Goal: Communication & Community: Share content

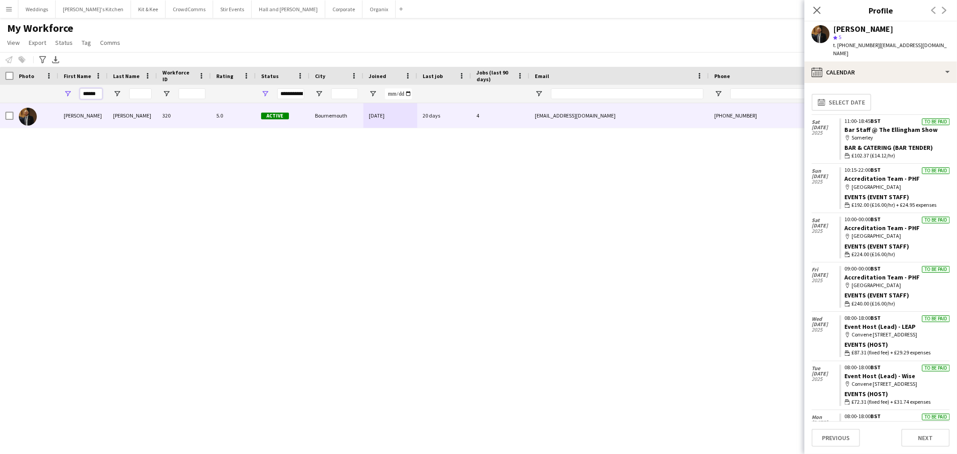
drag, startPoint x: 98, startPoint y: 92, endPoint x: 74, endPoint y: 92, distance: 23.3
click at [75, 92] on div "******" at bounding box center [82, 94] width 49 height 18
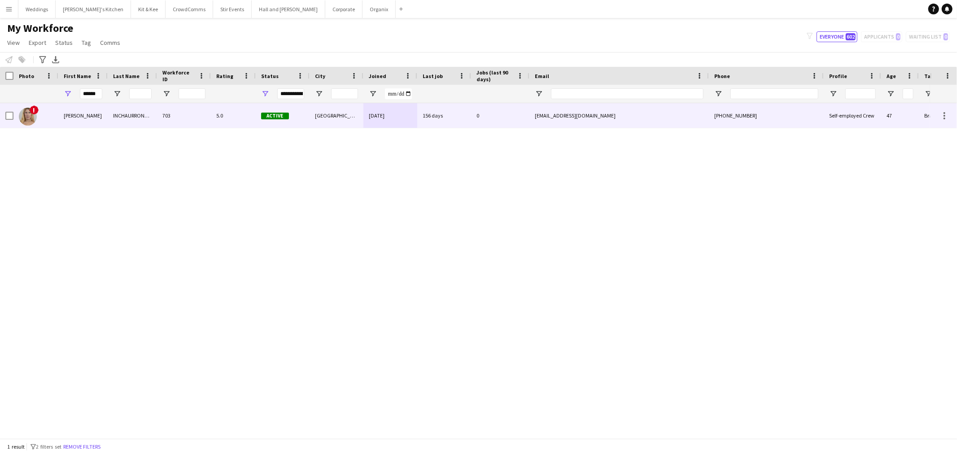
click at [166, 109] on div "703" at bounding box center [184, 115] width 54 height 25
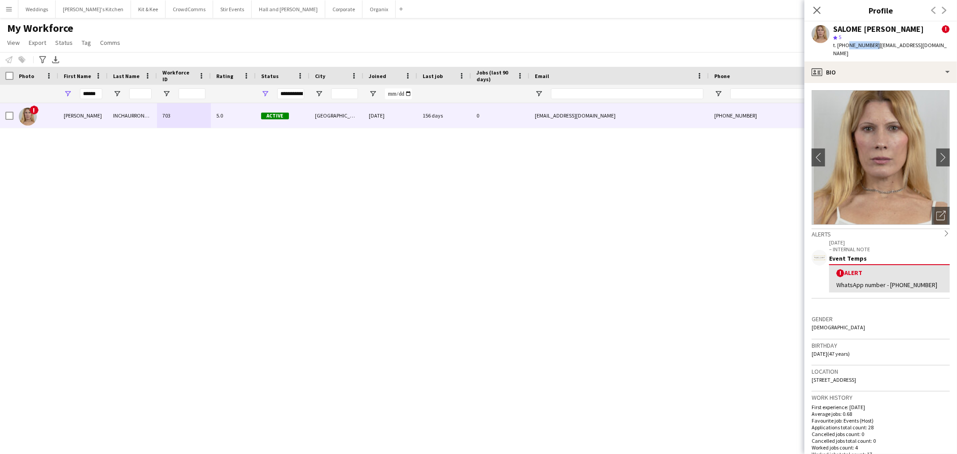
drag, startPoint x: 872, startPoint y: 55, endPoint x: 845, endPoint y: 55, distance: 26.5
click at [845, 48] on span "t. +447360409141" at bounding box center [856, 45] width 47 height 7
copy span "7360409141"
click at [850, 48] on span "t. +447360409141" at bounding box center [856, 45] width 47 height 7
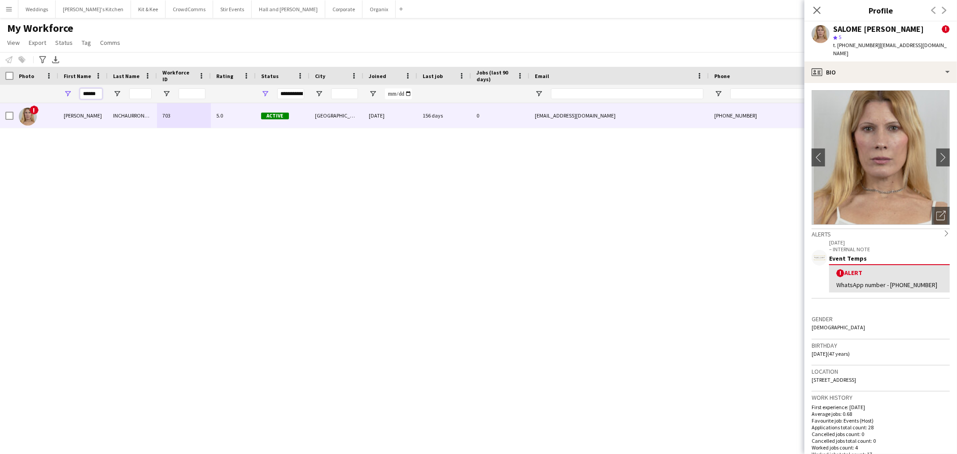
drag, startPoint x: 99, startPoint y: 93, endPoint x: 39, endPoint y: 93, distance: 60.1
click at [39, 93] on div "******" at bounding box center [486, 94] width 972 height 18
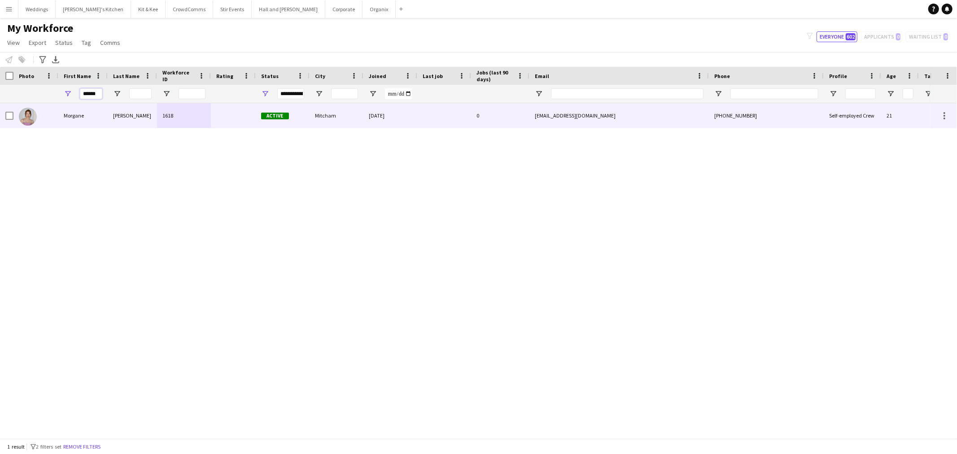
type input "******"
click at [107, 112] on div "Morgane" at bounding box center [82, 115] width 49 height 25
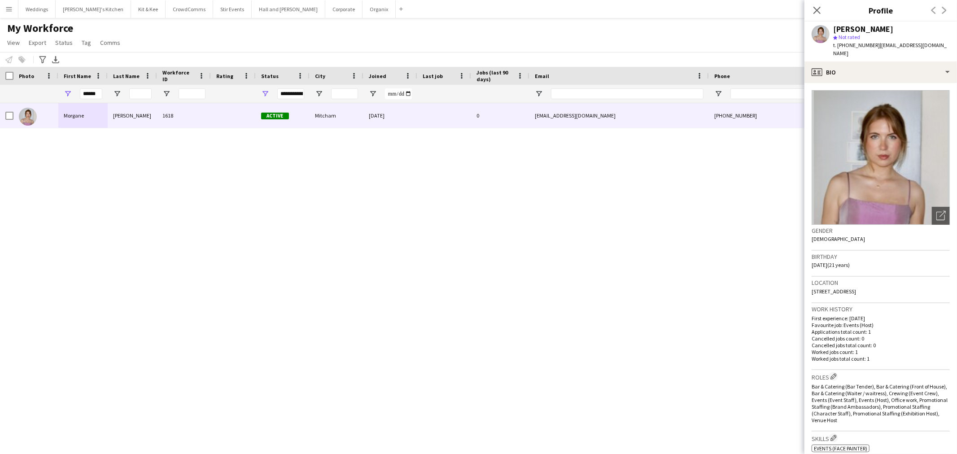
click at [856, 48] on div "t. +447476715428 | morghemingway@gmail.com" at bounding box center [891, 49] width 117 height 16
copy span "447476715428"
click at [322, 270] on div "Morgane Hemingway 1618 Active Mitcham 09-07-2025 0 morghemingway@gmail.com +447…" at bounding box center [465, 266] width 930 height 327
click at [326, 268] on div "Morgane Hemingway 1618 Active Mitcham 09-07-2025 0 morghemingway@gmail.com +447…" at bounding box center [465, 266] width 930 height 327
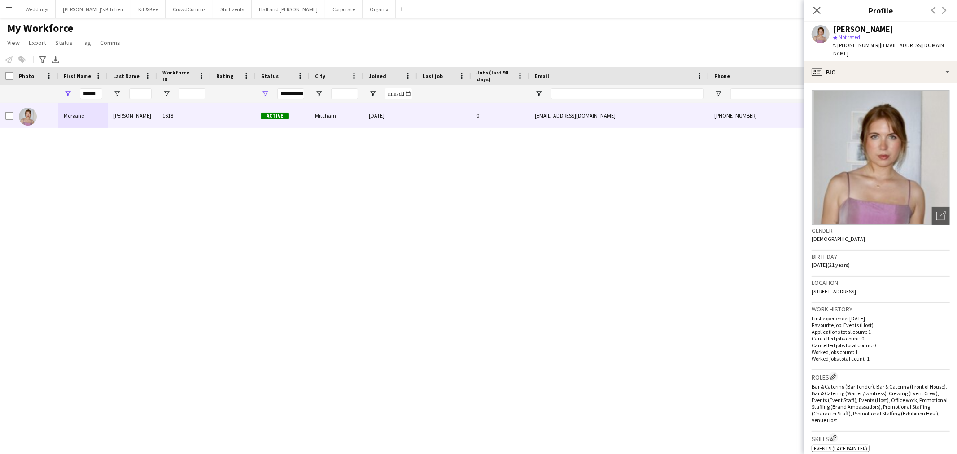
drag, startPoint x: 831, startPoint y: 14, endPoint x: 822, endPoint y: 13, distance: 8.7
click at [828, 14] on div "Close pop-in Profile Previous Next" at bounding box center [880, 11] width 152 height 22
click at [822, 13] on div "Close pop-in" at bounding box center [816, 10] width 25 height 21
click at [816, 13] on icon "Close pop-in" at bounding box center [816, 10] width 9 height 9
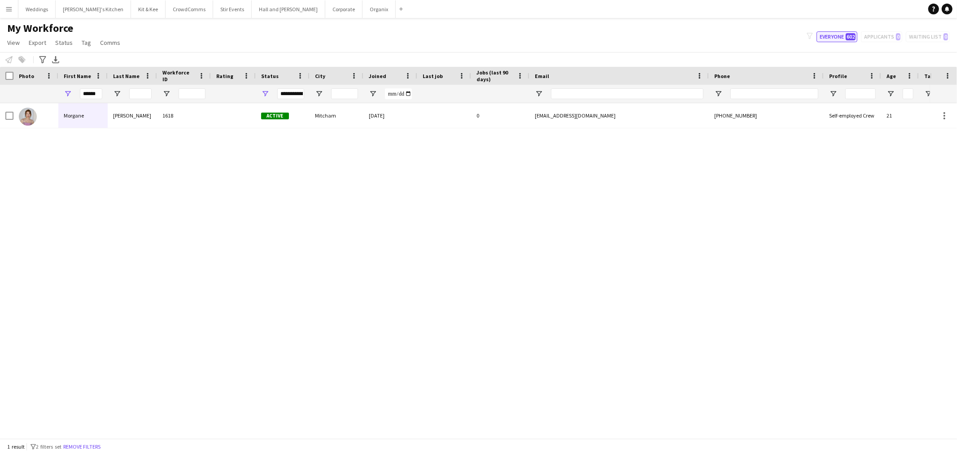
click at [823, 36] on button "Everyone 602" at bounding box center [836, 36] width 41 height 11
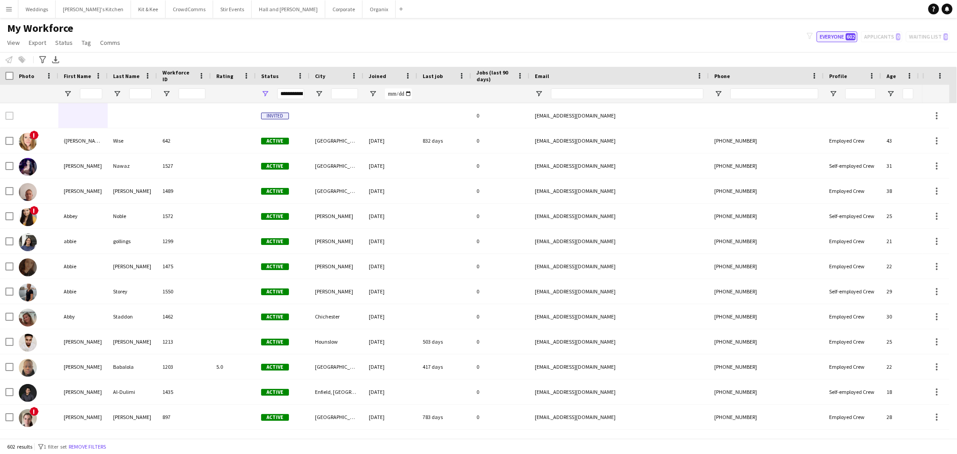
click at [855, 39] on span "602" at bounding box center [850, 36] width 10 height 7
click at [749, 47] on div "My Workforce View Views Default view Language New view Update view Delete view …" at bounding box center [478, 37] width 957 height 30
click at [865, 47] on div "My Workforce View Views Default view Language New view Update view Delete view …" at bounding box center [478, 37] width 957 height 30
click at [845, 37] on button "Everyone 602" at bounding box center [836, 36] width 41 height 11
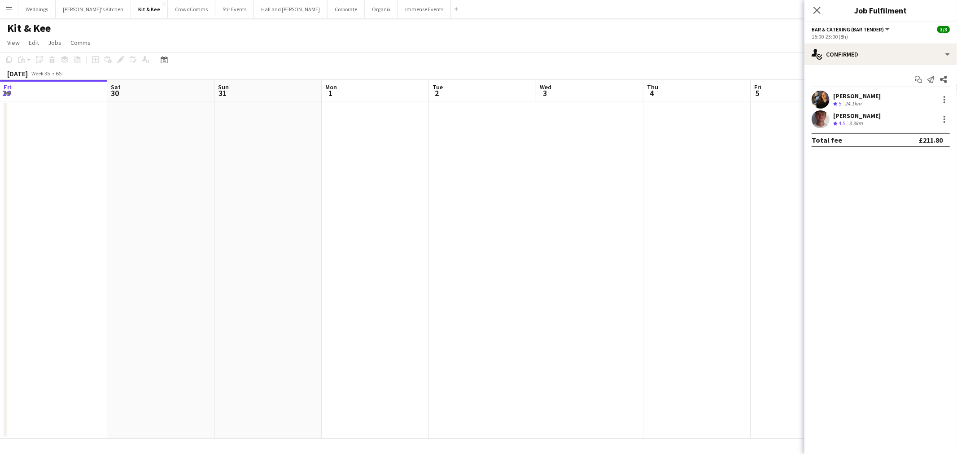
scroll to position [0, 279]
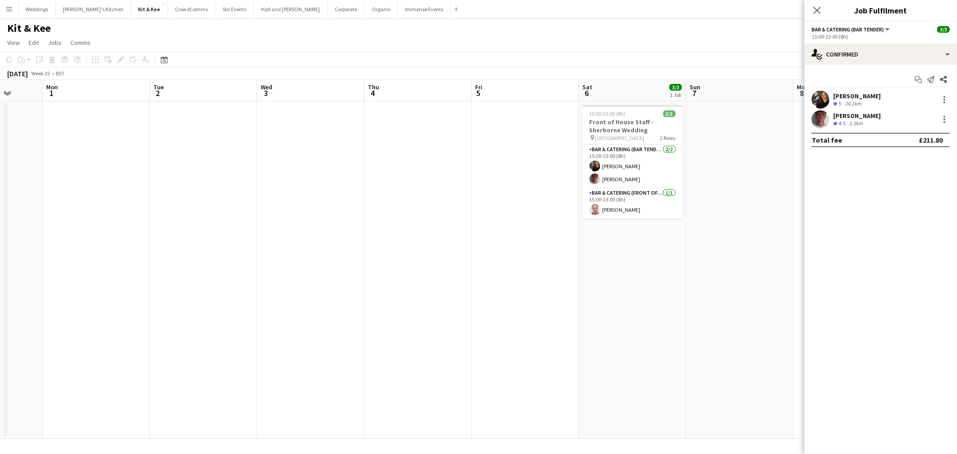
drag, startPoint x: 617, startPoint y: 131, endPoint x: 618, endPoint y: 144, distance: 13.0
click at [617, 133] on h3 "Front of House Staff - Sherborne Wedding" at bounding box center [632, 126] width 100 height 16
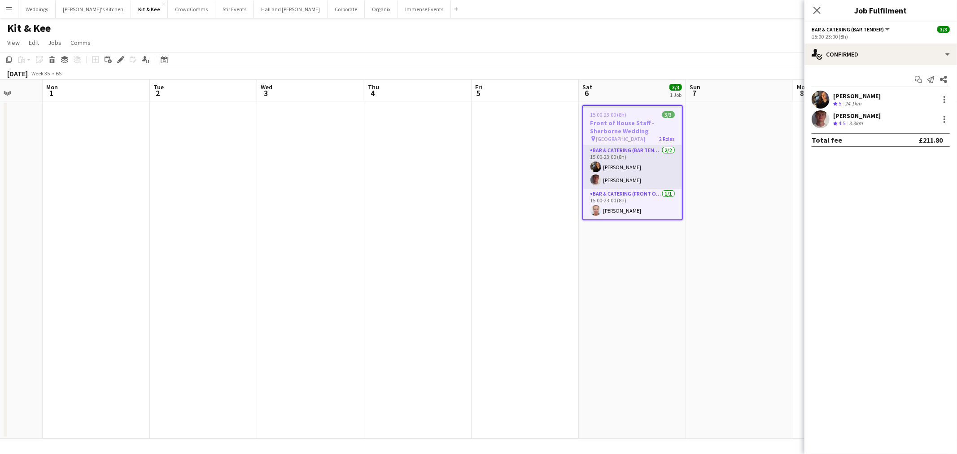
click at [618, 152] on app-card-role "Bar & Catering (Bar Tender) [DATE] 15:00-23:00 (8h) [PERSON_NAME] [PERSON_NAME]" at bounding box center [632, 166] width 99 height 43
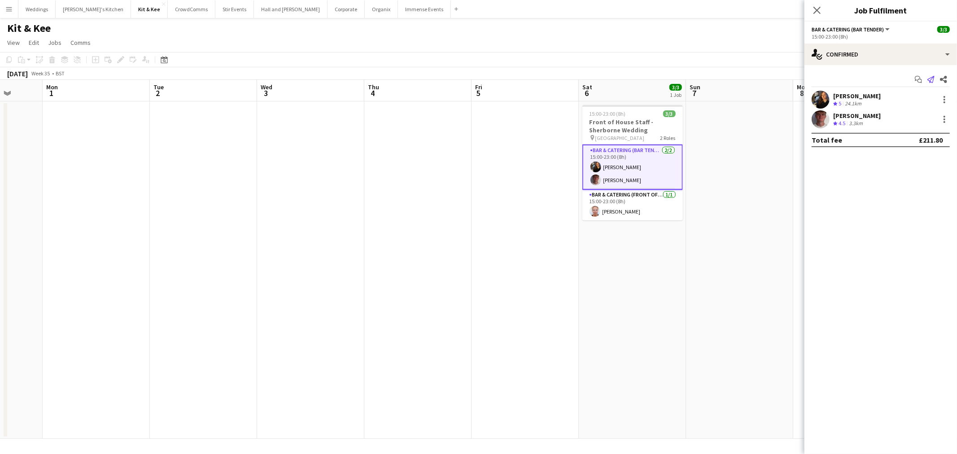
click at [932, 76] on icon "Send notification" at bounding box center [930, 79] width 7 height 7
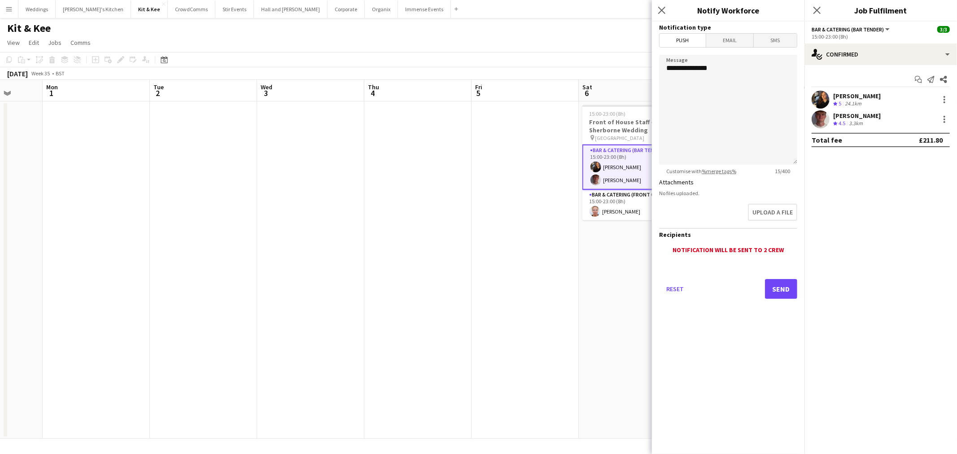
click at [729, 45] on span "Email" at bounding box center [730, 40] width 48 height 13
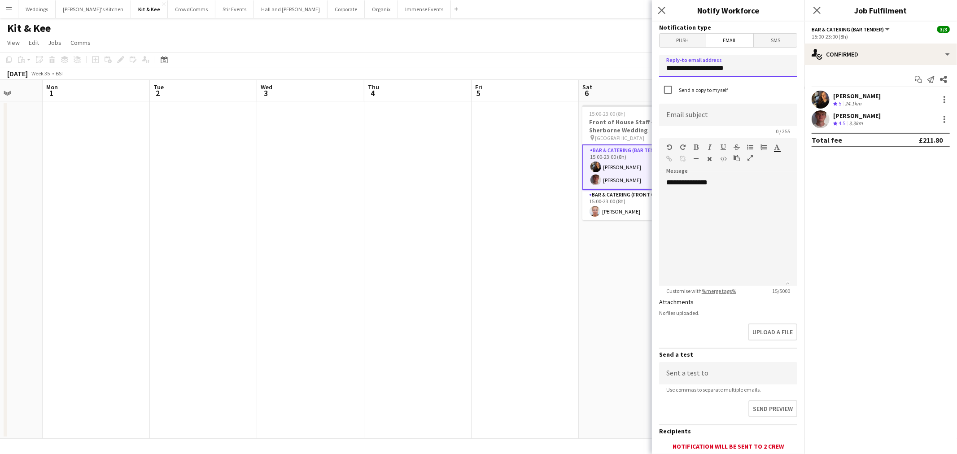
drag, startPoint x: 731, startPoint y: 68, endPoint x: 548, endPoint y: 76, distance: 183.6
click at [548, 76] on body "Menu Boards Boards Boards All jobs Status Workforce Workforce My Workforce Recr…" at bounding box center [478, 227] width 957 height 454
type input "**********"
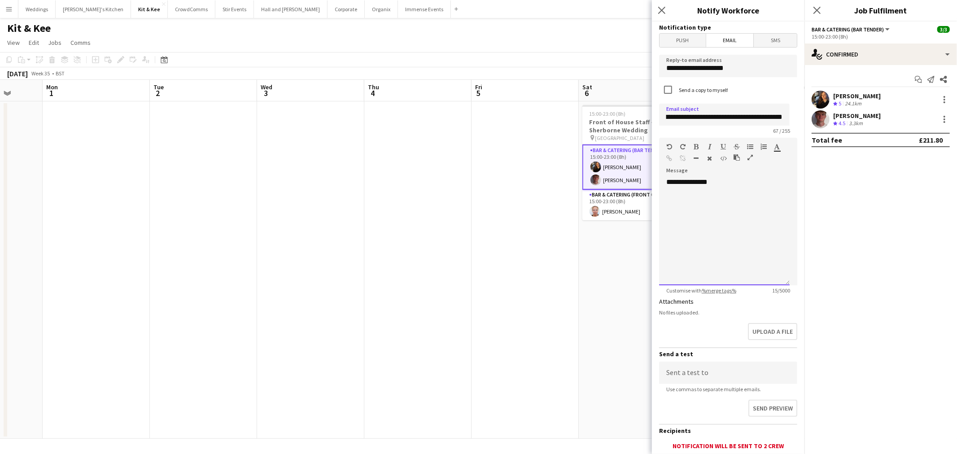
click at [768, 196] on div "**********" at bounding box center [724, 232] width 130 height 108
click at [736, 187] on div "**********" at bounding box center [724, 232] width 130 height 108
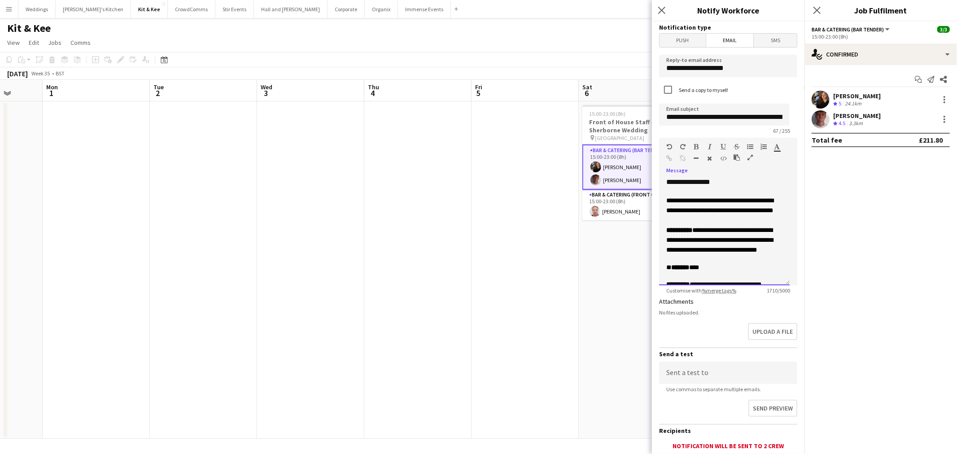
scroll to position [517, 0]
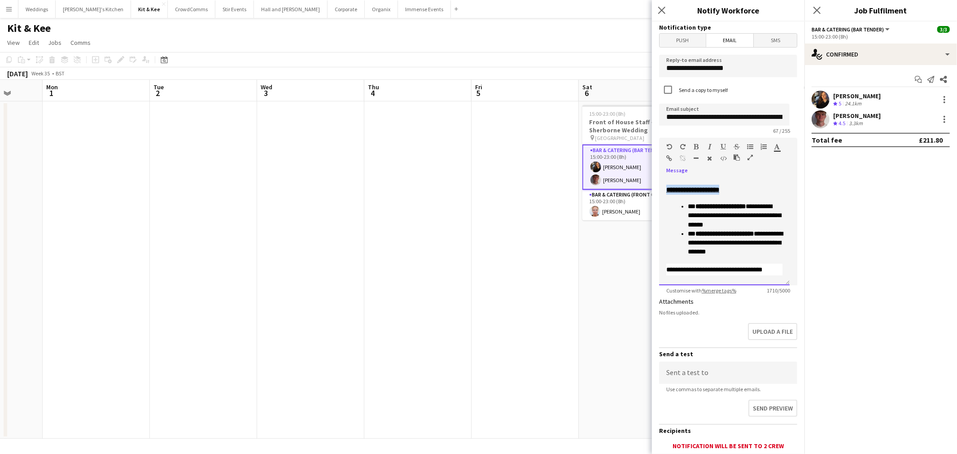
drag, startPoint x: 731, startPoint y: 189, endPoint x: 674, endPoint y: 169, distance: 60.4
click at [664, 187] on div "**********" at bounding box center [724, 232] width 130 height 108
click at [694, 146] on icon "button" at bounding box center [696, 147] width 5 height 6
click at [723, 146] on icon "button" at bounding box center [722, 147] width 5 height 6
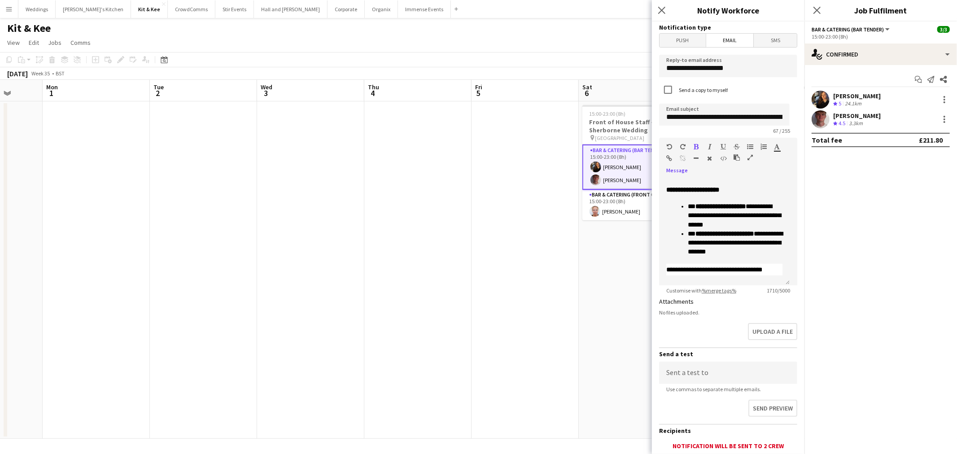
click at [723, 147] on icon "button" at bounding box center [722, 147] width 5 height 6
drag, startPoint x: 747, startPoint y: 206, endPoint x: 687, endPoint y: 187, distance: 62.8
click at [697, 145] on icon "button" at bounding box center [696, 147] width 5 height 6
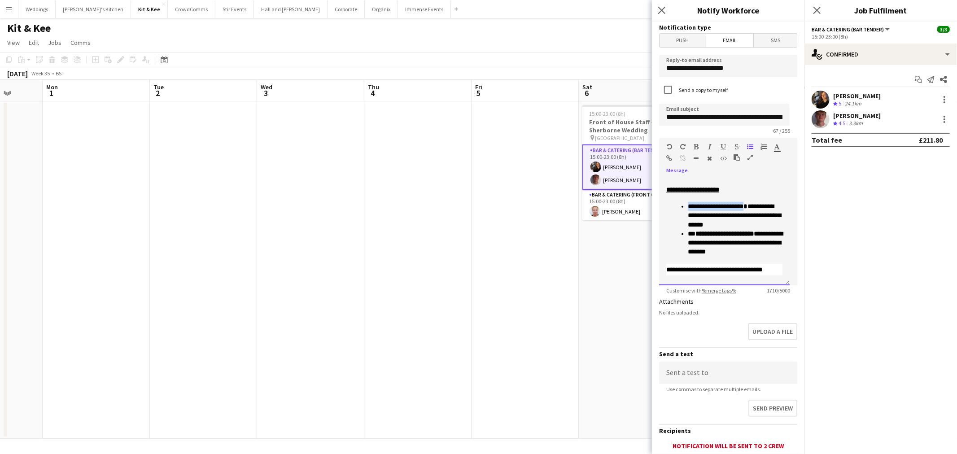
click at [697, 142] on div "Paragraph Heading 1 Heading 2 Heading 3 Heading 4 Heading 5 Heading 6 Heading 7…" at bounding box center [728, 155] width 138 height 34
click at [697, 145] on icon "button" at bounding box center [696, 147] width 5 height 6
drag, startPoint x: 765, startPoint y: 233, endPoint x: 654, endPoint y: 222, distance: 111.4
click at [654, 222] on form "**********" at bounding box center [728, 271] width 152 height 499
click at [749, 218] on span "**********" at bounding box center [733, 215] width 93 height 24
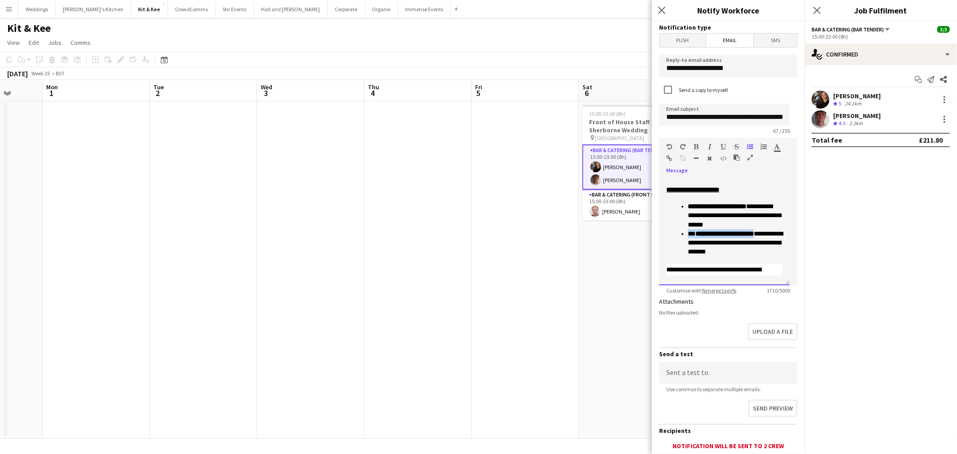
drag, startPoint x: 763, startPoint y: 232, endPoint x: 689, endPoint y: 236, distance: 74.5
click at [689, 236] on p "**********" at bounding box center [734, 242] width 95 height 27
click at [697, 147] on icon "button" at bounding box center [696, 147] width 5 height 6
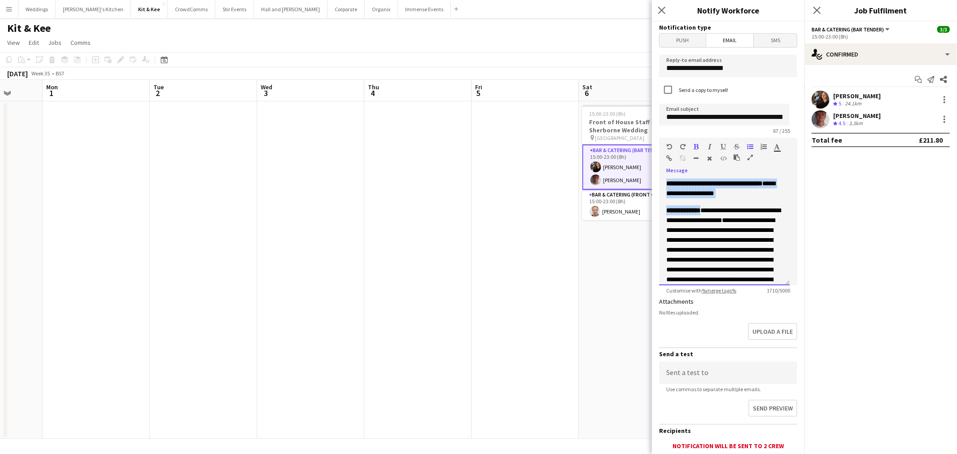
scroll to position [341, 0]
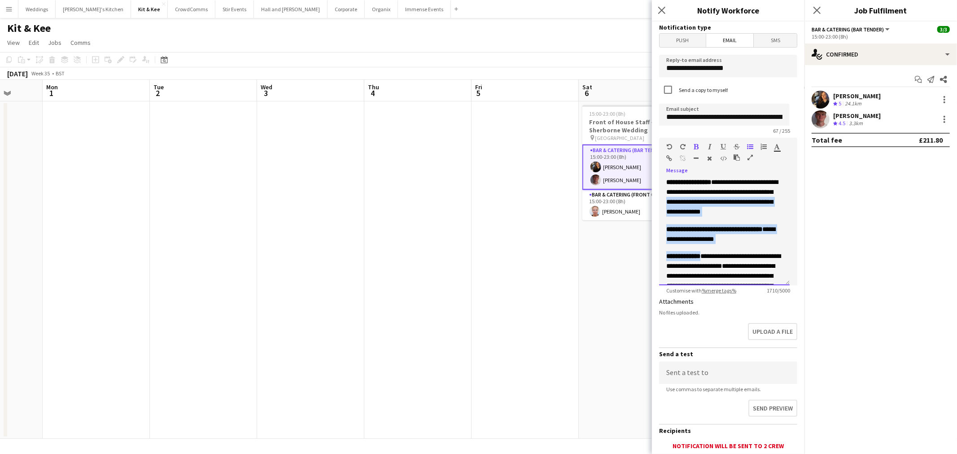
drag, startPoint x: 702, startPoint y: 185, endPoint x: 662, endPoint y: 183, distance: 40.0
click at [662, 183] on div "**********" at bounding box center [724, 232] width 130 height 108
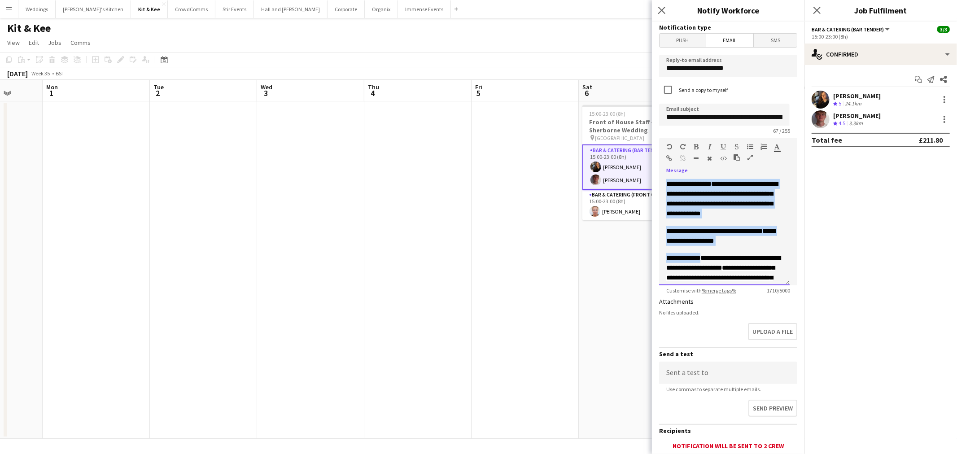
click at [696, 262] on p "**********" at bounding box center [724, 302] width 116 height 99
drag, startPoint x: 700, startPoint y: 258, endPoint x: 658, endPoint y: 256, distance: 42.6
click at [658, 256] on form "**********" at bounding box center [728, 271] width 152 height 499
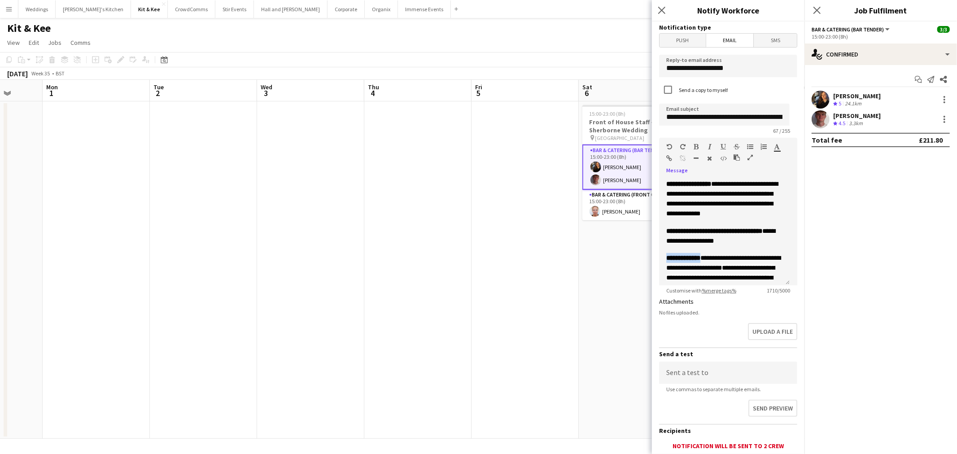
click at [696, 147] on icon "button" at bounding box center [696, 147] width 5 height 6
drag, startPoint x: 692, startPoint y: 238, endPoint x: 680, endPoint y: 227, distance: 16.2
click at [680, 228] on span "**********" at bounding box center [714, 231] width 96 height 6
drag, startPoint x: 673, startPoint y: 229, endPoint x: 694, endPoint y: 240, distance: 23.7
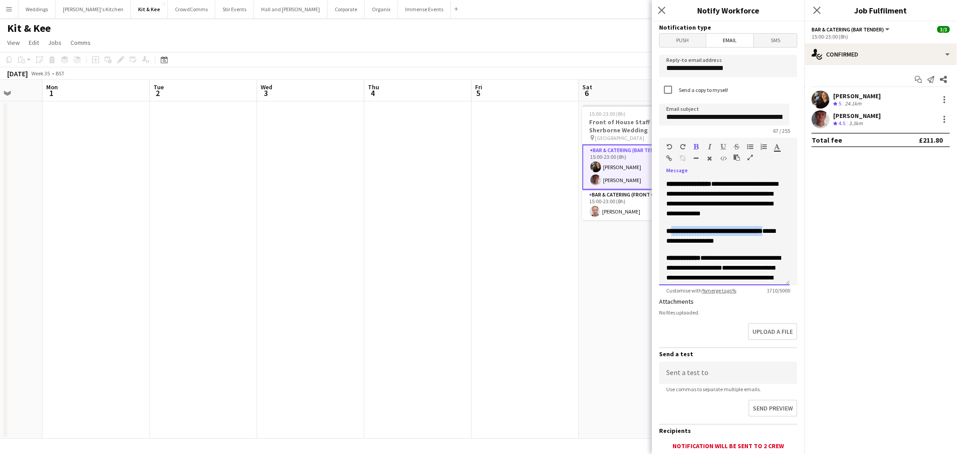
click at [694, 240] on p "**********" at bounding box center [724, 236] width 116 height 20
click at [696, 146] on icon "button" at bounding box center [696, 147] width 5 height 6
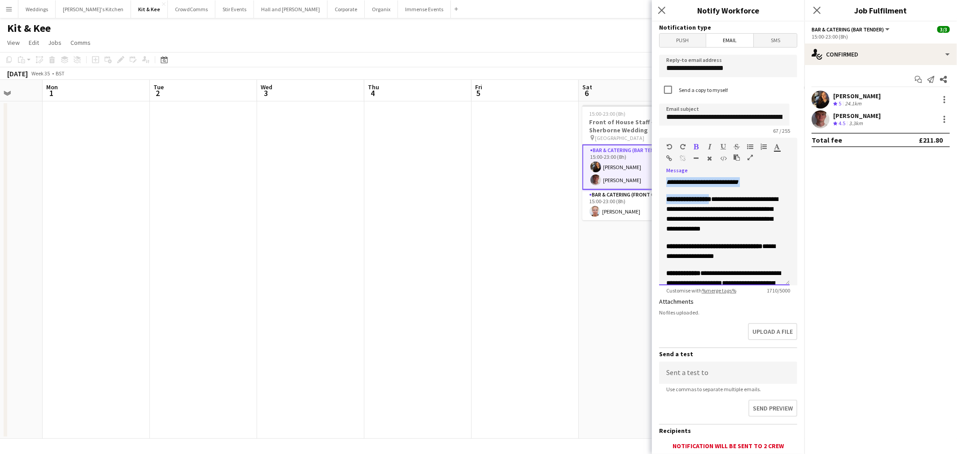
scroll to position [316, 0]
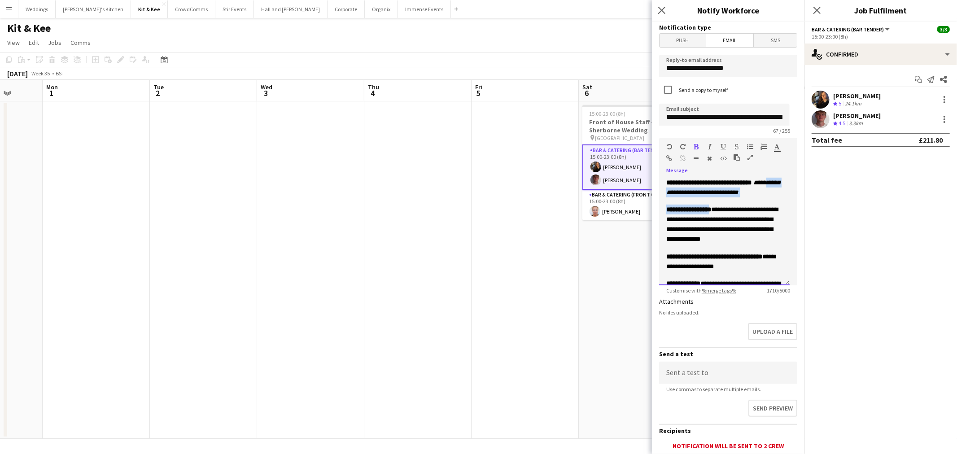
drag, startPoint x: 715, startPoint y: 185, endPoint x: 670, endPoint y: 186, distance: 44.4
click at [670, 186] on span "**********" at bounding box center [724, 182] width 116 height 605
click at [703, 212] on span "**********" at bounding box center [688, 209] width 45 height 6
drag, startPoint x: 716, startPoint y: 211, endPoint x: 648, endPoint y: 212, distance: 67.3
click at [648, 212] on body "Menu Boards Boards Boards All jobs Status Workforce Workforce My Workforce Recr…" at bounding box center [478, 227] width 957 height 454
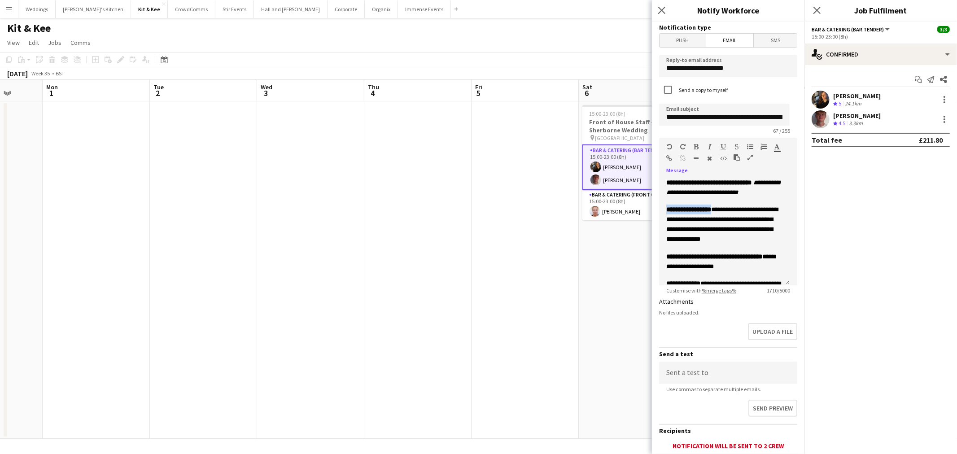
click at [697, 145] on icon "button" at bounding box center [696, 147] width 5 height 6
click at [753, 180] on span at bounding box center [752, 182] width 2 height 6
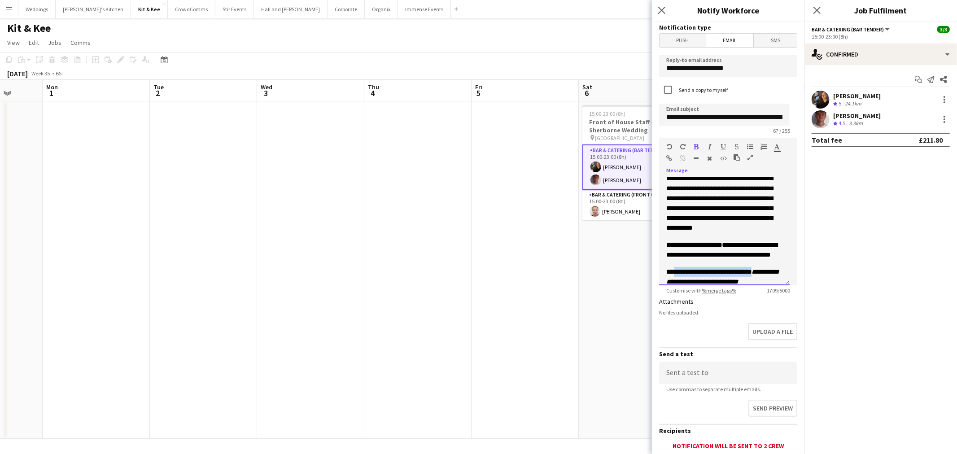
scroll to position [244, 0]
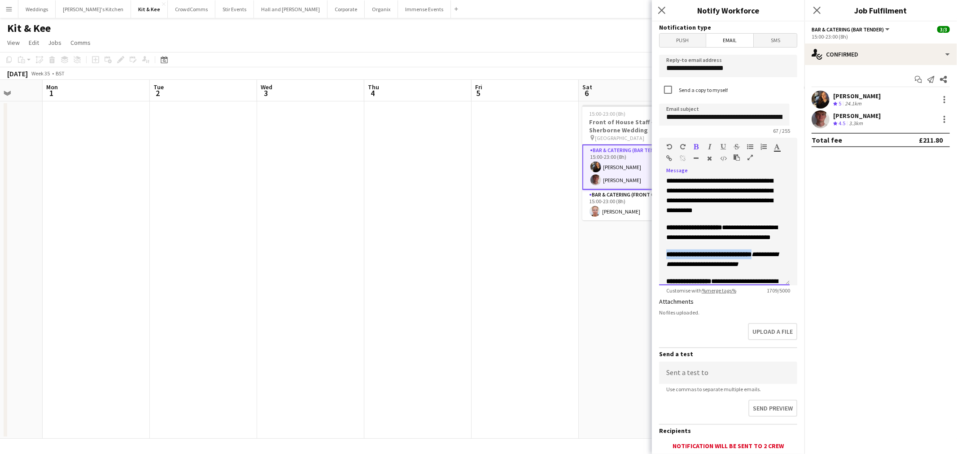
drag, startPoint x: 757, startPoint y: 181, endPoint x: 662, endPoint y: 240, distance: 111.9
click at [662, 248] on div "**********" at bounding box center [724, 232] width 130 height 108
click at [696, 148] on icon "button" at bounding box center [696, 147] width 5 height 6
drag, startPoint x: 725, startPoint y: 226, endPoint x: 680, endPoint y: 186, distance: 61.0
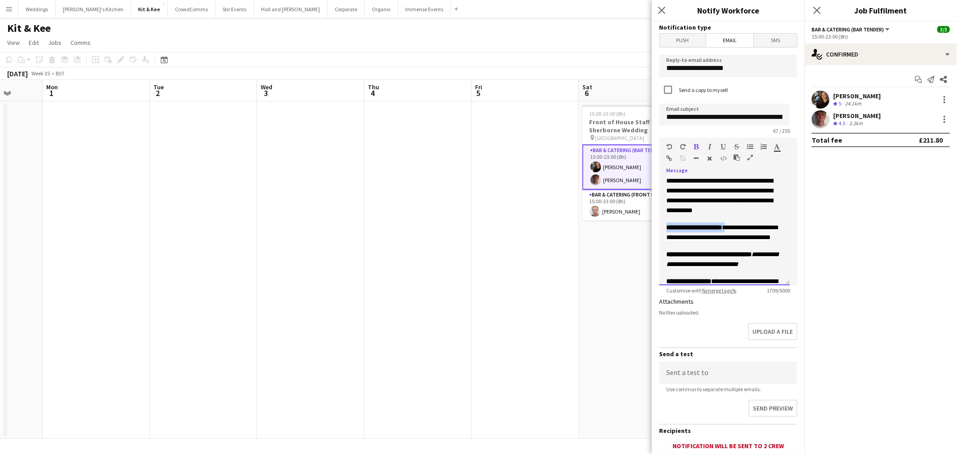
click at [667, 226] on p "**********" at bounding box center [724, 232] width 116 height 20
click at [698, 145] on icon "button" at bounding box center [696, 147] width 5 height 6
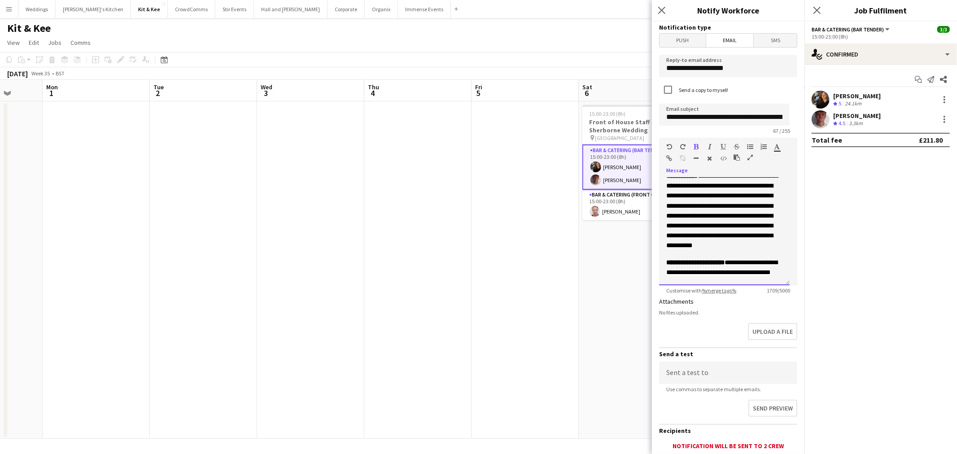
scroll to position [194, 0]
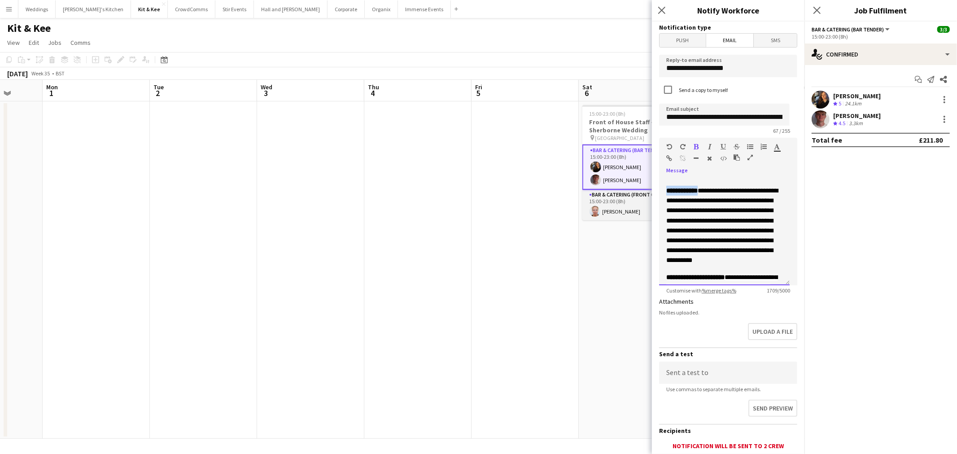
drag, startPoint x: 702, startPoint y: 191, endPoint x: 649, endPoint y: 191, distance: 52.5
click at [649, 191] on body "Menu Boards Boards Boards All jobs Status Workforce Workforce My Workforce Recr…" at bounding box center [478, 227] width 957 height 454
click at [694, 146] on button "button" at bounding box center [696, 146] width 6 height 7
click at [694, 146] on icon "button" at bounding box center [696, 147] width 5 height 6
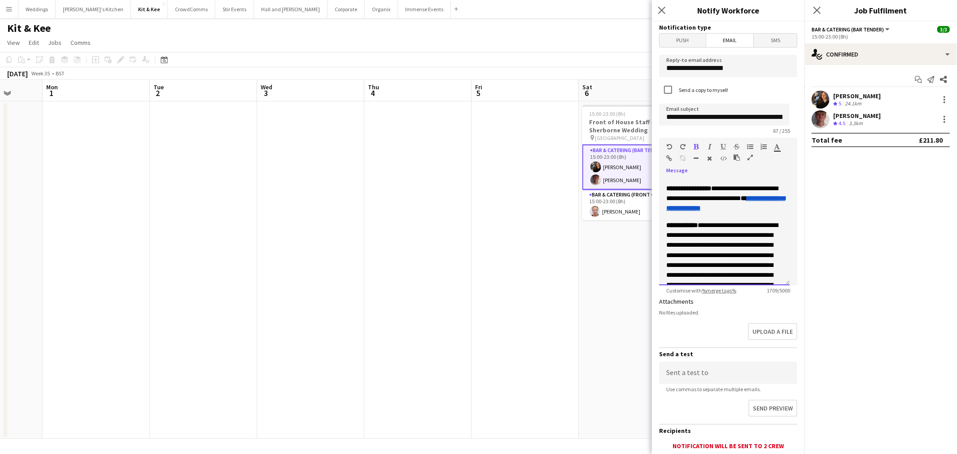
scroll to position [144, 0]
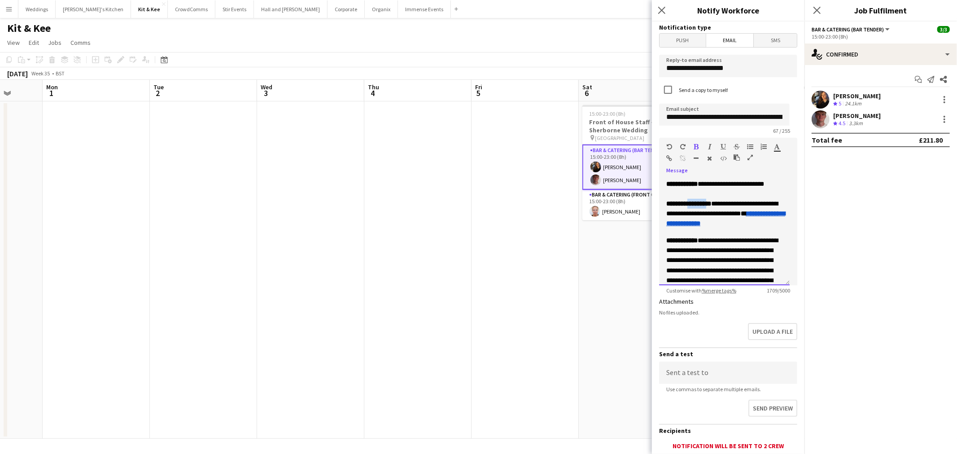
drag, startPoint x: 709, startPoint y: 204, endPoint x: 691, endPoint y: 204, distance: 18.8
click at [691, 204] on span "**********" at bounding box center [688, 203] width 45 height 6
drag, startPoint x: 712, startPoint y: 203, endPoint x: 697, endPoint y: 165, distance: 41.3
click at [652, 202] on form "**********" at bounding box center [728, 271] width 152 height 499
click at [694, 146] on icon "button" at bounding box center [696, 147] width 5 height 6
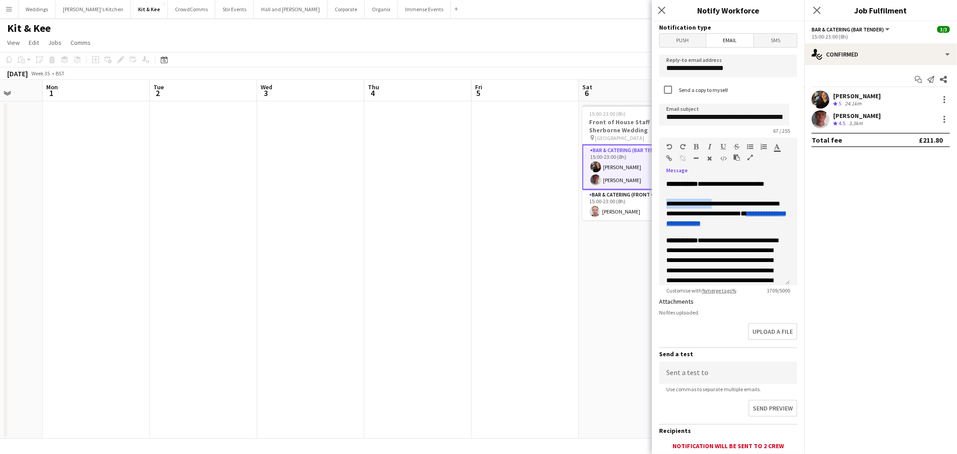
click at [694, 144] on icon "button" at bounding box center [696, 147] width 5 height 6
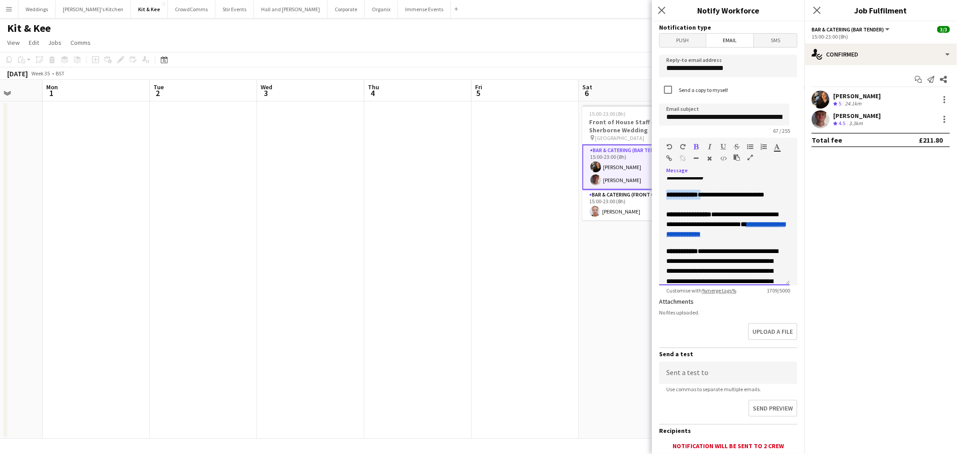
scroll to position [123, 0]
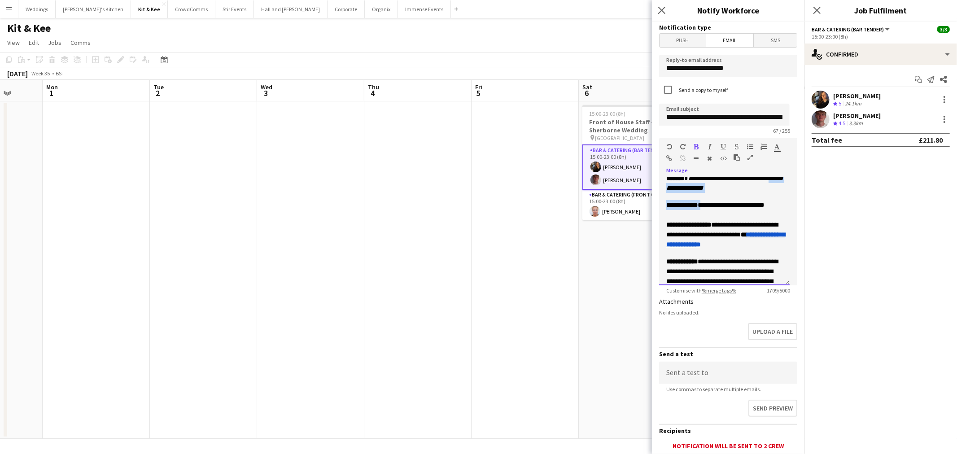
drag, startPoint x: 705, startPoint y: 186, endPoint x: 660, endPoint y: 186, distance: 45.3
click at [660, 186] on div "**********" at bounding box center [724, 232] width 130 height 108
click at [707, 202] on span "**********" at bounding box center [730, 205] width 66 height 6
drag, startPoint x: 701, startPoint y: 204, endPoint x: 647, endPoint y: 206, distance: 53.9
click at [647, 206] on body "Menu Boards Boards Boards All jobs Status Workforce Workforce My Workforce Recr…" at bounding box center [478, 227] width 957 height 454
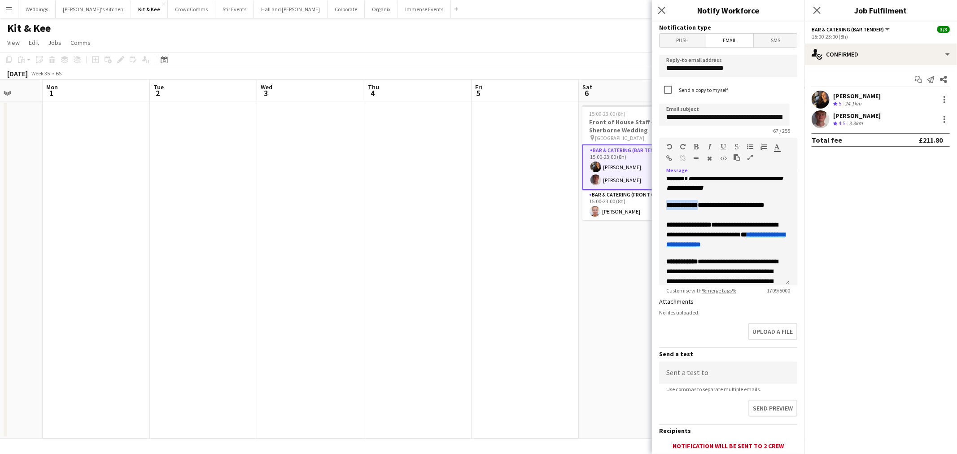
click at [694, 146] on icon "button" at bounding box center [696, 147] width 5 height 6
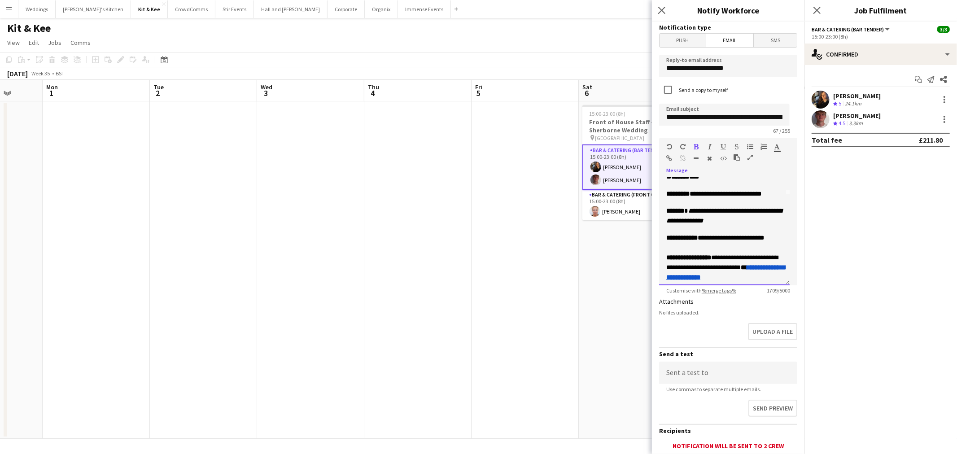
scroll to position [74, 0]
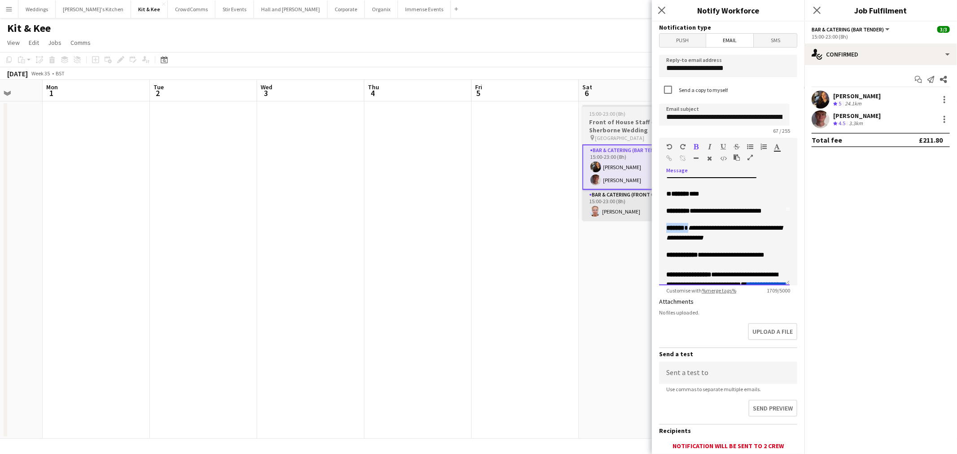
drag, startPoint x: 693, startPoint y: 226, endPoint x: 643, endPoint y: 211, distance: 52.6
click at [635, 227] on body "Menu Boards Boards Boards All jobs Status Workforce Workforce My Workforce Recr…" at bounding box center [478, 227] width 957 height 454
click at [693, 146] on div "Paragraph Heading 1 Heading 2 Heading 3 Heading 4 Heading 5 Heading 6 Heading 7…" at bounding box center [728, 155] width 138 height 34
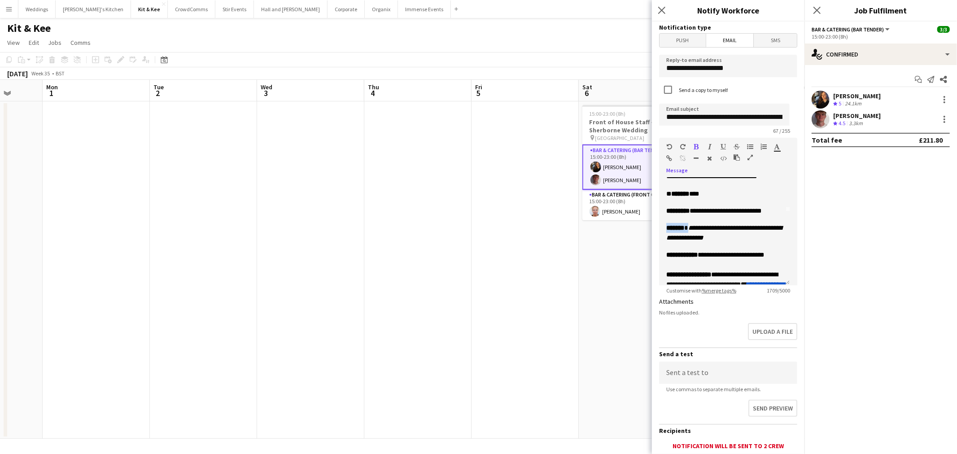
click at [696, 146] on icon "button" at bounding box center [696, 147] width 5 height 6
drag, startPoint x: 693, startPoint y: 209, endPoint x: 667, endPoint y: 204, distance: 26.0
click at [667, 204] on span "**********" at bounding box center [724, 424] width 116 height 605
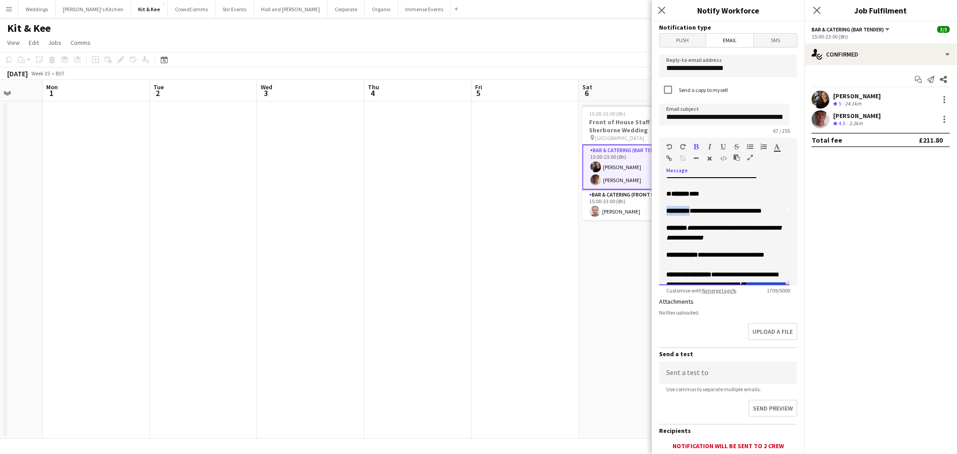
click at [697, 141] on div "Paragraph Heading 1 Heading 2 Heading 3 Heading 4 Heading 5 Heading 6 Heading 7…" at bounding box center [728, 155] width 138 height 34
click at [697, 145] on icon "button" at bounding box center [696, 147] width 5 height 6
drag, startPoint x: 692, startPoint y: 196, endPoint x: 674, endPoint y: 196, distance: 18.0
click at [676, 198] on p "** ****** ****" at bounding box center [724, 194] width 116 height 10
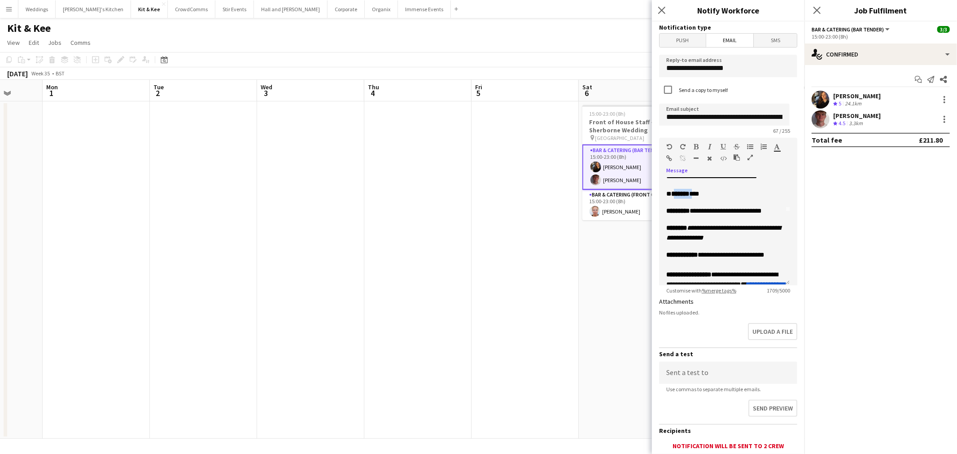
click at [696, 146] on icon "button" at bounding box center [696, 147] width 5 height 6
click at [696, 145] on icon "button" at bounding box center [696, 147] width 5 height 6
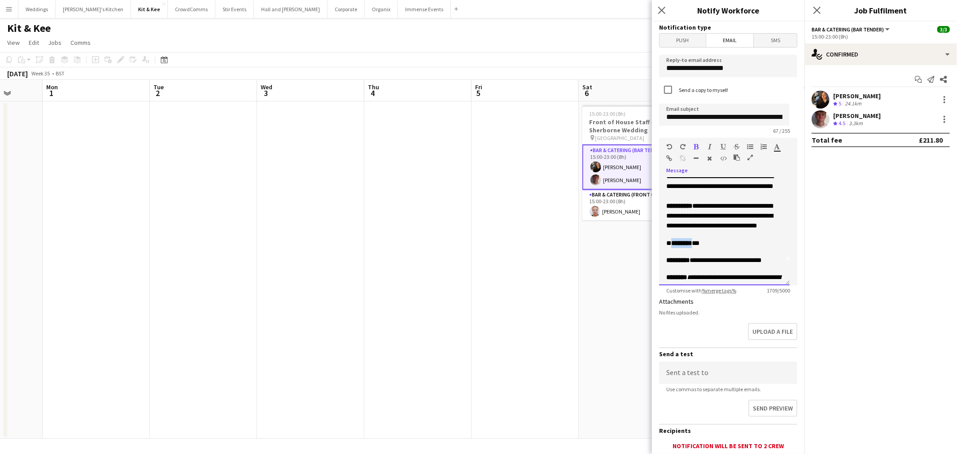
scroll to position [24, 0]
drag, startPoint x: 692, startPoint y: 204, endPoint x: 652, endPoint y: 204, distance: 40.4
click at [652, 204] on app-popin "**********" at bounding box center [728, 227] width 152 height 454
click at [697, 144] on icon "button" at bounding box center [696, 147] width 5 height 6
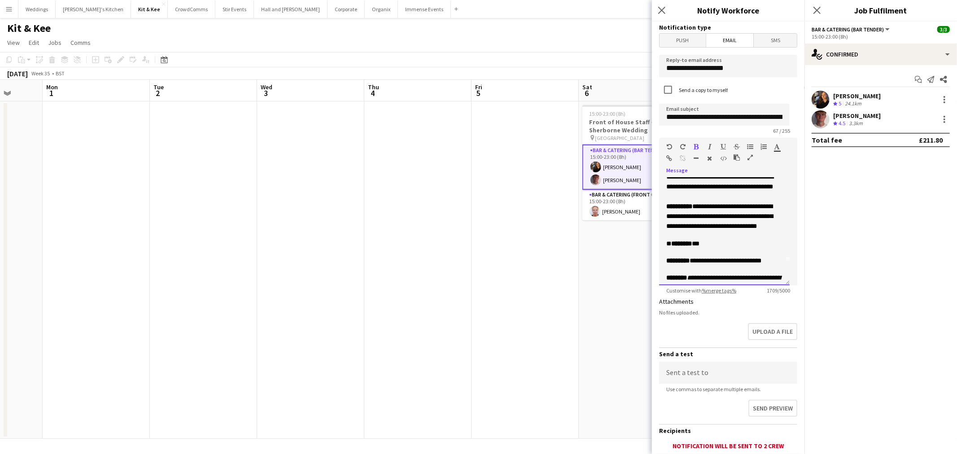
scroll to position [0, 0]
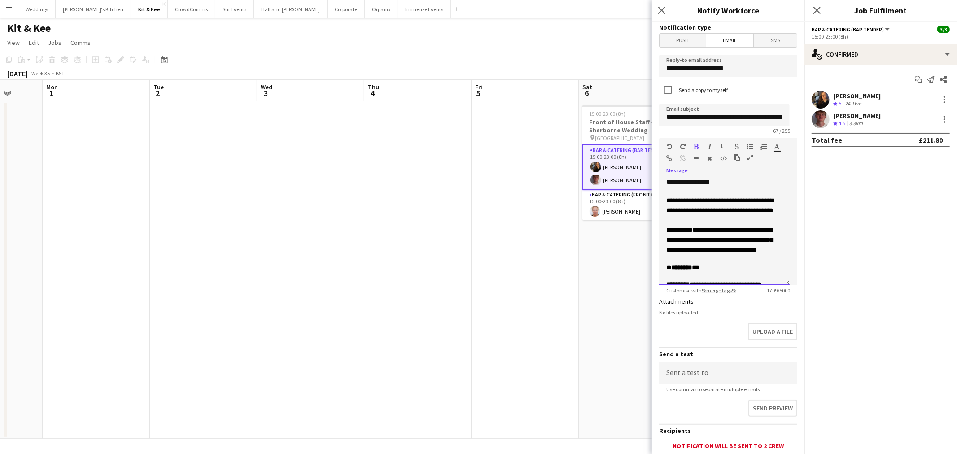
click at [698, 187] on div at bounding box center [724, 191] width 116 height 9
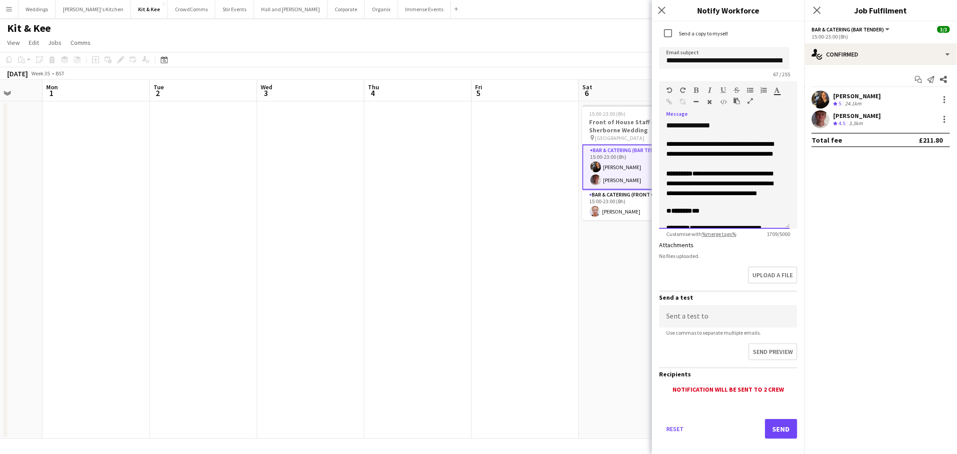
scroll to position [62, 0]
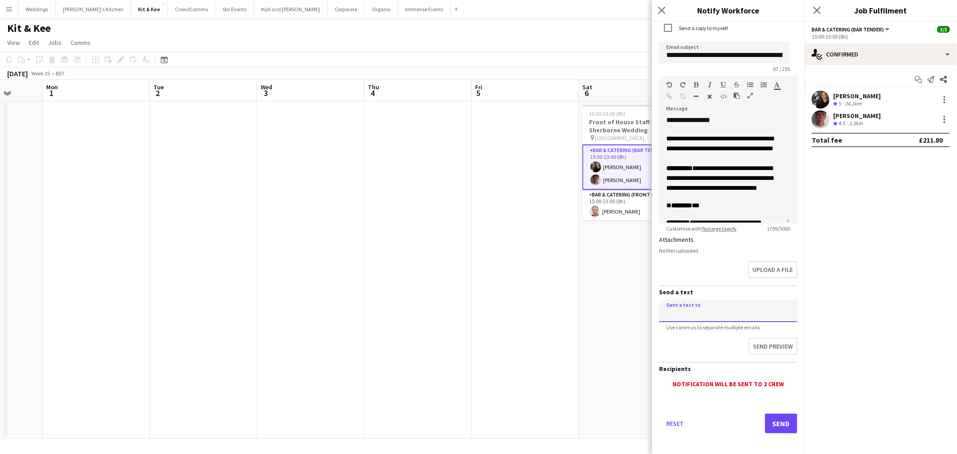
click at [706, 302] on input at bounding box center [728, 311] width 138 height 22
type input "**********"
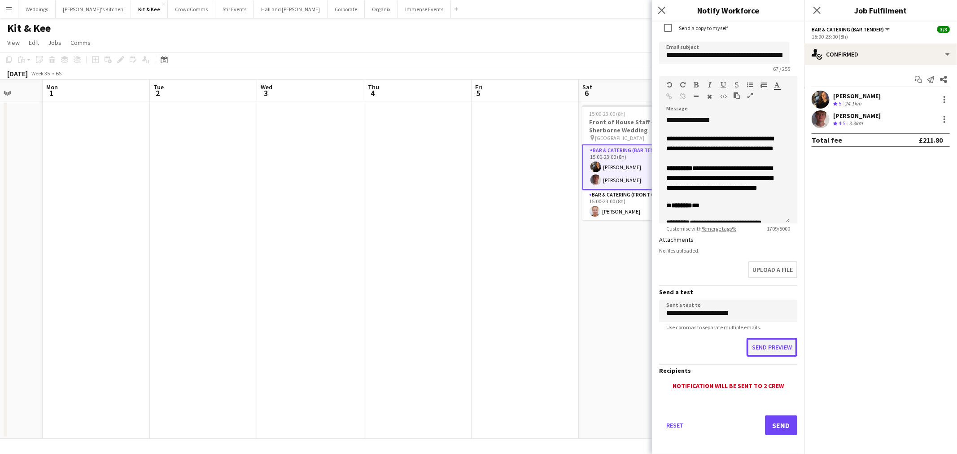
click at [756, 339] on button "Send preview" at bounding box center [771, 347] width 51 height 19
click at [763, 266] on button "Upload a file" at bounding box center [771, 270] width 51 height 19
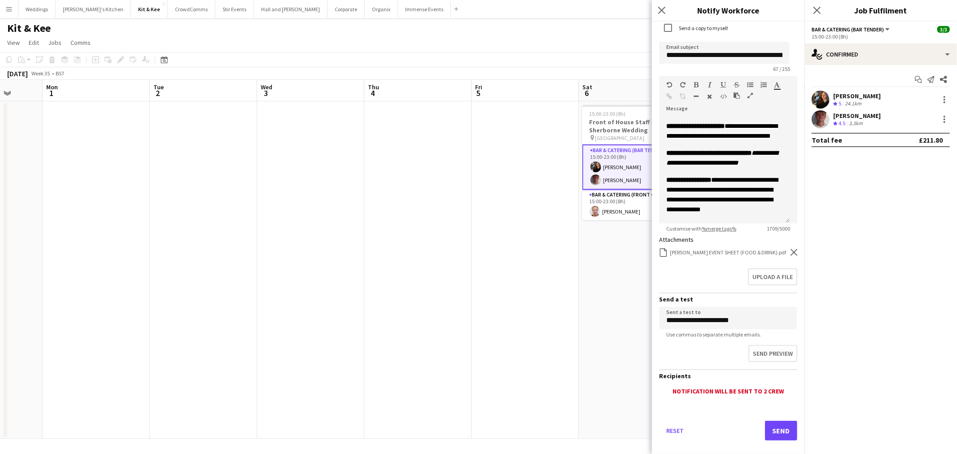
scroll to position [398, 0]
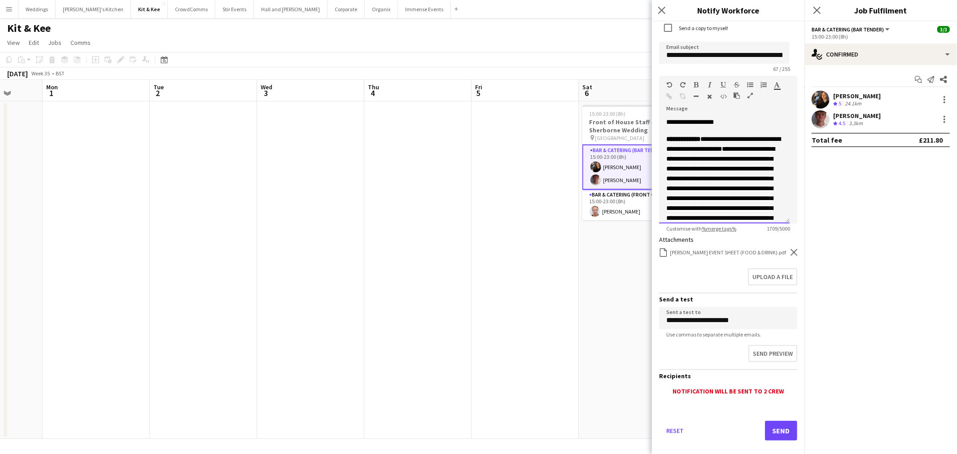
click at [737, 136] on span "**********" at bounding box center [723, 144] width 114 height 16
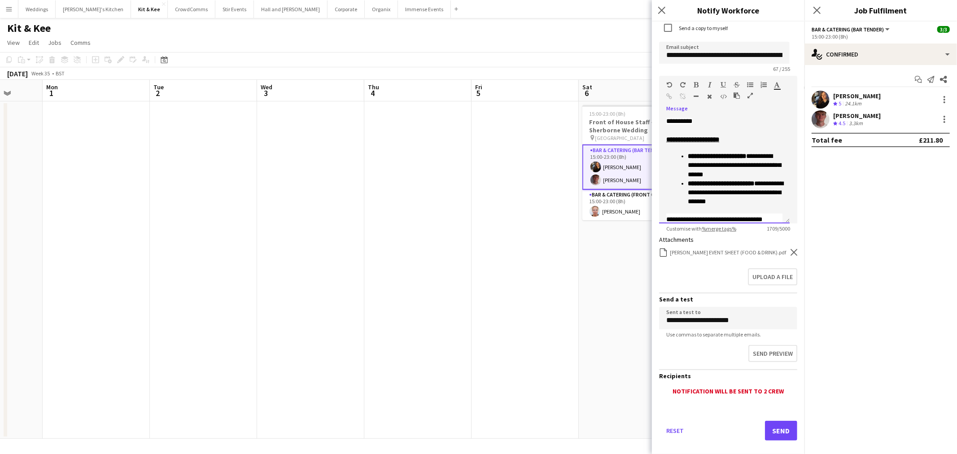
scroll to position [523, 0]
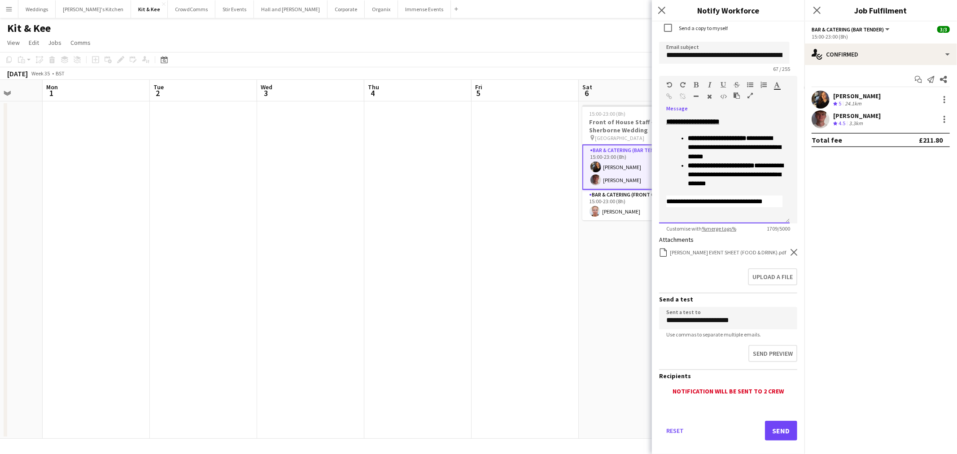
click at [735, 210] on div at bounding box center [724, 211] width 116 height 9
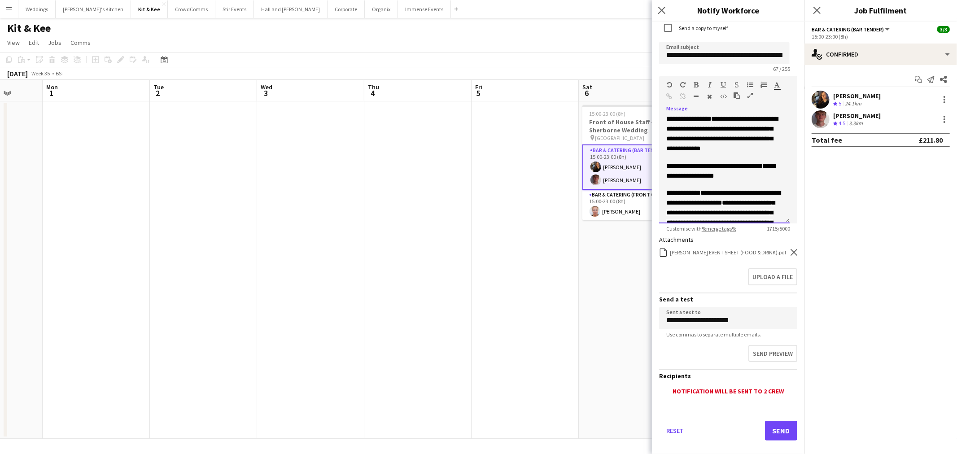
scroll to position [326, 0]
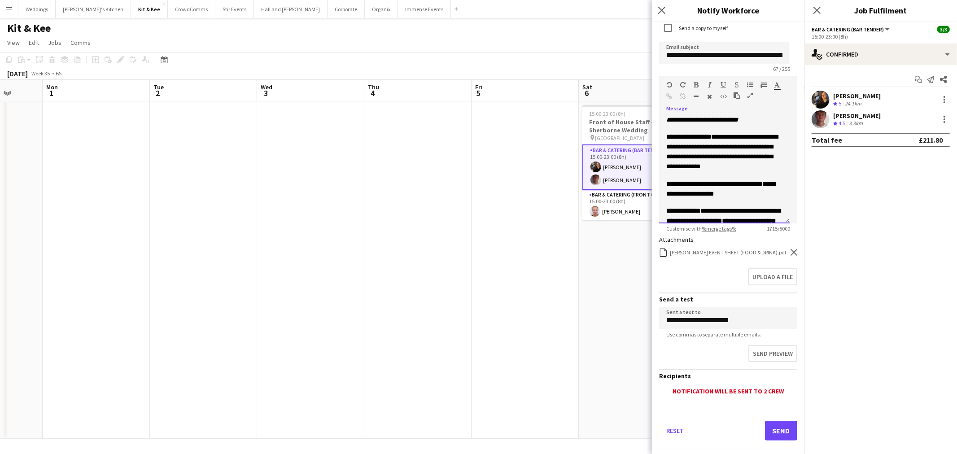
click at [742, 193] on span "**********" at bounding box center [720, 189] width 109 height 16
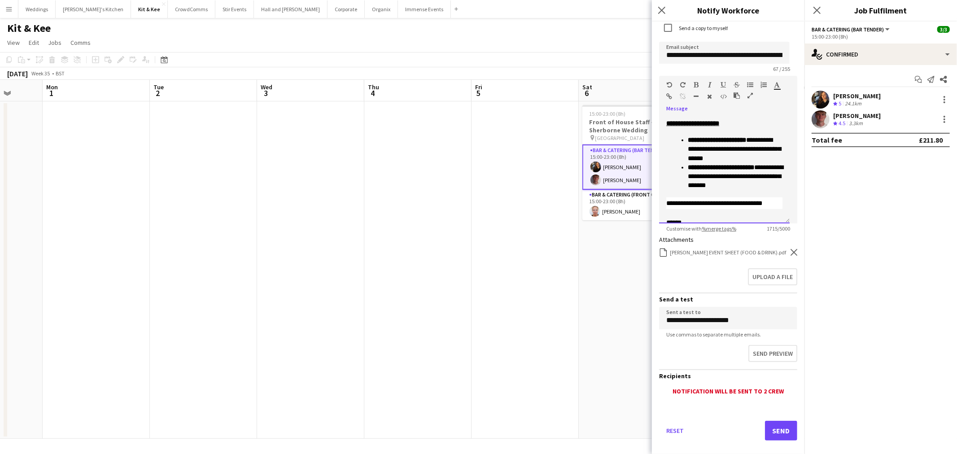
scroll to position [532, 0]
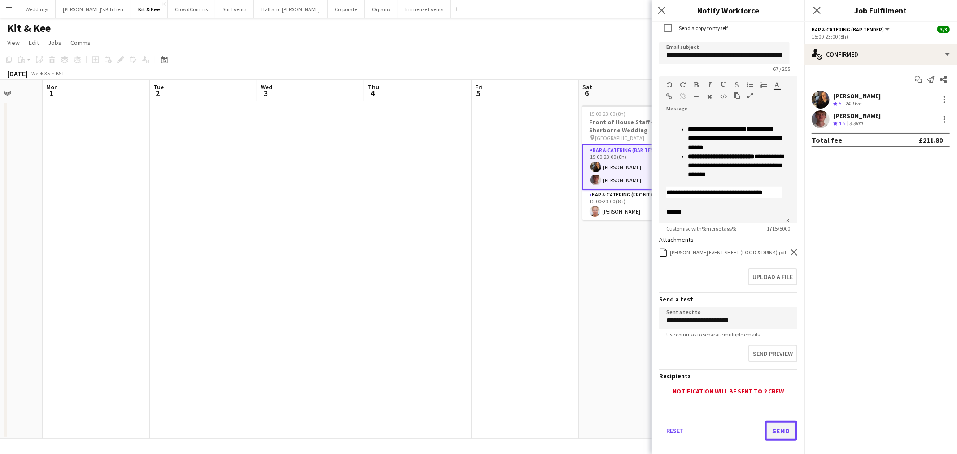
drag, startPoint x: 769, startPoint y: 434, endPoint x: 766, endPoint y: 429, distance: 6.0
click at [766, 429] on button "Send" at bounding box center [781, 431] width 32 height 20
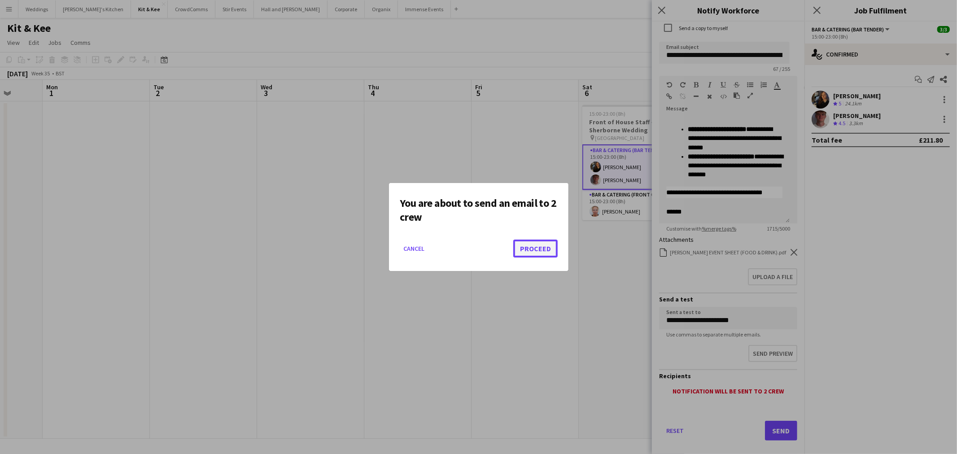
click at [541, 252] on button "Proceed" at bounding box center [535, 248] width 44 height 18
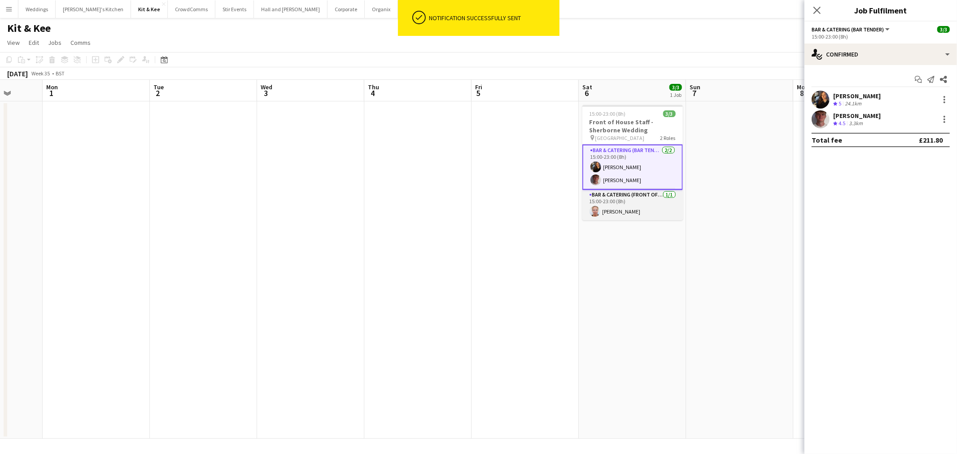
click at [630, 212] on app-card-role "Bar & Catering (Front of House) 1/1 15:00-23:00 (8h) Victoria Collyer" at bounding box center [632, 205] width 100 height 30
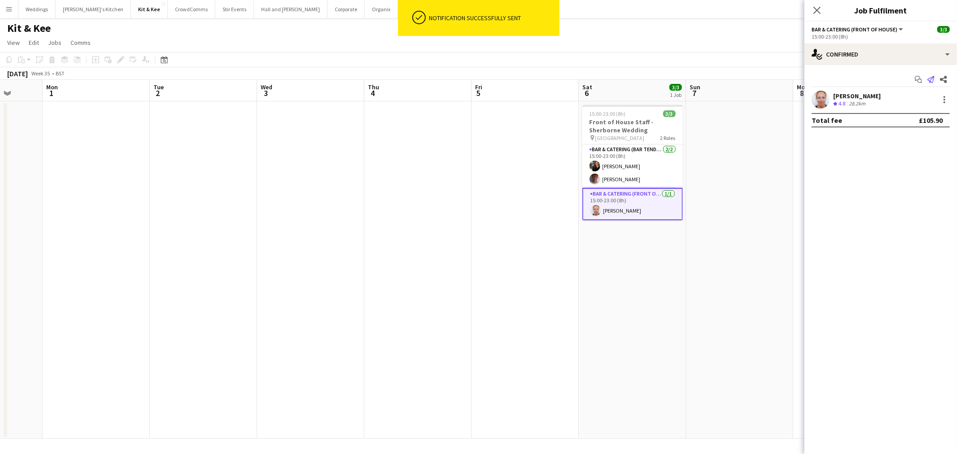
click at [928, 78] on icon "Send notification" at bounding box center [930, 79] width 7 height 7
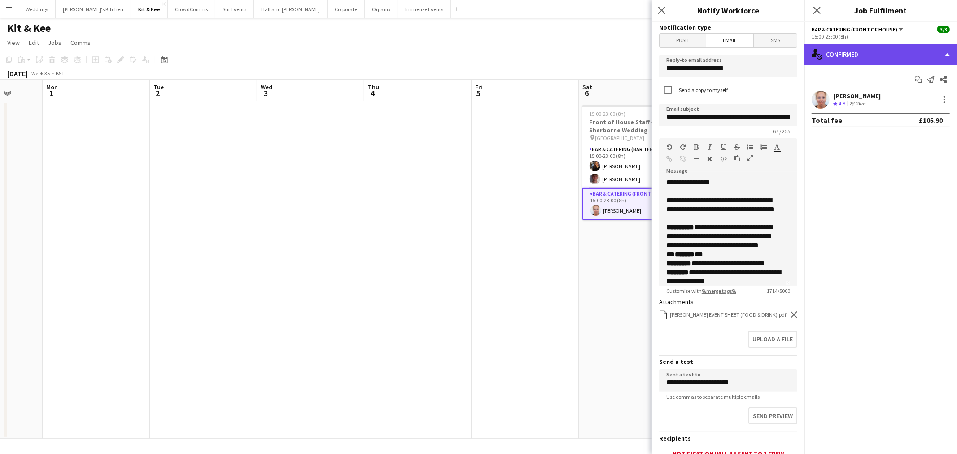
click at [846, 51] on div "single-neutral-actions-check-2 Confirmed" at bounding box center [880, 54] width 152 height 22
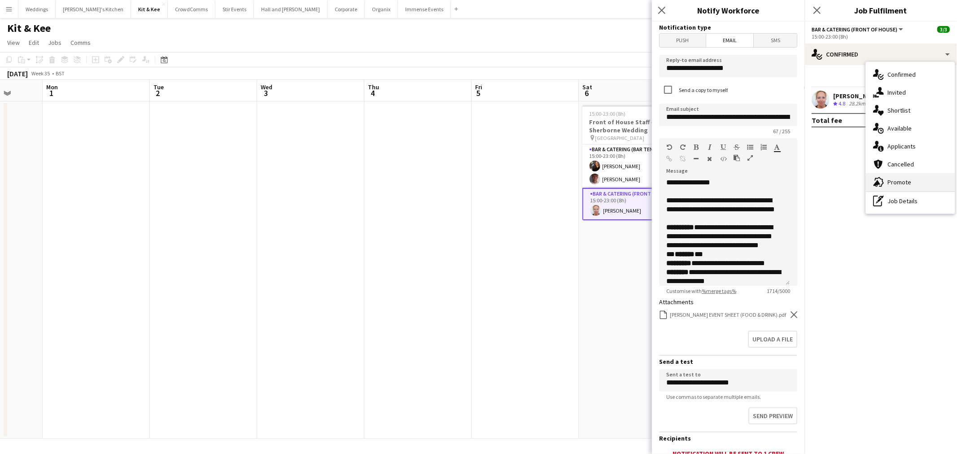
click at [889, 182] on div "advertising-megaphone Promote" at bounding box center [909, 182] width 89 height 18
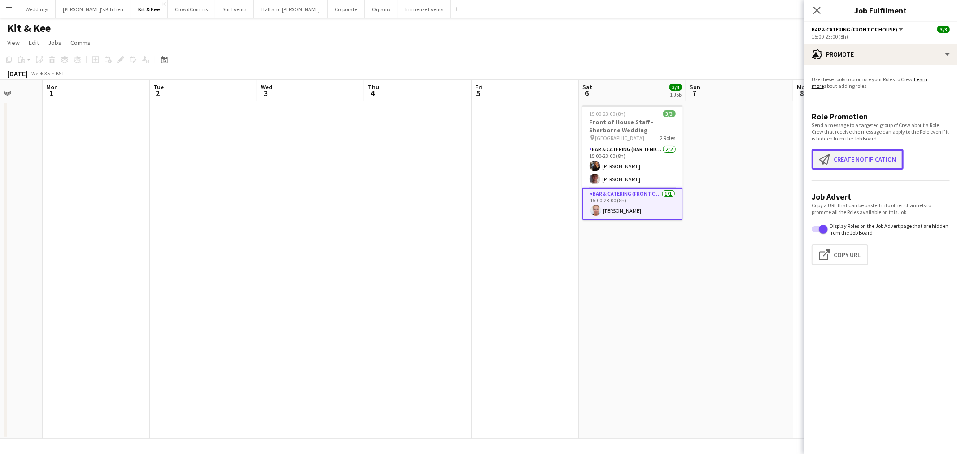
click at [855, 162] on button "Create notification Create notification" at bounding box center [857, 159] width 92 height 21
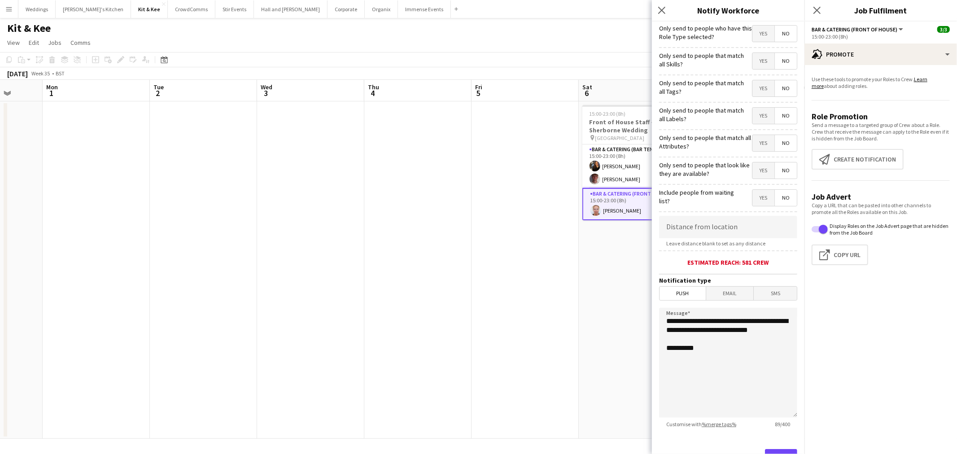
click at [626, 203] on app-card-role "Bar & Catering (Front of House) 1/1 15:00-23:00 (8h) Victoria Collyer" at bounding box center [632, 204] width 100 height 32
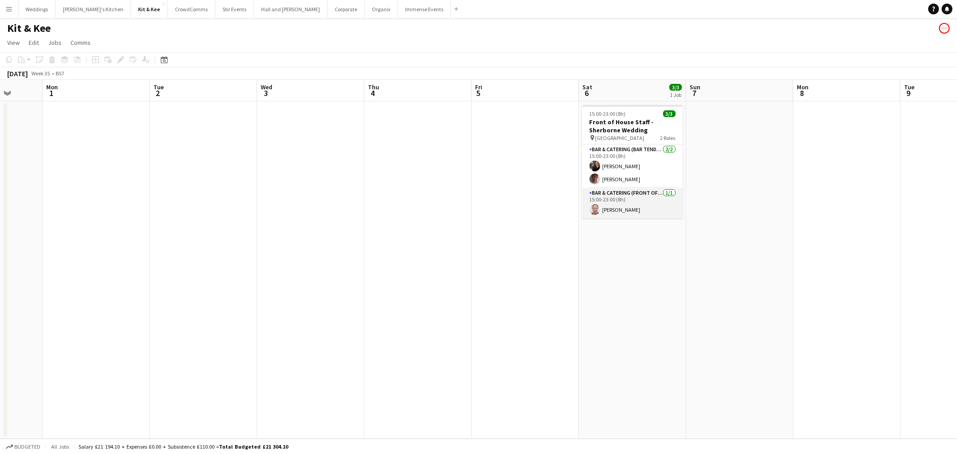
click at [626, 203] on app-card-role "Bar & Catering (Front of House) 1/1 15:00-23:00 (8h) Victoria Collyer" at bounding box center [632, 203] width 100 height 30
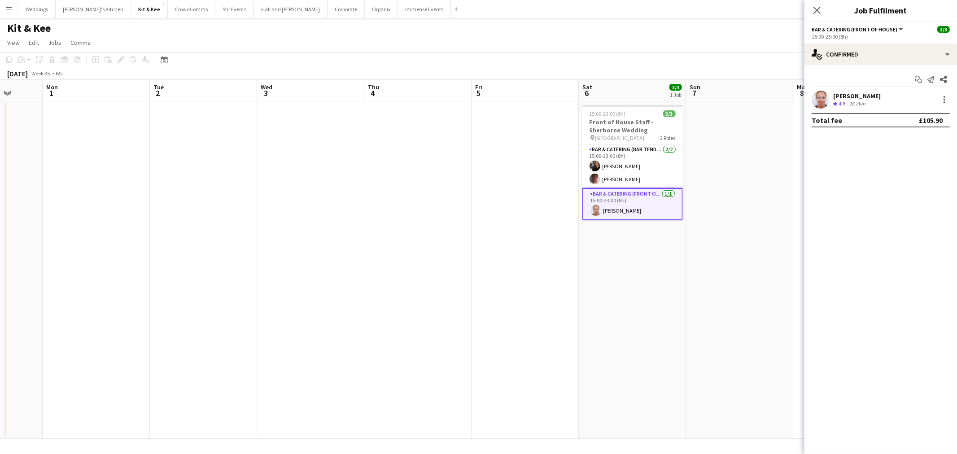
click at [818, 102] on app-user-avatar at bounding box center [820, 100] width 18 height 18
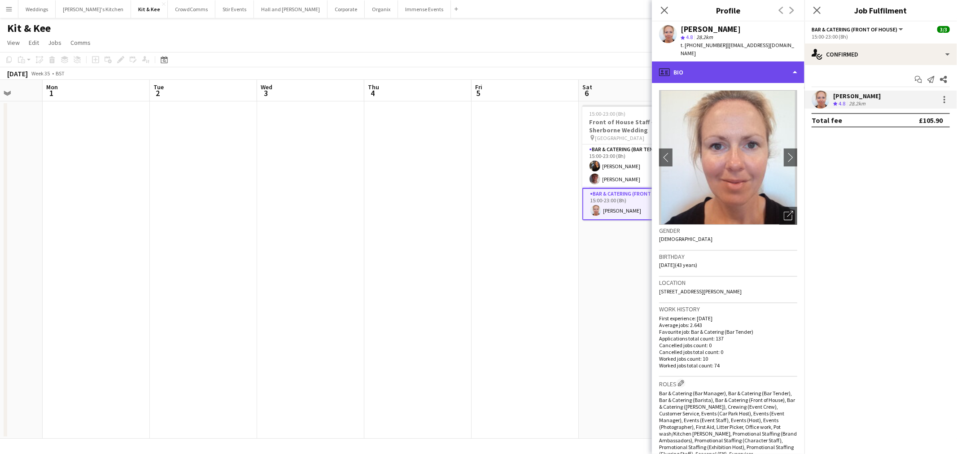
click at [779, 68] on div "profile Bio" at bounding box center [728, 72] width 152 height 22
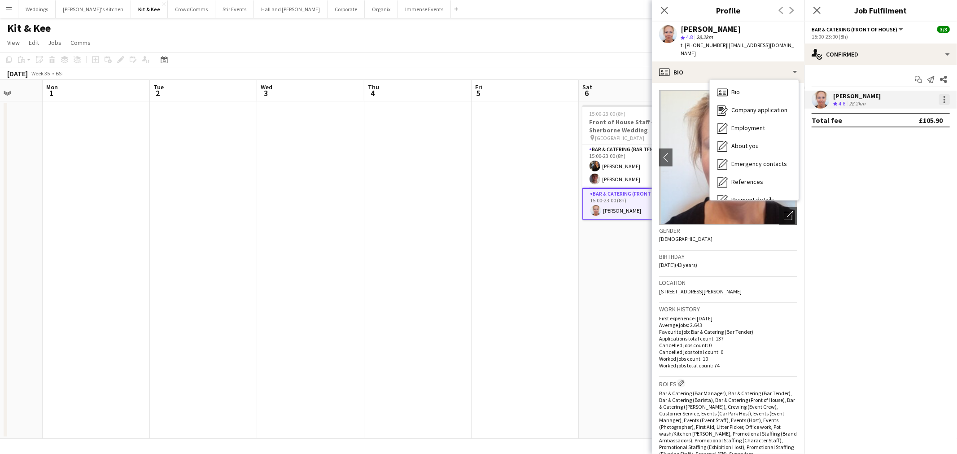
click at [942, 100] on div at bounding box center [944, 99] width 11 height 11
click at [907, 163] on span "Send notification" at bounding box center [913, 159] width 53 height 8
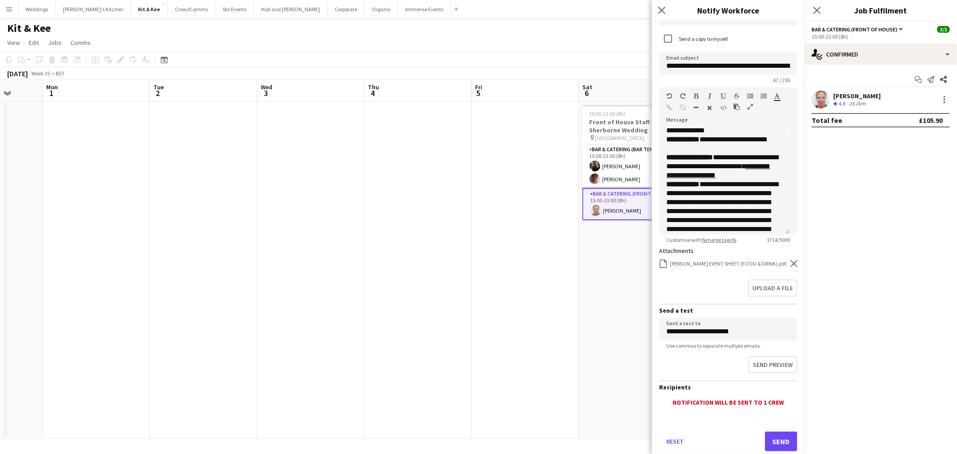
scroll to position [74, 0]
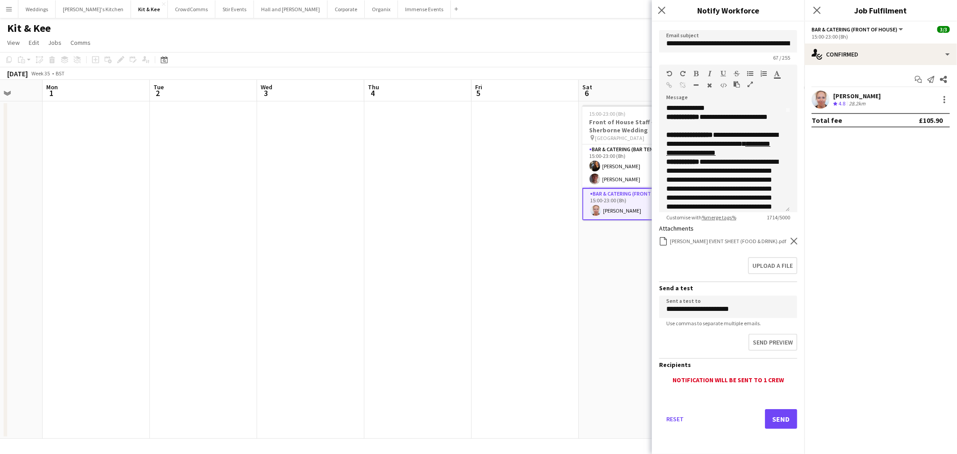
click at [772, 432] on div "Reset Send" at bounding box center [728, 422] width 138 height 63
click at [769, 422] on button "Send" at bounding box center [781, 419] width 32 height 20
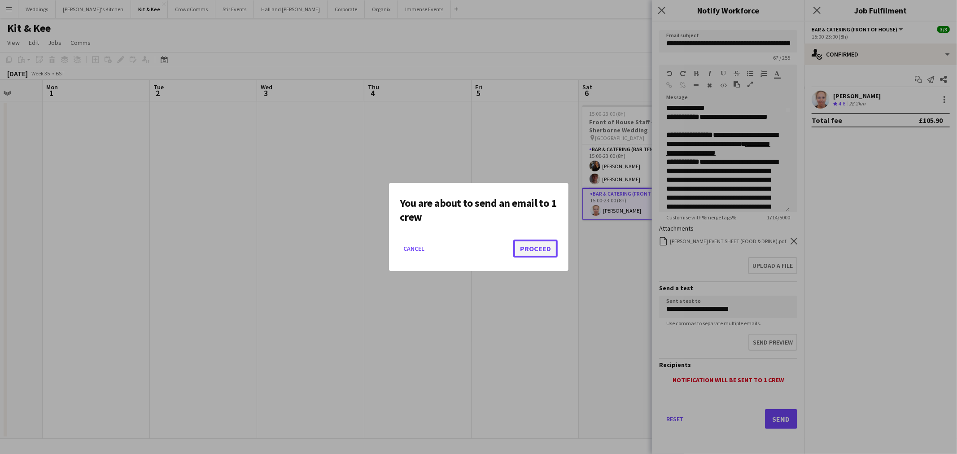
click at [545, 248] on button "Proceed" at bounding box center [535, 248] width 44 height 18
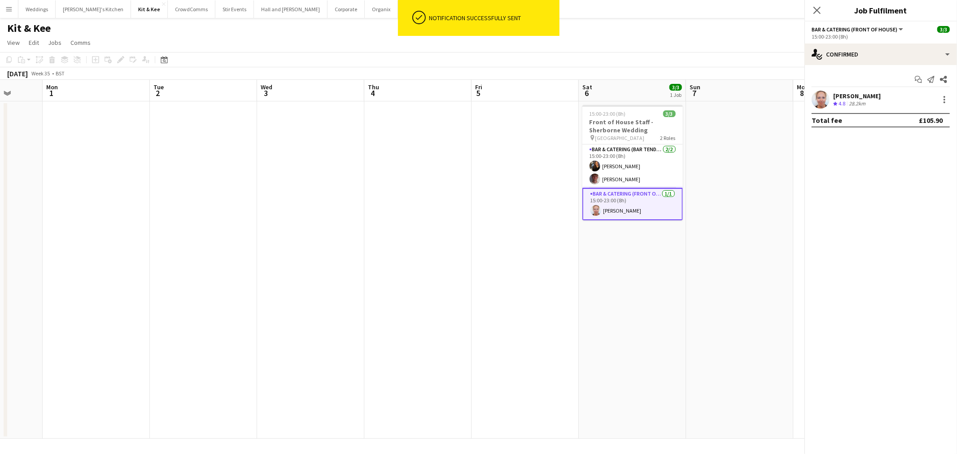
click at [501, 169] on app-date-cell at bounding box center [524, 269] width 107 height 337
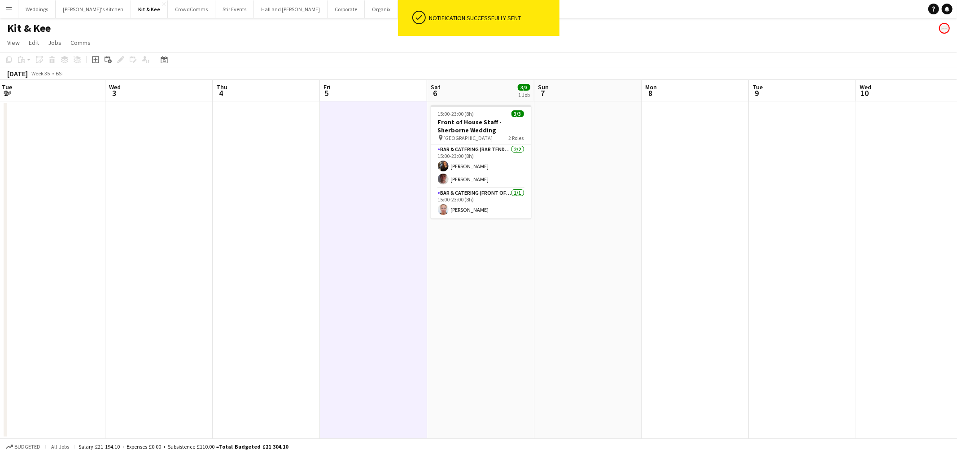
drag, startPoint x: 758, startPoint y: 153, endPoint x: 553, endPoint y: 113, distance: 208.8
click at [563, 158] on app-calendar-viewport "Sat 30 Sun 31 Mon 1 Tue 2 Wed 3 Thu 4 Fri 5 Sat 6 3/3 1 Job Sun 7 Mon 8 Tue 9 W…" at bounding box center [478, 259] width 957 height 359
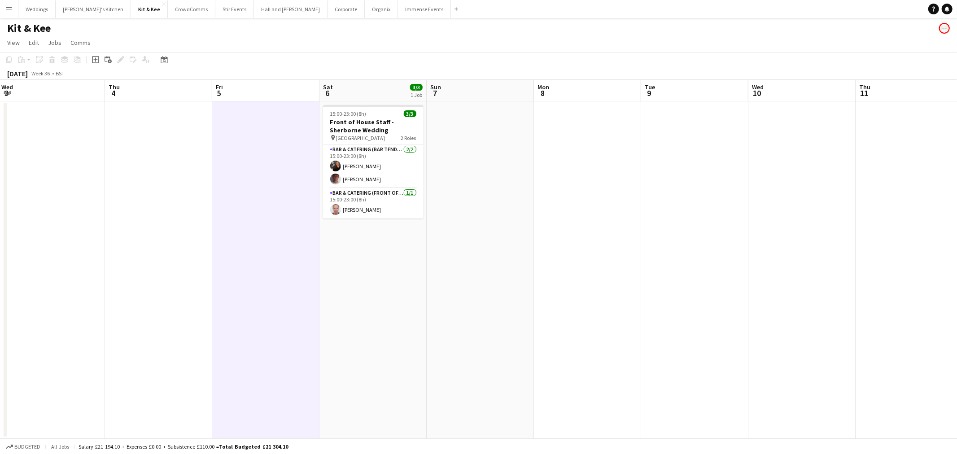
drag, startPoint x: 377, startPoint y: 283, endPoint x: 376, endPoint y: 270, distance: 12.6
click at [377, 283] on app-date-cell "15:00-23:00 (8h) 3/3 Front of House Staff - Sherborne Wedding pin Minterne Hous…" at bounding box center [372, 269] width 107 height 337
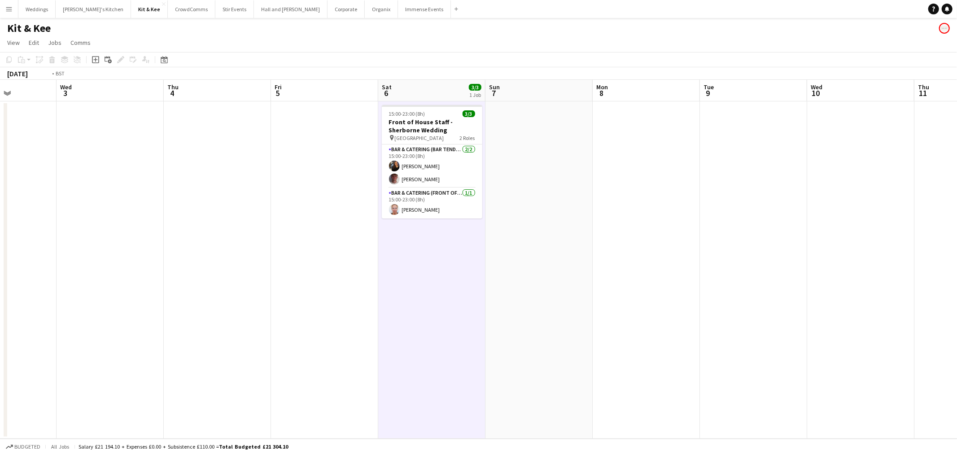
drag, startPoint x: 520, startPoint y: 286, endPoint x: 683, endPoint y: 248, distance: 167.5
click at [682, 274] on app-calendar-viewport "Sun 31 Mon 1 Tue 2 Wed 3 Thu 4 Fri 5 Sat 6 3/3 1 Job Sun 7 Mon 8 Tue 9 Wed 10 T…" at bounding box center [478, 259] width 957 height 359
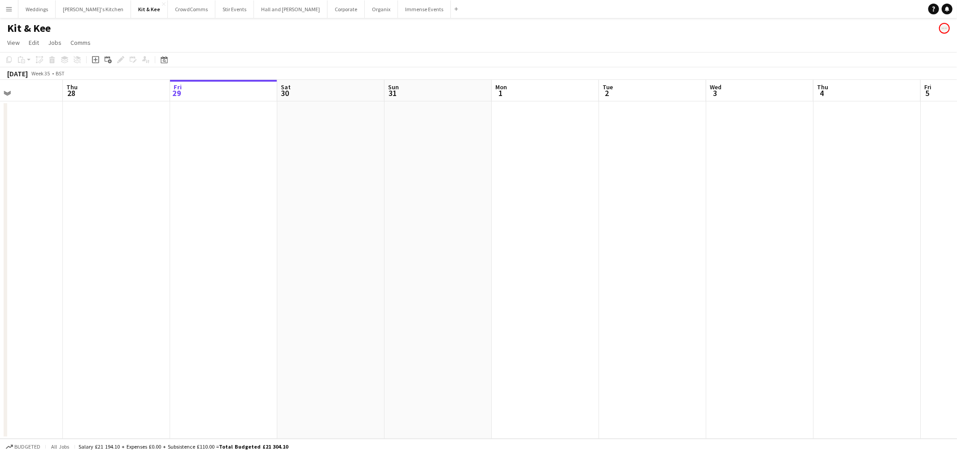
drag, startPoint x: 328, startPoint y: 345, endPoint x: 774, endPoint y: 347, distance: 446.2
click at [776, 347] on app-calendar-viewport "Mon 25 Tue 26 Wed 27 Thu 28 Fri 29 Sat 30 Sun 31 Mon 1 Tue 2 Wed 3 Thu 4 Fri 5 …" at bounding box center [478, 259] width 957 height 359
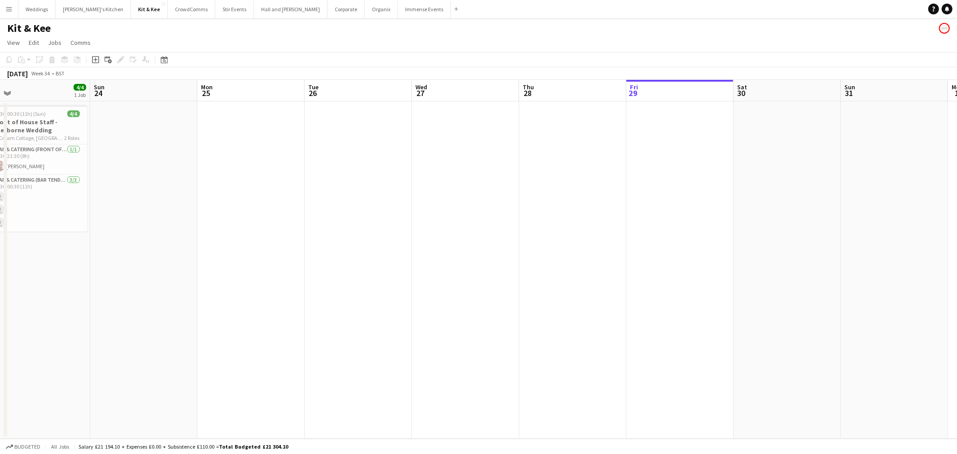
drag, startPoint x: 407, startPoint y: 333, endPoint x: 818, endPoint y: 342, distance: 411.3
click at [818, 342] on app-calendar-viewport "Thu 21 Fri 22 Sat 23 4/4 1 Job Sun 24 Mon 25 Tue 26 Wed 27 Thu 28 Fri 29 Sat 30…" at bounding box center [478, 259] width 957 height 359
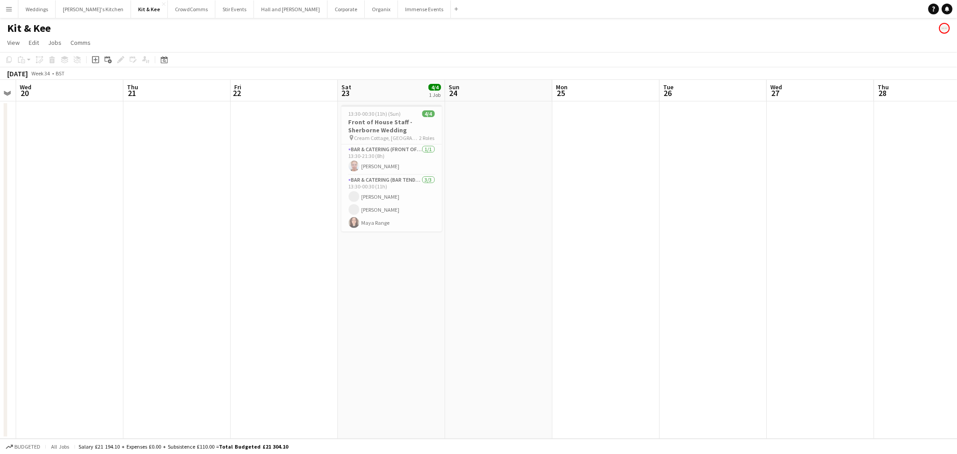
drag, startPoint x: 366, startPoint y: 305, endPoint x: 719, endPoint y: 309, distance: 353.0
click at [719, 309] on app-calendar-viewport "Mon 18 Tue 19 Wed 20 Thu 21 Fri 22 Sat 23 4/4 1 Job Sun 24 Mon 25 Tue 26 Wed 27…" at bounding box center [478, 259] width 957 height 359
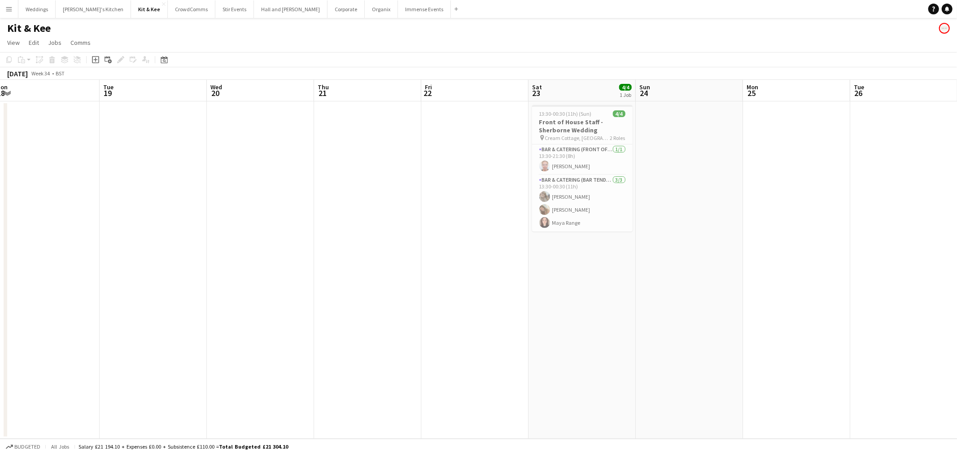
scroll to position [0, 242]
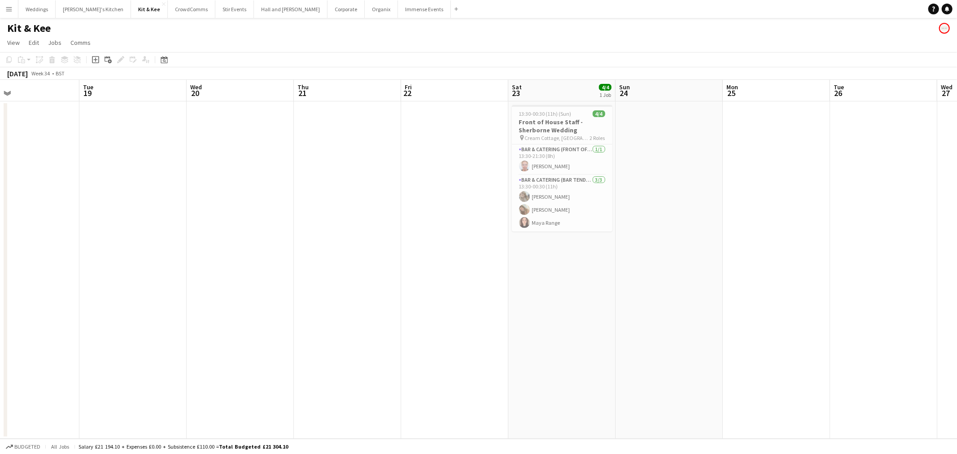
drag, startPoint x: 400, startPoint y: 284, endPoint x: -323, endPoint y: 295, distance: 723.4
click at [0, 295] on html "Menu Boards Boards Boards All jobs Status Workforce Workforce My Workforce Recr…" at bounding box center [478, 227] width 957 height 454
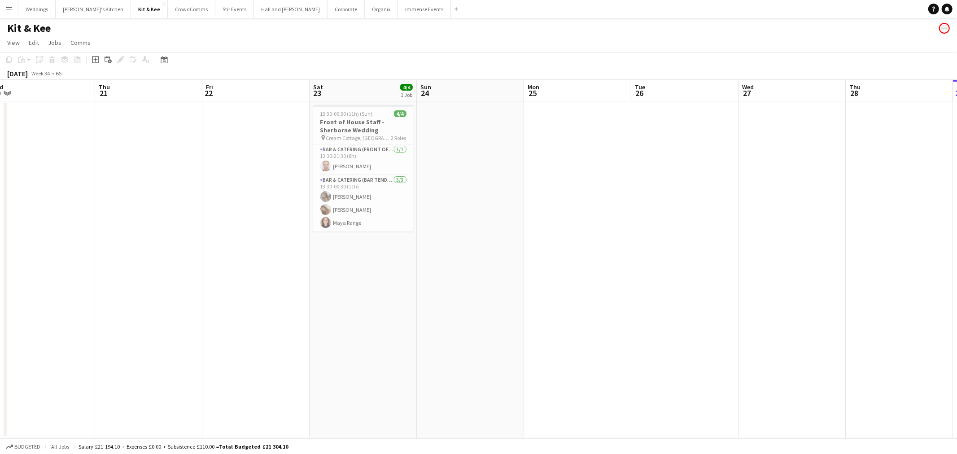
scroll to position [0, 235]
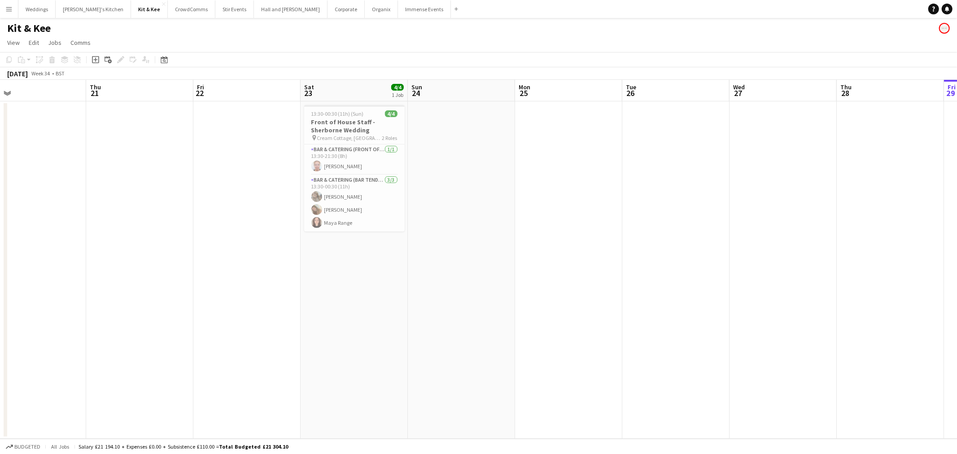
drag, startPoint x: 388, startPoint y: 265, endPoint x: 715, endPoint y: 213, distance: 330.9
click at [716, 214] on app-calendar-viewport "Mon 18 Tue 19 Wed 20 Thu 21 Fri 22 Sat 23 4/4 1 Job Sun 24 Mon 25 Tue 26 Wed 27…" at bounding box center [478, 259] width 957 height 359
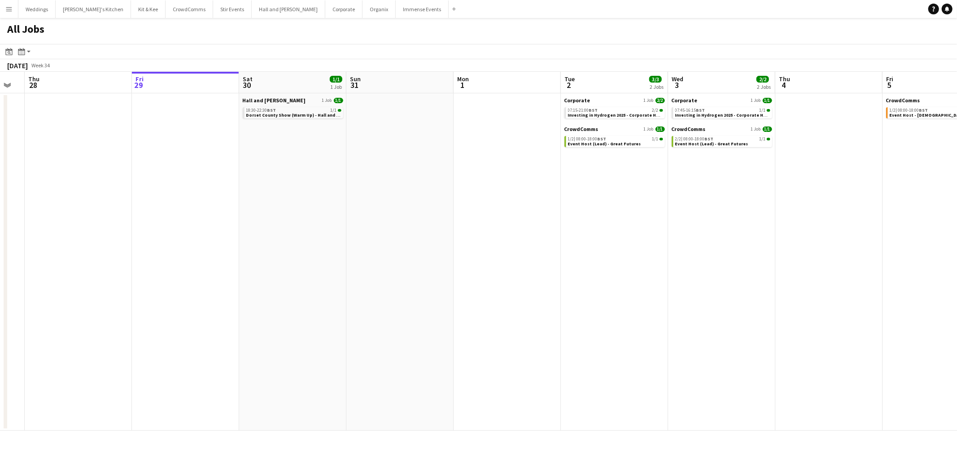
drag, startPoint x: 203, startPoint y: 248, endPoint x: 120, endPoint y: 234, distance: 83.8
click at [120, 234] on app-calendar-viewport "Mon 25 4/5 2 Jobs Tue 26 Wed 27 Thu 28 Fri 29 Sat 30 1/1 1 Job Sun 31 Mon 1 Tue…" at bounding box center [478, 251] width 957 height 359
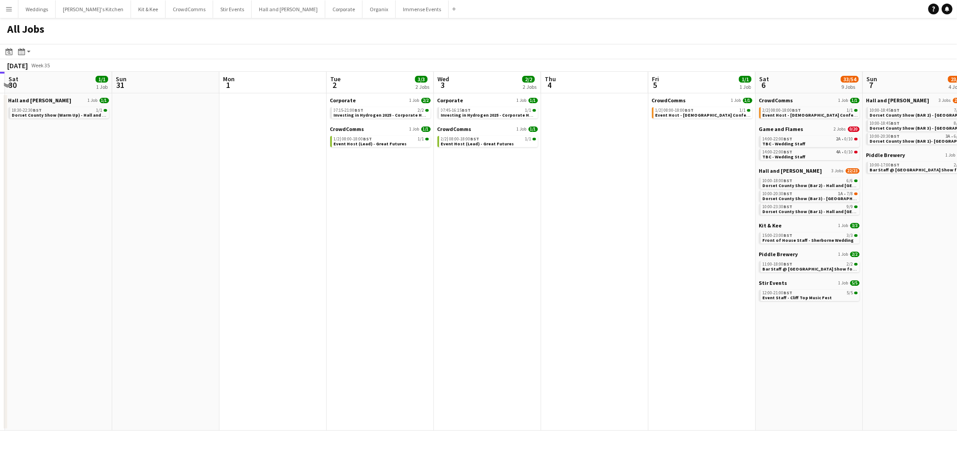
click at [542, 239] on app-calendar-viewport "Wed 27 Thu 28 Fri 29 Sat 30 1/1 1 Job Sun 31 Mon 1 Tue 2 3/3 2 Jobs Wed 3 2/2 2…" at bounding box center [478, 251] width 957 height 359
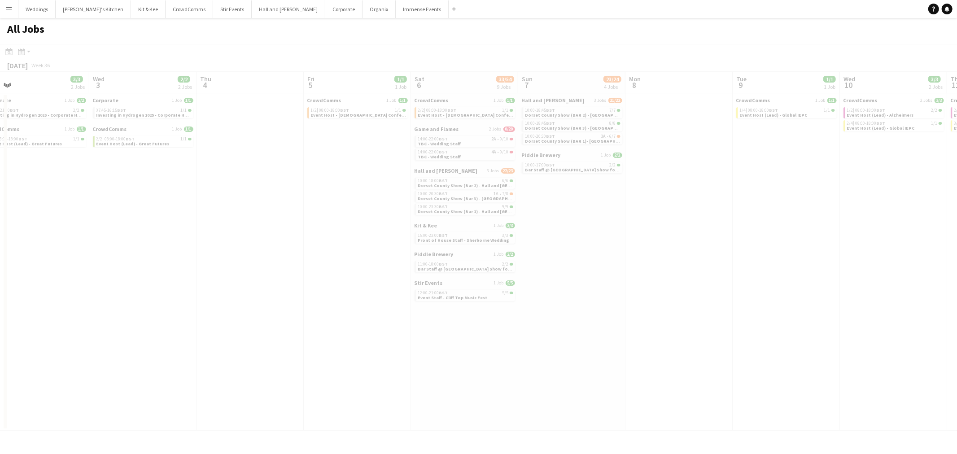
drag, startPoint x: 418, startPoint y: 236, endPoint x: 332, endPoint y: 230, distance: 86.8
click at [223, 244] on app-calendar-viewport "Sat 30 1/1 1 Job Sun 31 Mon 1 Tue 2 3/3 2 Jobs Wed 3 2/2 2 Jobs Thu 4 Fri 5 1/1…" at bounding box center [478, 251] width 957 height 359
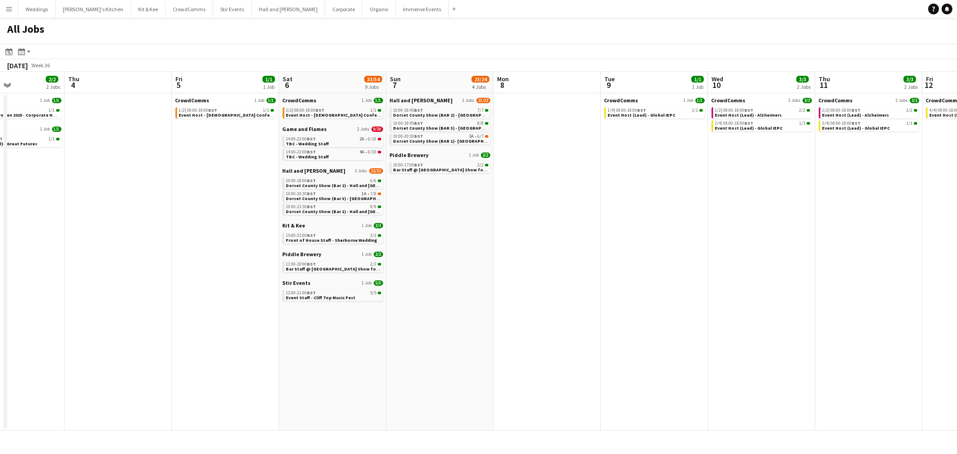
scroll to position [0, 308]
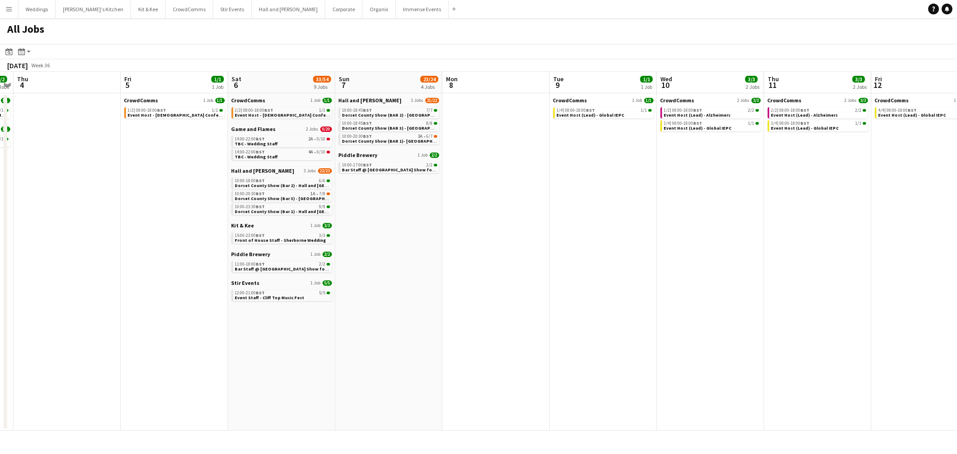
drag, startPoint x: 422, startPoint y: 212, endPoint x: 216, endPoint y: 231, distance: 206.7
click at [216, 231] on app-calendar-viewport "Mon 1 Tue 2 3/3 2 Jobs Wed 3 2/2 2 Jobs Thu 4 Fri 5 1/1 1 Job Sat 6 33/54 9 Job…" at bounding box center [478, 251] width 957 height 359
click at [299, 294] on div "12:00-21:00 BST 5/5" at bounding box center [282, 293] width 95 height 4
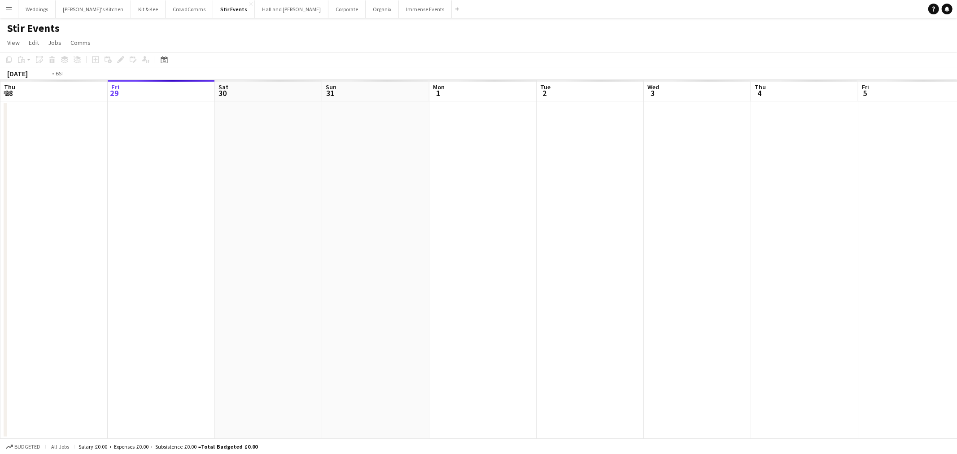
scroll to position [0, 308]
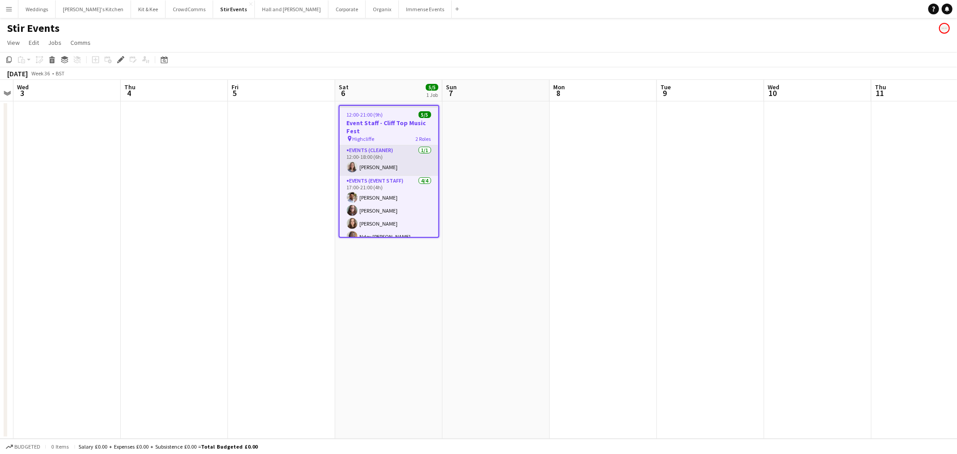
click at [377, 159] on app-card-role "Events (Cleaner) [DATE] 12:00-18:00 (6h) [PERSON_NAME]" at bounding box center [388, 160] width 99 height 30
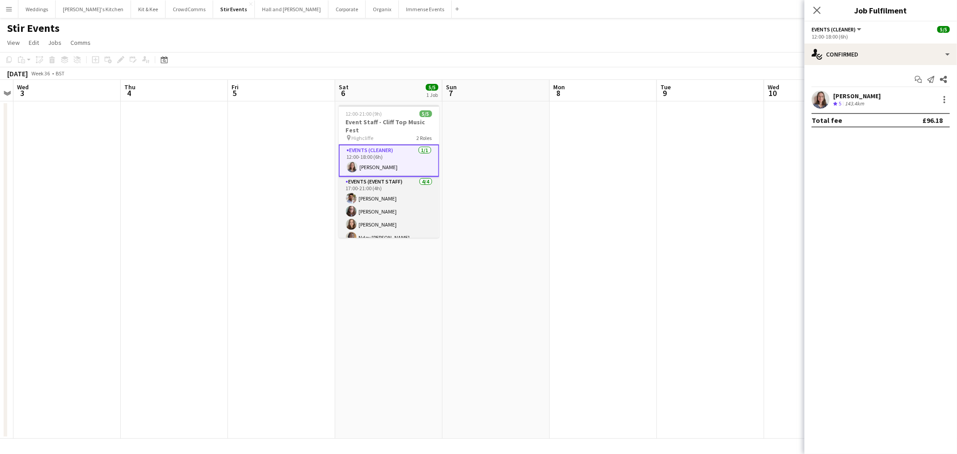
click at [395, 209] on app-card-role "Events (Event Staff) [DATE] 17:00-21:00 (4h) [PERSON_NAME] [PERSON_NAME] [PERSO…" at bounding box center [389, 212] width 100 height 70
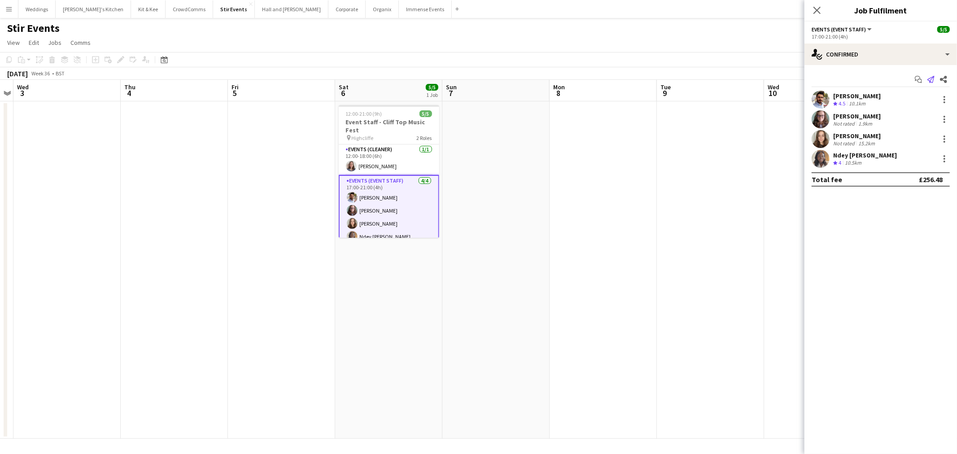
click at [930, 81] on icon at bounding box center [930, 79] width 7 height 7
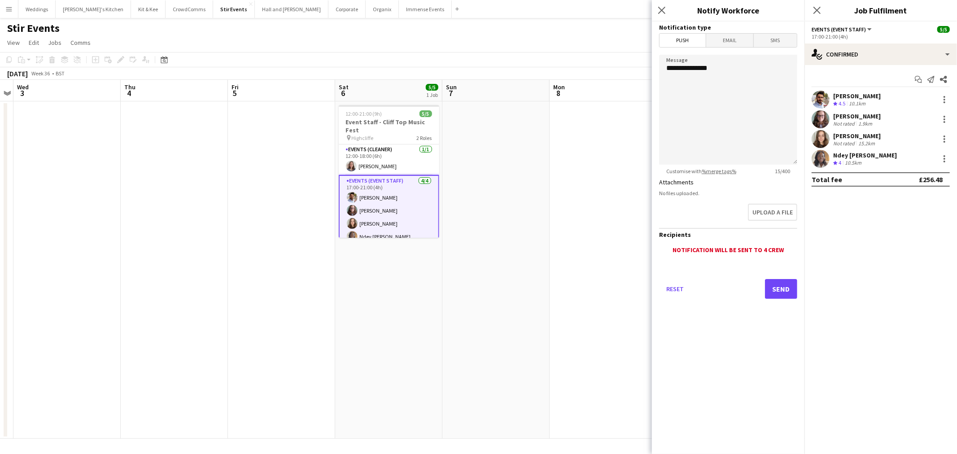
click at [724, 40] on span "Email" at bounding box center [730, 40] width 48 height 13
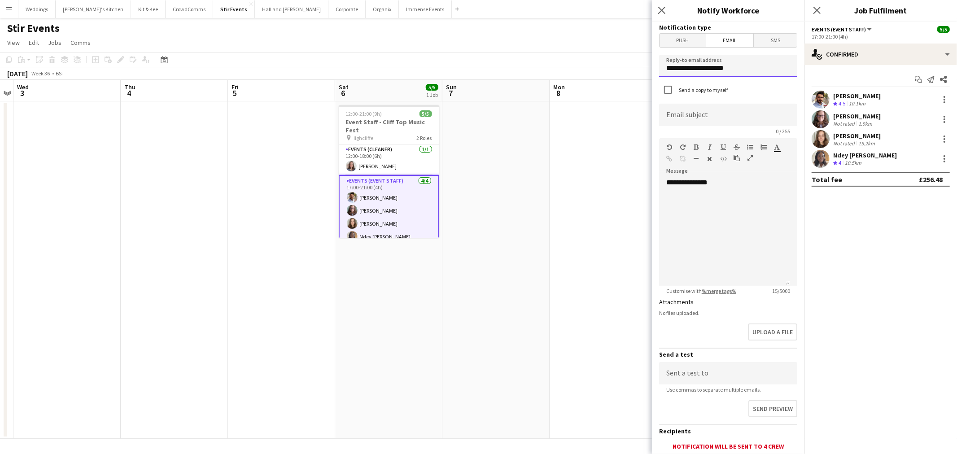
drag, startPoint x: 737, startPoint y: 67, endPoint x: 511, endPoint y: 96, distance: 227.4
click at [512, 96] on body "Menu Boards Boards Boards All jobs Status Workforce Workforce My Workforce Recr…" at bounding box center [478, 227] width 957 height 454
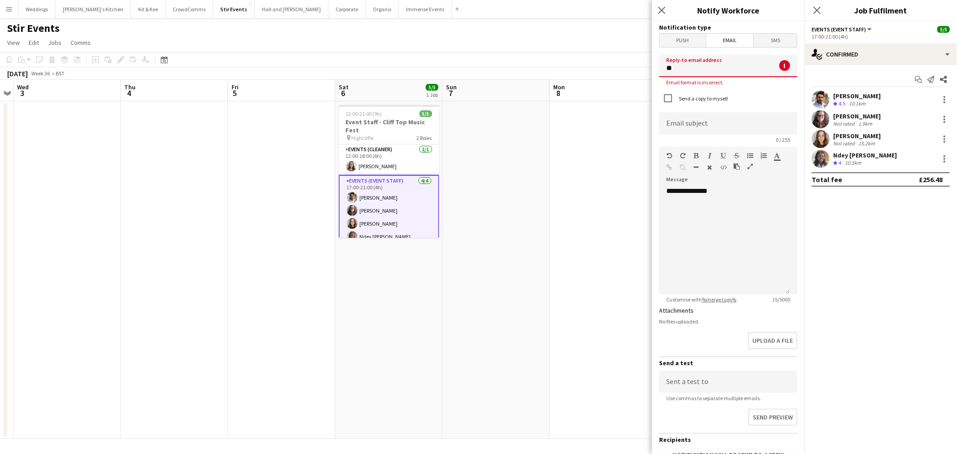
type input "*"
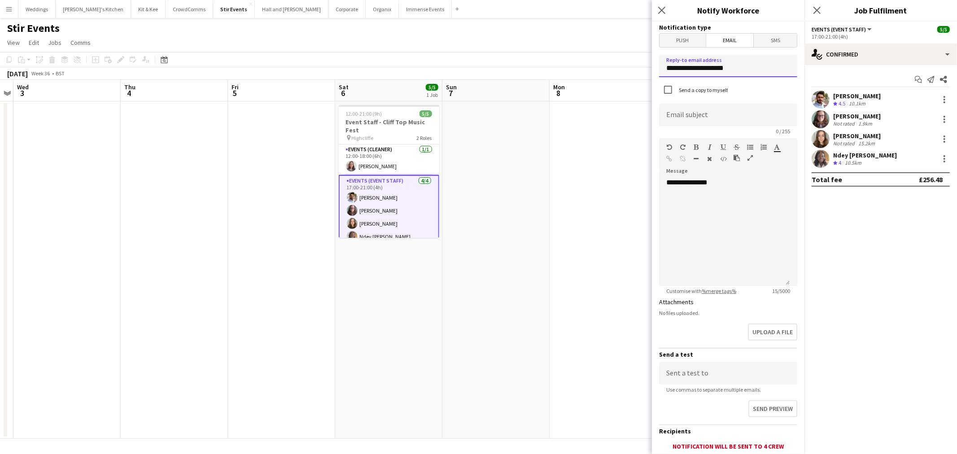
type input "**********"
type input "*"
type input "**********"
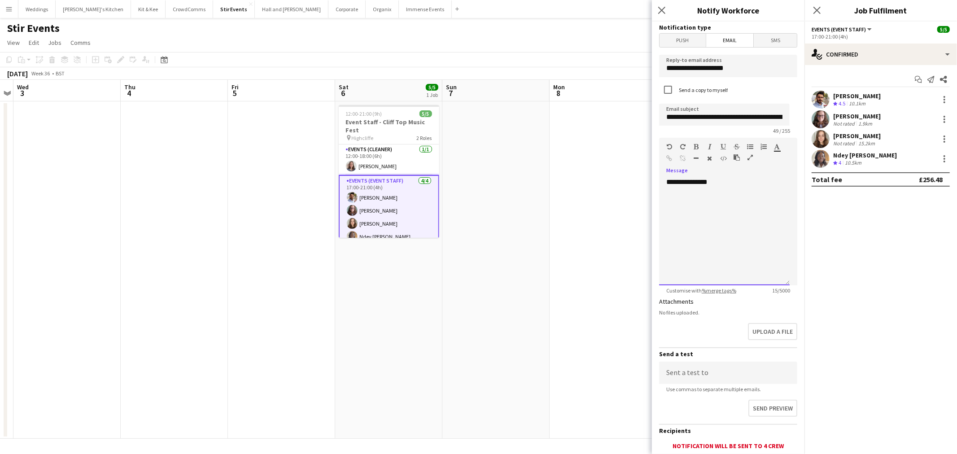
click at [733, 181] on div "**********" at bounding box center [724, 232] width 130 height 108
click at [676, 209] on div "**********" at bounding box center [724, 232] width 130 height 108
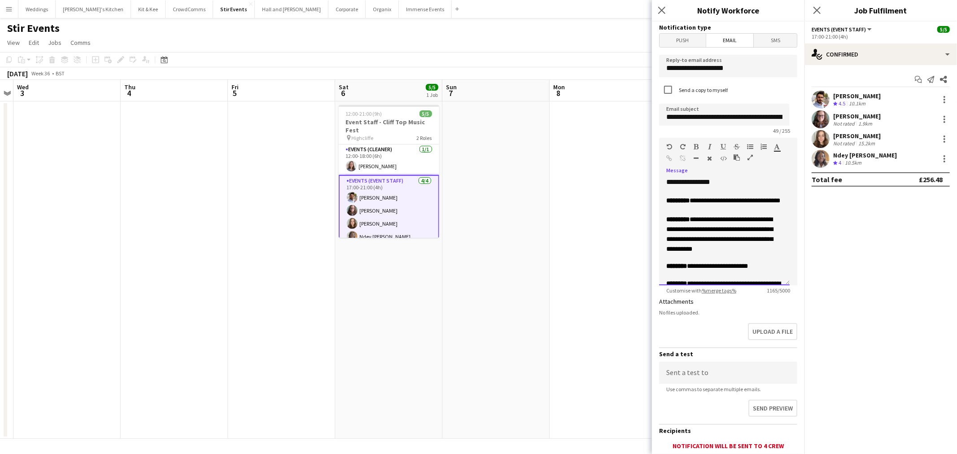
scroll to position [340, 0]
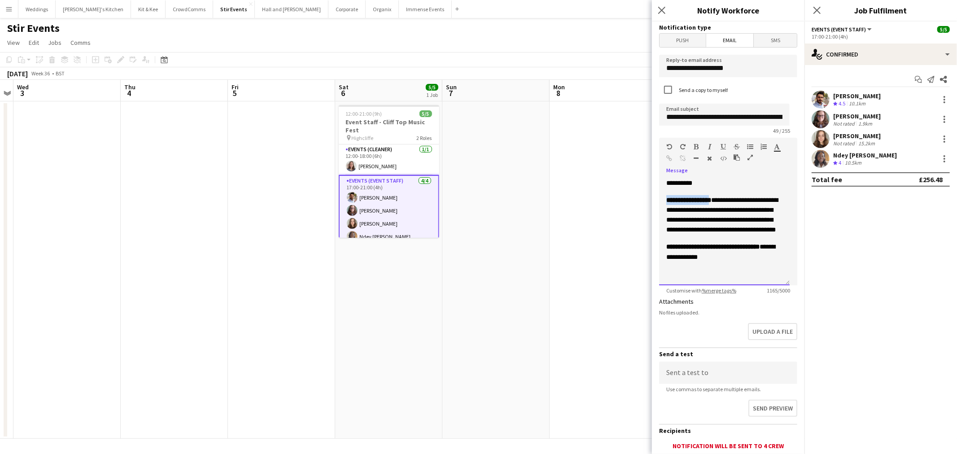
drag, startPoint x: 714, startPoint y: 195, endPoint x: 670, endPoint y: 196, distance: 44.0
click at [670, 197] on span "**********" at bounding box center [688, 200] width 45 height 6
click at [696, 148] on icon "button" at bounding box center [696, 147] width 5 height 6
drag, startPoint x: 693, startPoint y: 262, endPoint x: 668, endPoint y: 250, distance: 27.7
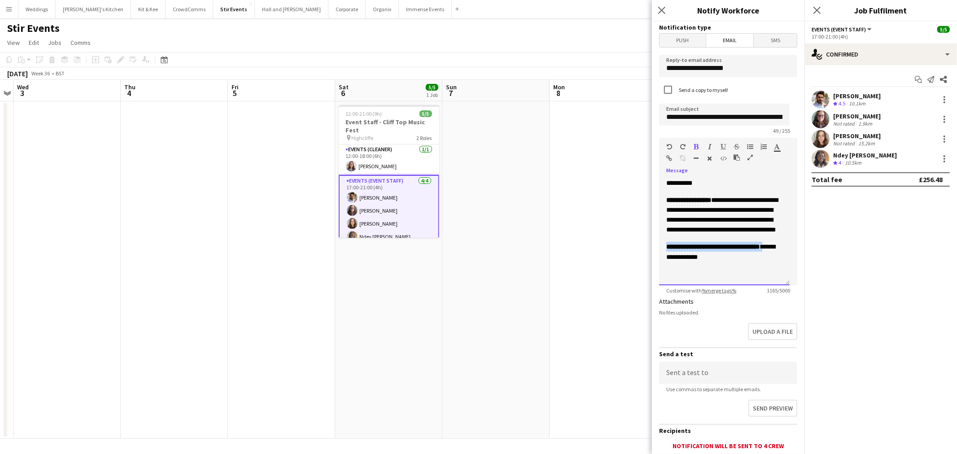
click at [668, 250] on p "**********" at bounding box center [724, 252] width 116 height 20
click at [696, 144] on icon "button" at bounding box center [696, 147] width 5 height 6
click at [696, 145] on icon "button" at bounding box center [696, 147] width 5 height 6
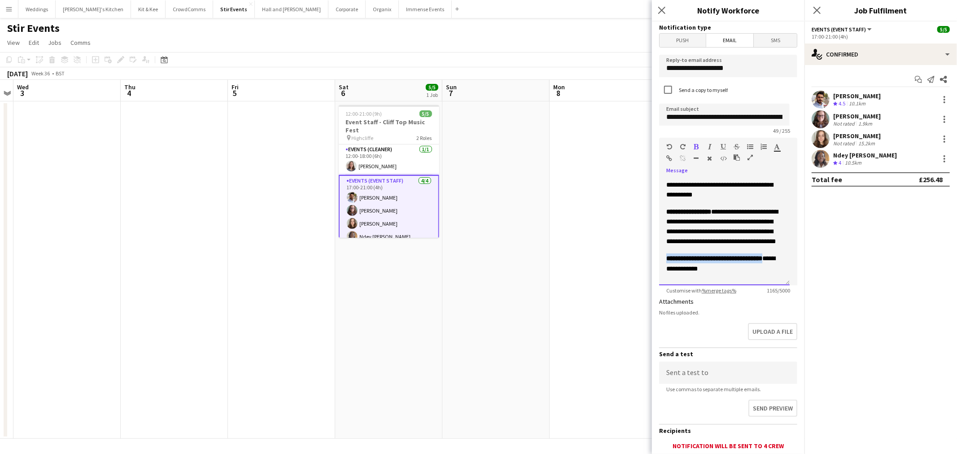
scroll to position [290, 0]
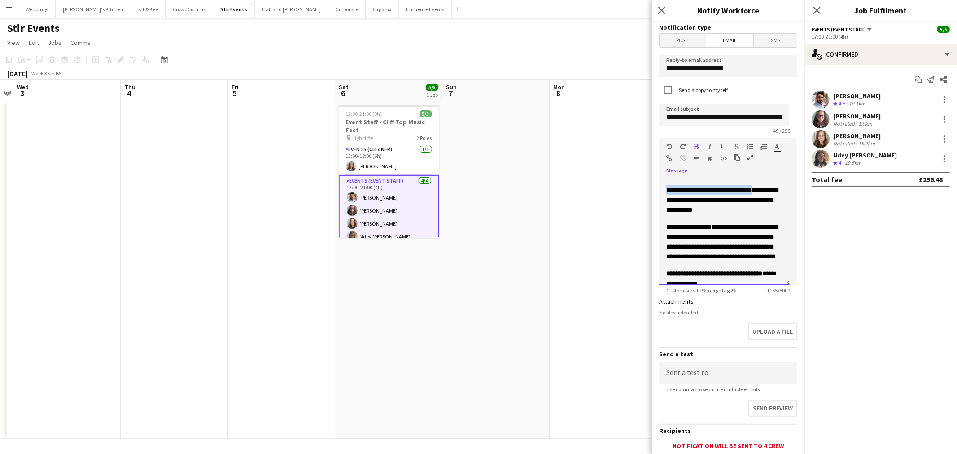
drag, startPoint x: 756, startPoint y: 209, endPoint x: 657, endPoint y: 213, distance: 98.7
click at [659, 214] on div "**********" at bounding box center [724, 232] width 130 height 108
click at [700, 146] on div at bounding box center [720, 148] width 54 height 11
click at [698, 146] on button "button" at bounding box center [696, 146] width 6 height 7
click at [697, 146] on icon "button" at bounding box center [696, 147] width 5 height 6
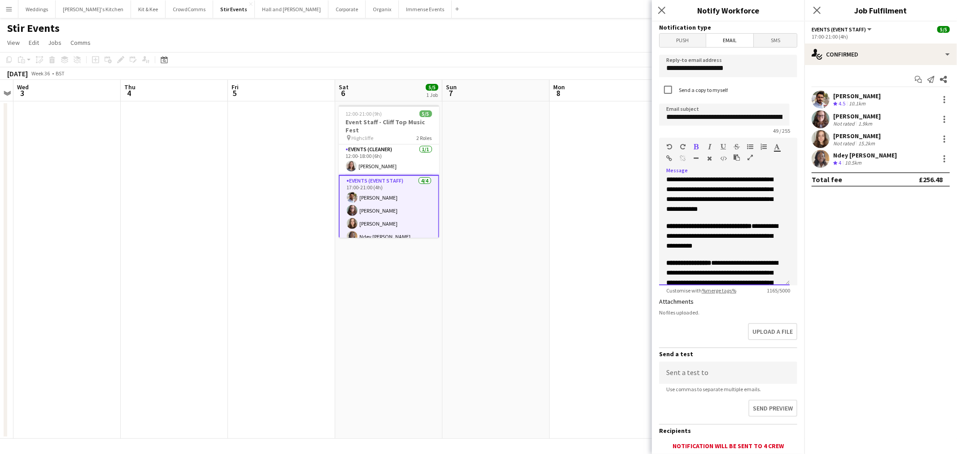
scroll to position [240, 0]
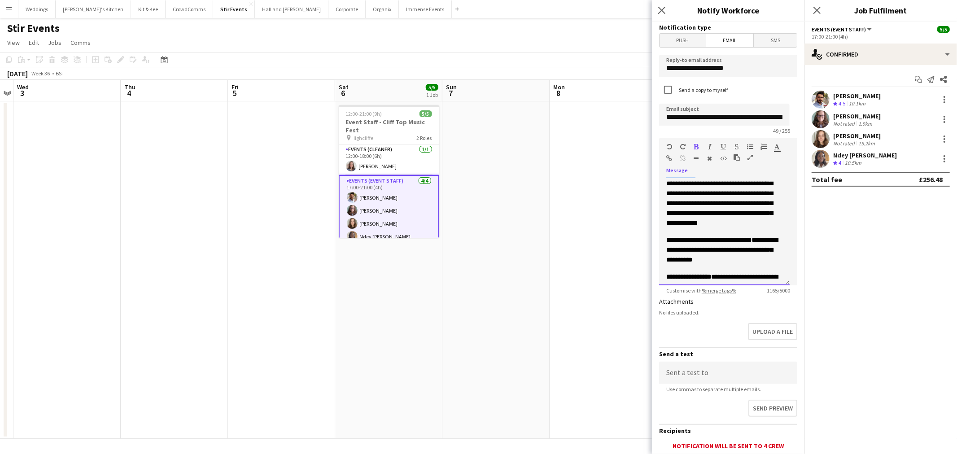
drag, startPoint x: 700, startPoint y: 194, endPoint x: 678, endPoint y: 167, distance: 34.7
click at [661, 187] on div "**********" at bounding box center [724, 232] width 130 height 108
click at [702, 146] on div at bounding box center [720, 148] width 54 height 11
click at [697, 146] on icon "button" at bounding box center [696, 147] width 5 height 6
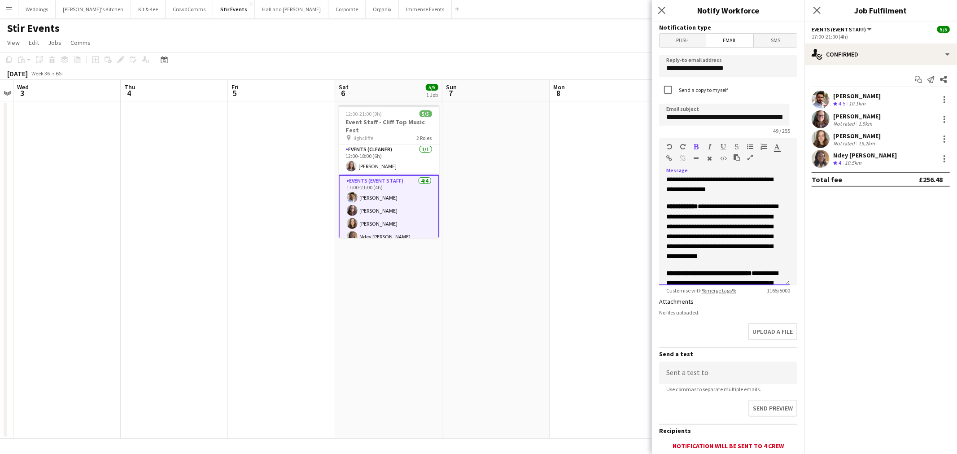
scroll to position [191, 0]
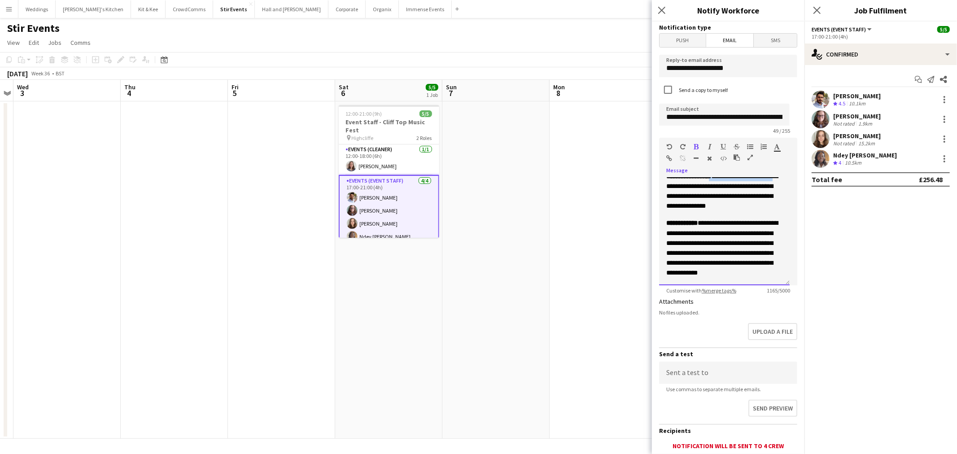
drag, startPoint x: 711, startPoint y: 194, endPoint x: 679, endPoint y: 172, distance: 39.3
click at [657, 199] on form "**********" at bounding box center [728, 271] width 152 height 499
click at [697, 139] on div "Paragraph Heading 1 Heading 2 Heading 3 Heading 4 Heading 5 Heading 6 Heading 7…" at bounding box center [728, 155] width 138 height 34
click at [697, 144] on icon "button" at bounding box center [696, 147] width 5 height 6
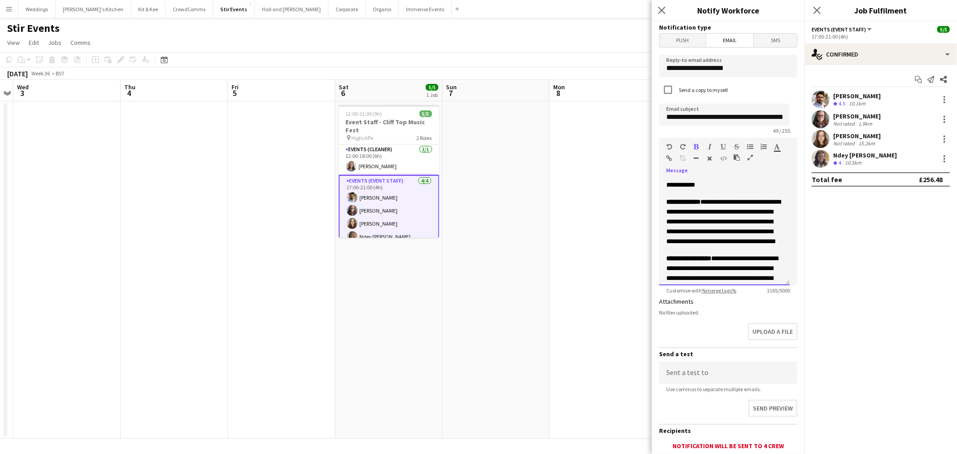
scroll to position [91, 0]
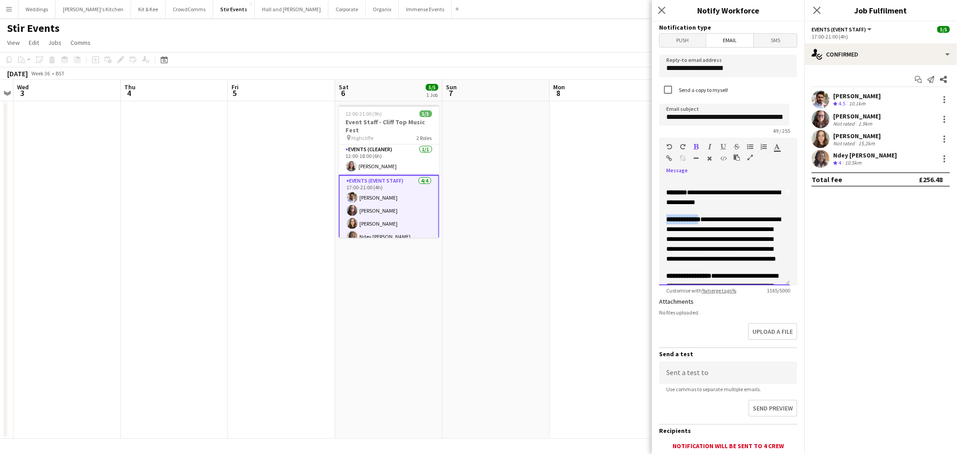
drag, startPoint x: 701, startPoint y: 229, endPoint x: 679, endPoint y: 170, distance: 62.7
click at [666, 222] on span "**********" at bounding box center [683, 219] width 34 height 6
click at [696, 146] on icon "button" at bounding box center [696, 147] width 5 height 6
drag, startPoint x: 665, startPoint y: 205, endPoint x: 655, endPoint y: 205, distance: 10.8
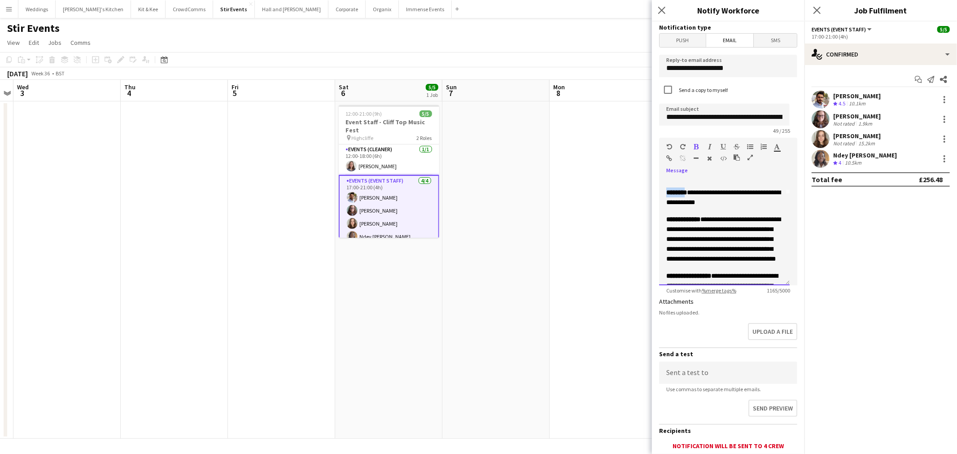
click at [655, 205] on form "**********" at bounding box center [728, 271] width 152 height 499
click at [699, 146] on button "button" at bounding box center [696, 146] width 6 height 7
drag, startPoint x: 693, startPoint y: 187, endPoint x: 661, endPoint y: 187, distance: 31.4
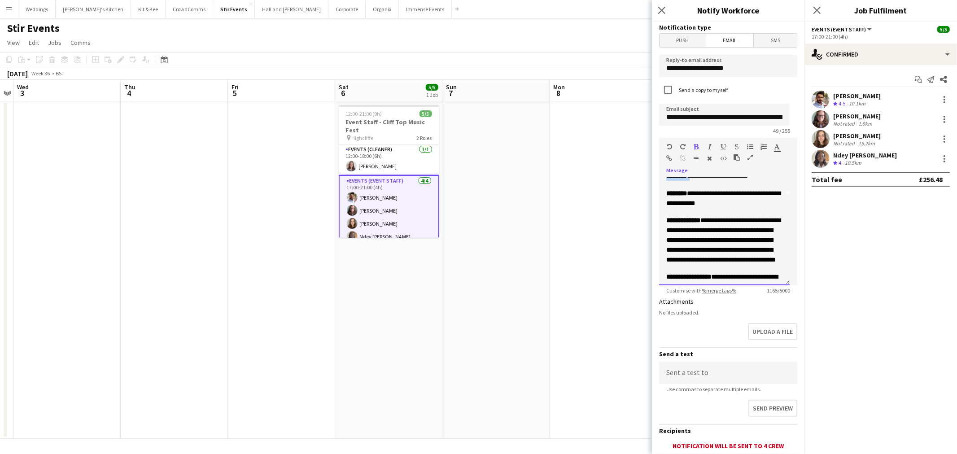
click at [661, 187] on div "**********" at bounding box center [724, 232] width 130 height 108
click at [700, 146] on div at bounding box center [720, 148] width 54 height 11
click at [695, 144] on icon "button" at bounding box center [696, 147] width 5 height 6
click at [694, 149] on icon "button" at bounding box center [696, 147] width 5 height 6
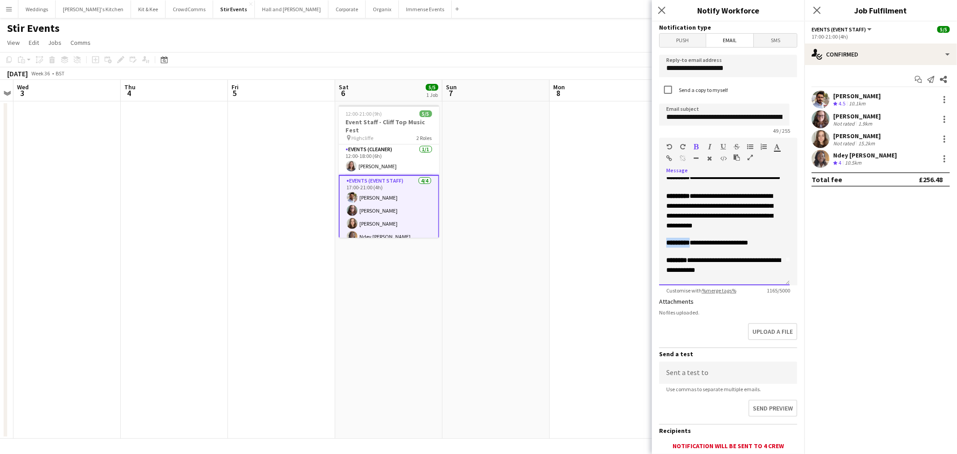
scroll to position [0, 0]
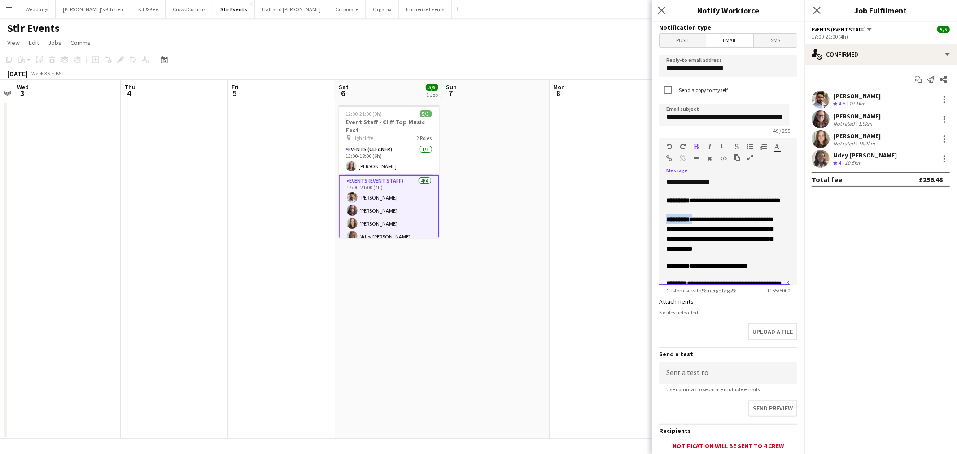
drag, startPoint x: 692, startPoint y: 227, endPoint x: 672, endPoint y: 193, distance: 39.8
click at [659, 230] on div "**********" at bounding box center [724, 232] width 130 height 108
click at [696, 145] on icon "button" at bounding box center [696, 147] width 5 height 6
click at [696, 149] on icon "button" at bounding box center [696, 147] width 5 height 6
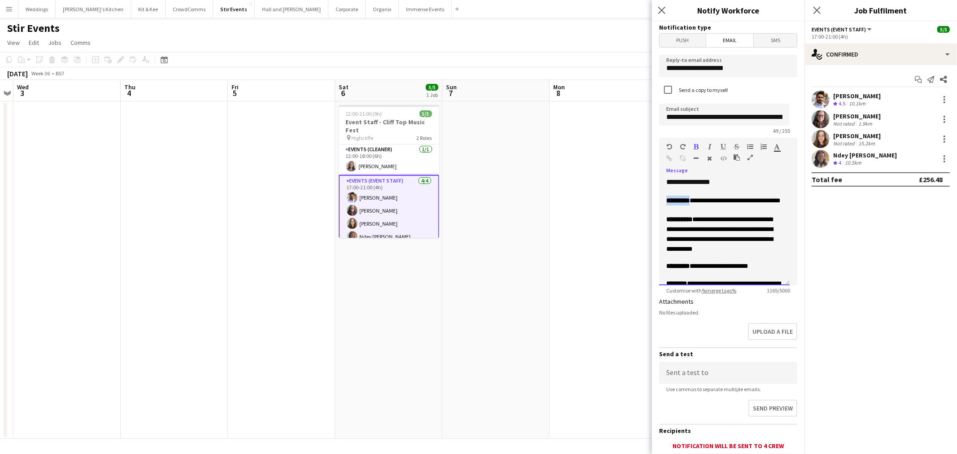
drag, startPoint x: 691, startPoint y: 196, endPoint x: 644, endPoint y: 186, distance: 48.2
click at [646, 199] on body "Menu Boards Boards Boards All jobs Status Workforce Workforce My Workforce Recr…" at bounding box center [478, 227] width 957 height 454
click at [693, 144] on div at bounding box center [720, 148] width 54 height 11
click at [694, 144] on icon "button" at bounding box center [696, 147] width 5 height 6
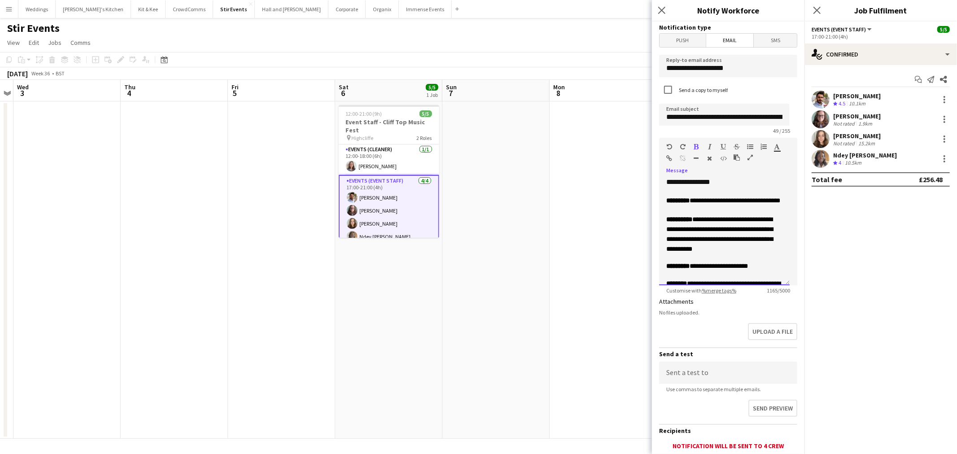
click at [716, 205] on p "**********" at bounding box center [724, 201] width 116 height 10
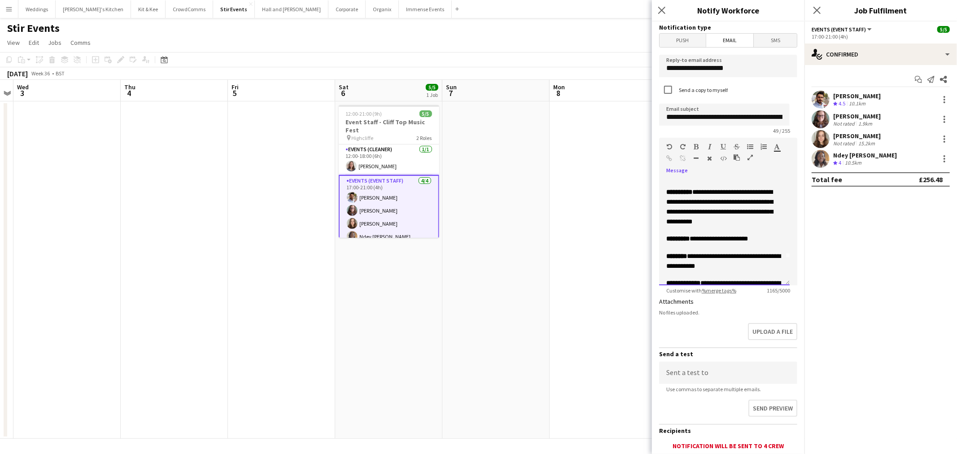
scroll to position [50, 0]
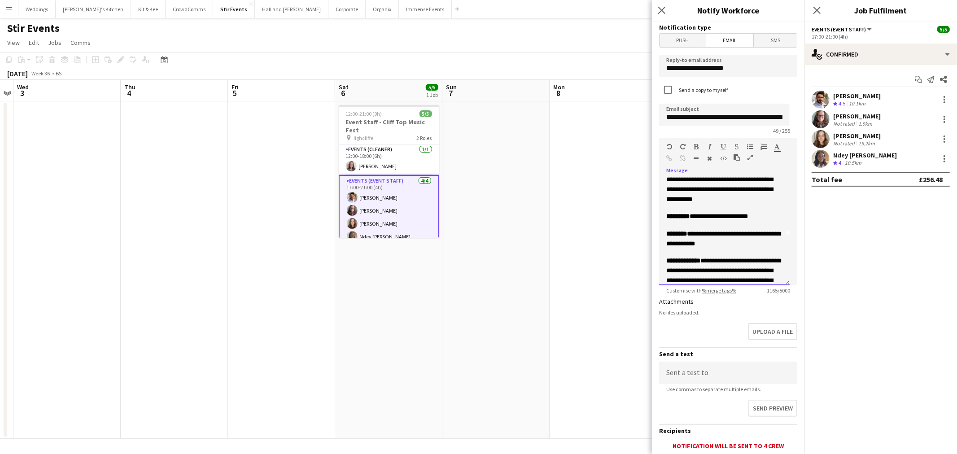
click at [723, 248] on p "**********" at bounding box center [724, 239] width 116 height 20
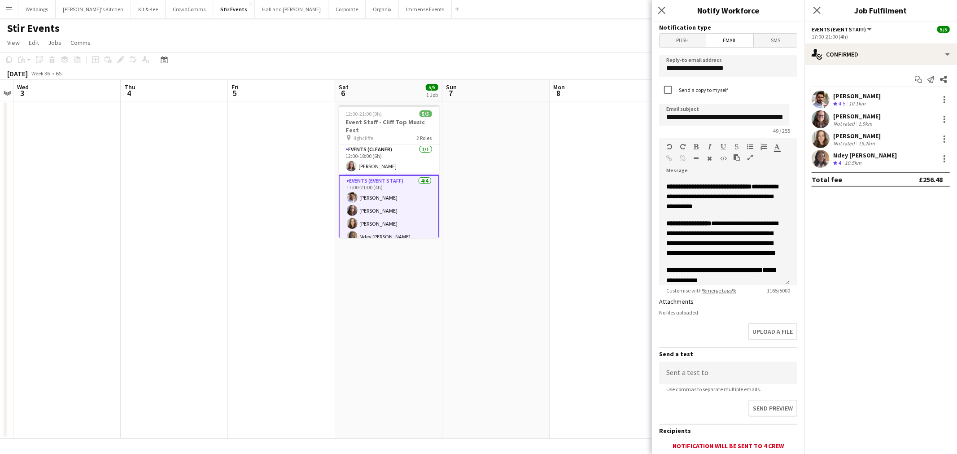
scroll to position [347, 0]
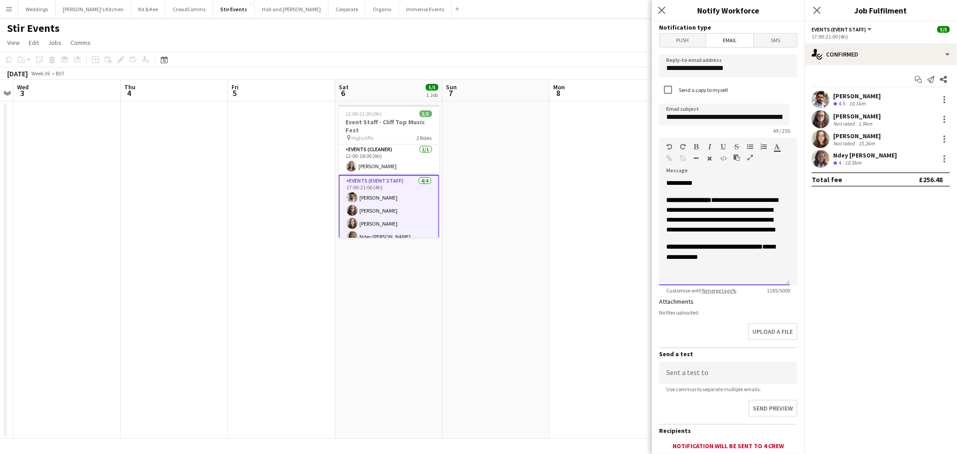
click at [707, 269] on div at bounding box center [724, 273] width 116 height 9
click at [691, 267] on span "**********" at bounding box center [724, 78] width 116 height 400
click at [691, 270] on div at bounding box center [724, 273] width 116 height 9
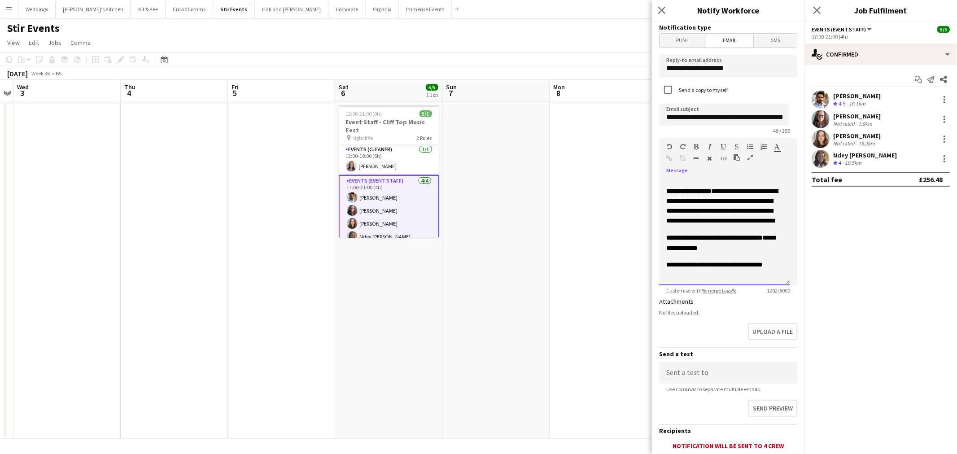
scroll to position [359, 0]
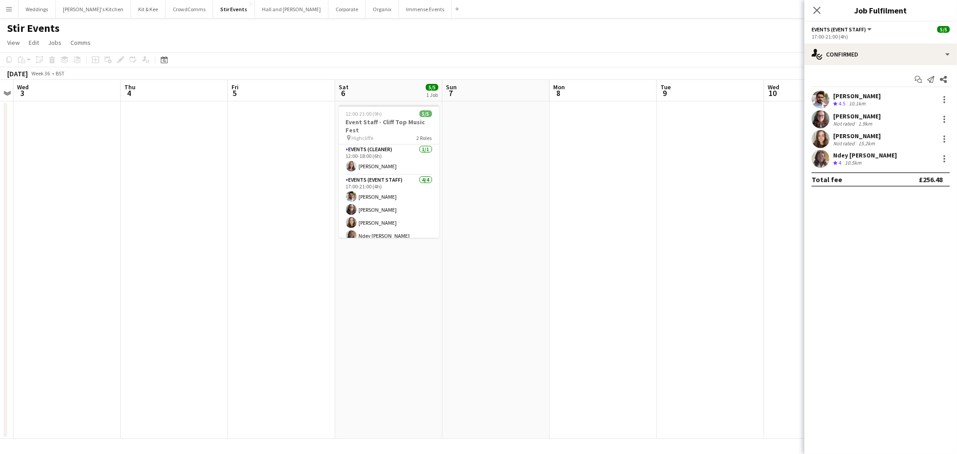
click at [857, 203] on mat-expansion-panel "check Confirmed Start chat Send notification Share [PERSON_NAME] Crew rating 4.…" at bounding box center [880, 259] width 152 height 389
click at [932, 86] on div "Start chat Send notification Share" at bounding box center [880, 79] width 138 height 15
click at [932, 83] on app-icon "Send notification" at bounding box center [930, 79] width 13 height 13
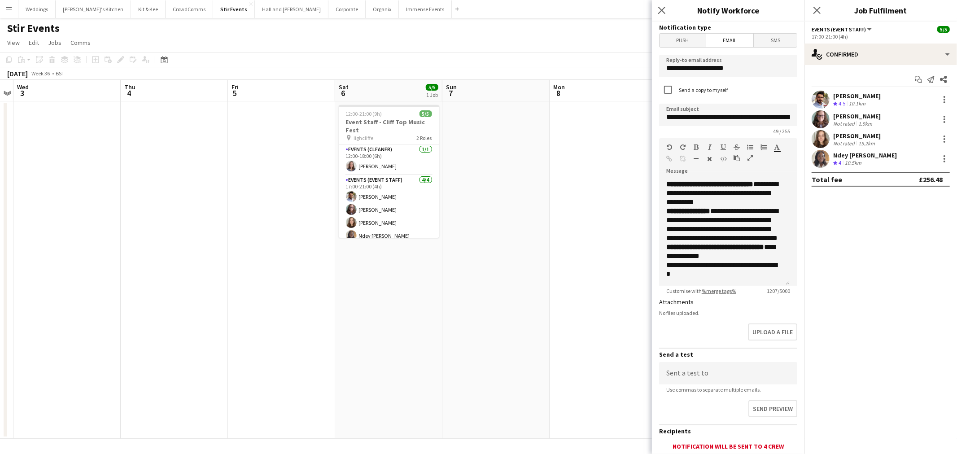
scroll to position [62, 0]
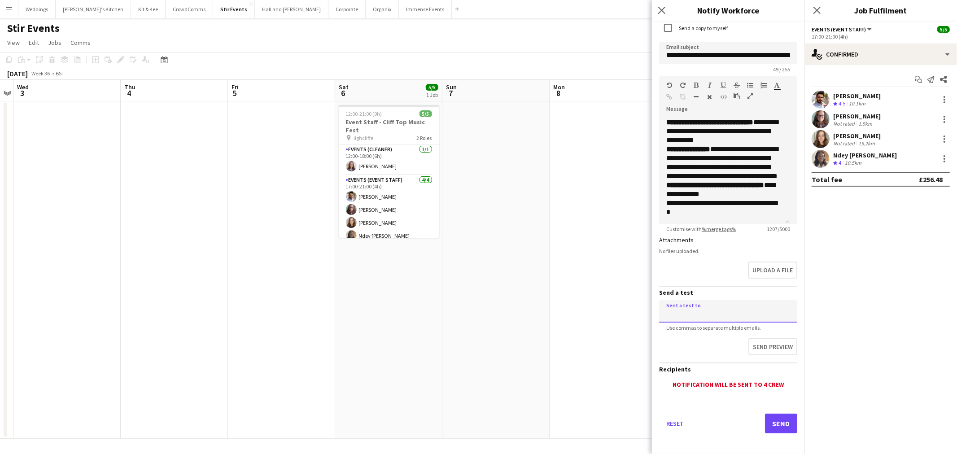
click at [718, 310] on input at bounding box center [728, 311] width 138 height 22
type input "**********"
drag, startPoint x: 777, startPoint y: 352, endPoint x: 772, endPoint y: 348, distance: 7.0
click at [776, 352] on div "Send preview" at bounding box center [728, 349] width 138 height 28
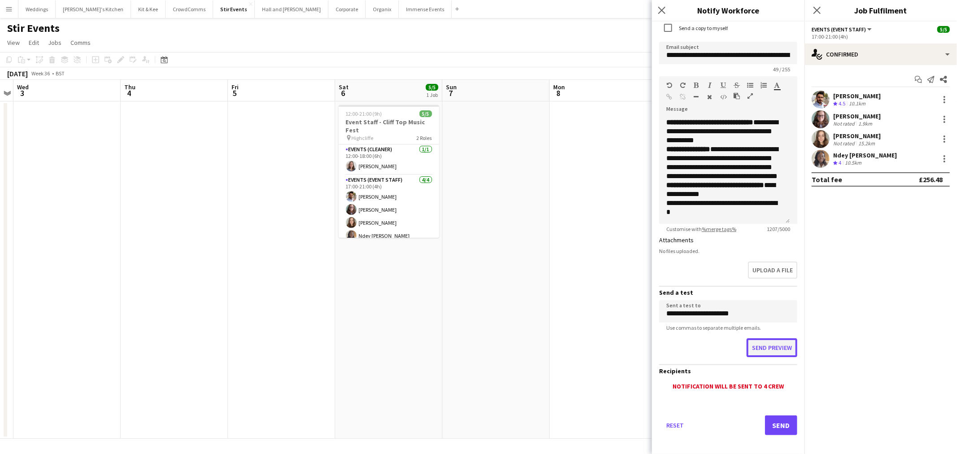
click at [772, 348] on button "Send preview" at bounding box center [771, 347] width 51 height 19
click at [777, 418] on button "Send" at bounding box center [781, 423] width 32 height 20
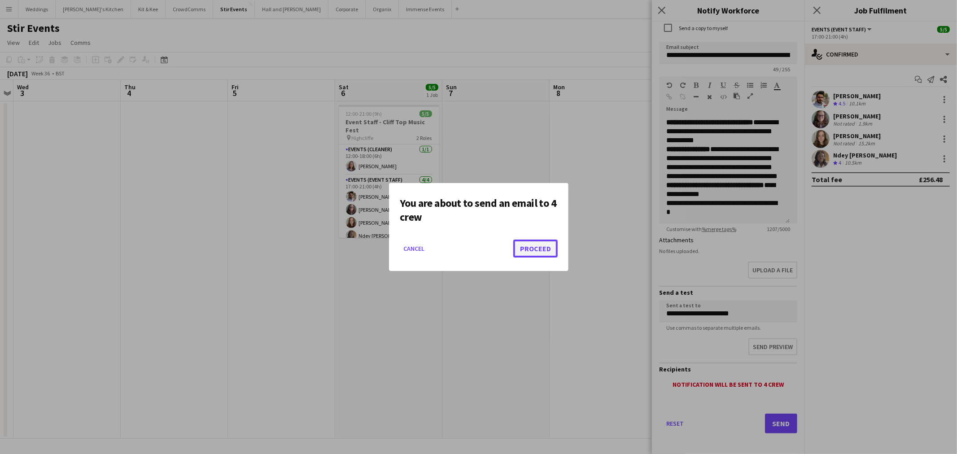
click at [544, 244] on button "Proceed" at bounding box center [535, 248] width 44 height 18
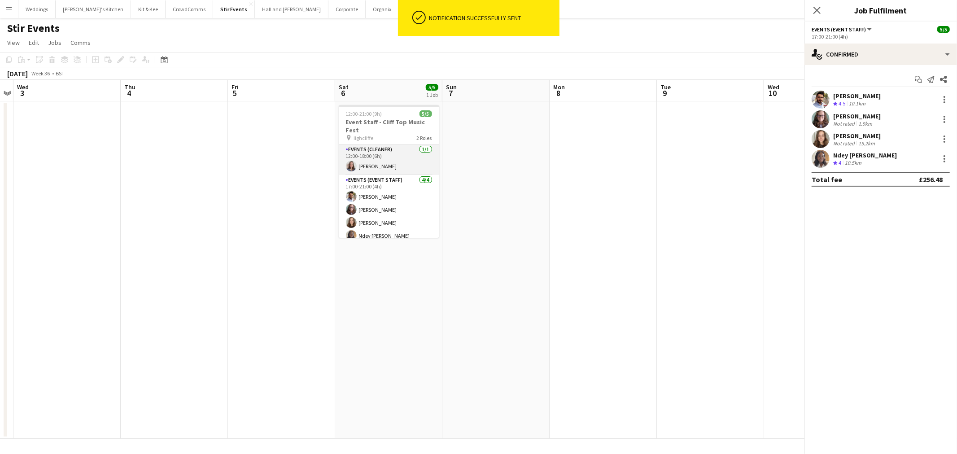
click at [401, 164] on app-card-role "Events (Cleaner) [DATE] 12:00-18:00 (6h) [PERSON_NAME]" at bounding box center [389, 159] width 100 height 30
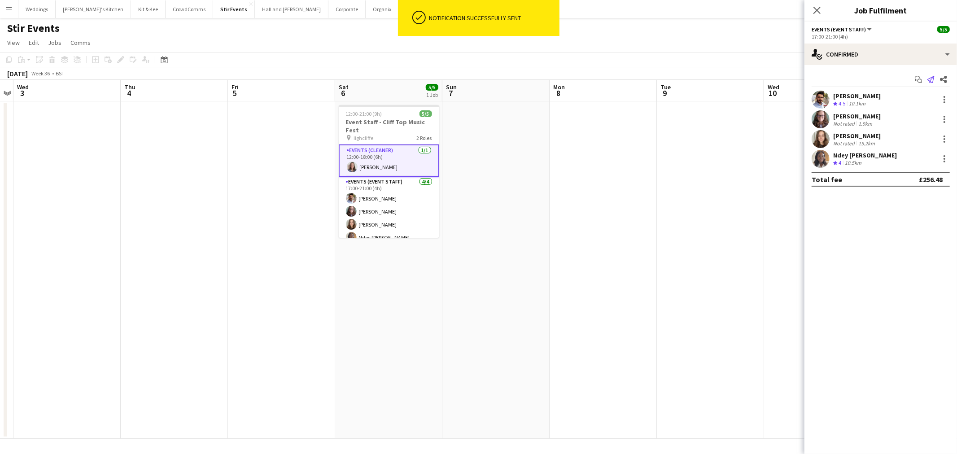
click at [929, 78] on icon at bounding box center [930, 79] width 7 height 7
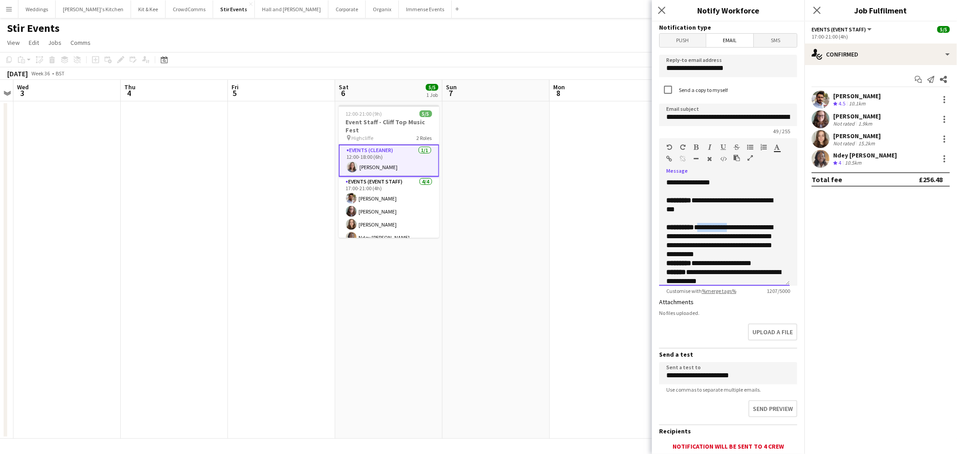
drag, startPoint x: 728, startPoint y: 227, endPoint x: 697, endPoint y: 222, distance: 31.7
click at [697, 224] on span "**********" at bounding box center [719, 241] width 106 height 34
drag, startPoint x: 762, startPoint y: 254, endPoint x: 741, endPoint y: 229, distance: 32.8
click at [741, 229] on p "**********" at bounding box center [724, 241] width 116 height 36
click at [731, 217] on div "**********" at bounding box center [724, 344] width 116 height 296
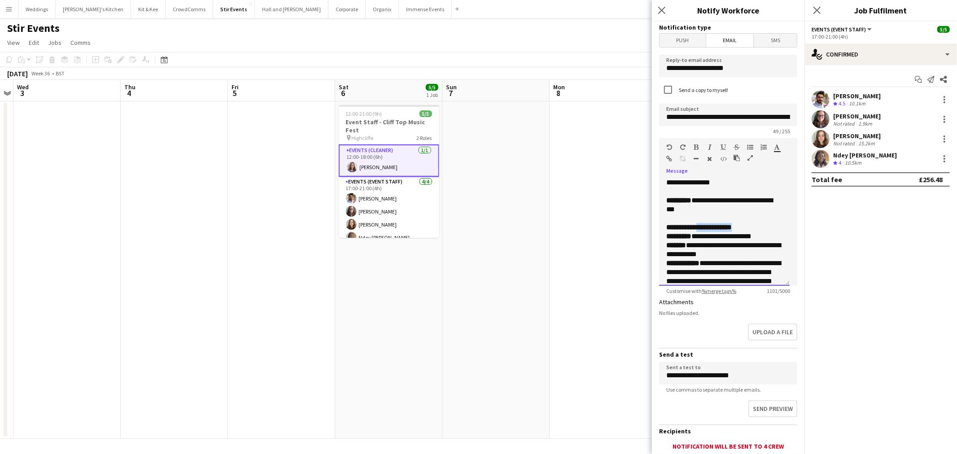
drag, startPoint x: 743, startPoint y: 225, endPoint x: 694, endPoint y: 220, distance: 48.6
click at [698, 223] on p "**********" at bounding box center [724, 227] width 116 height 9
click at [696, 146] on icon "button" at bounding box center [696, 147] width 5 height 6
click at [750, 236] on span "**********" at bounding box center [721, 236] width 60 height 7
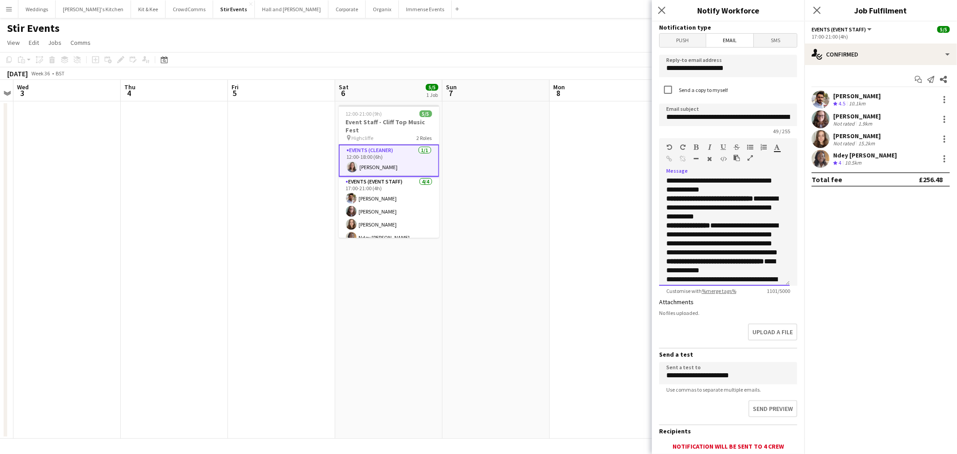
scroll to position [249, 0]
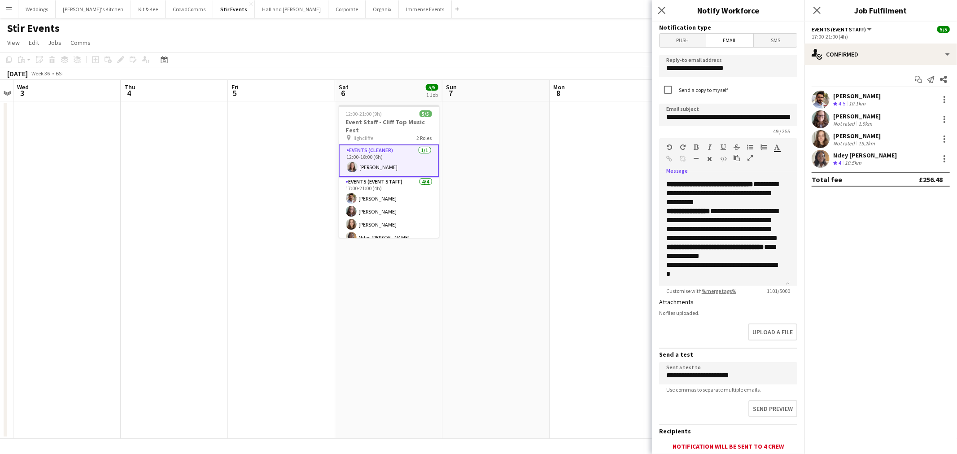
click at [411, 159] on app-card-role "Events (Cleaner) [DATE] 12:00-18:00 (6h) [PERSON_NAME]" at bounding box center [389, 160] width 100 height 32
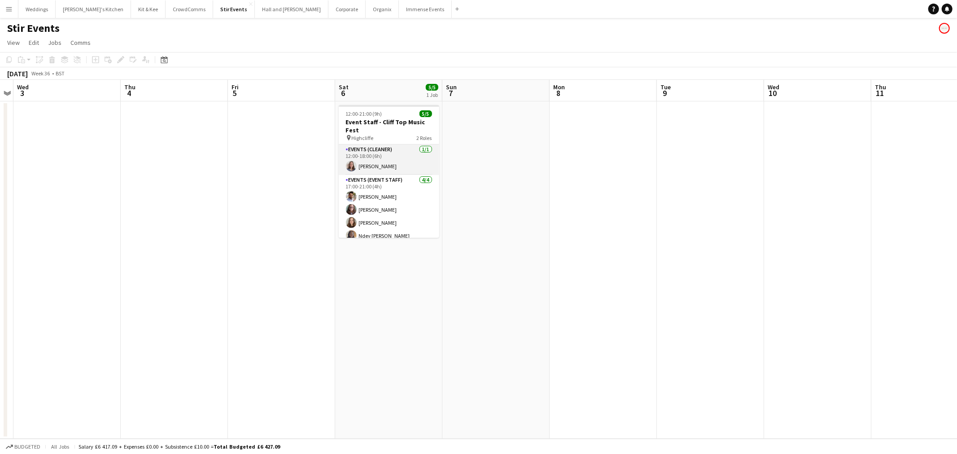
click at [407, 159] on app-card-role "Events (Cleaner) [DATE] 12:00-18:00 (6h) [PERSON_NAME]" at bounding box center [389, 159] width 100 height 30
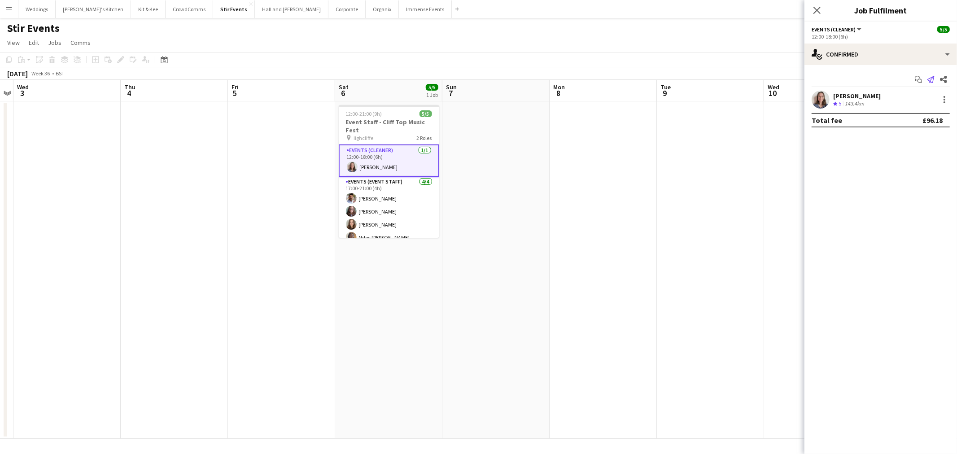
click at [927, 82] on app-icon "Send notification" at bounding box center [930, 79] width 13 height 13
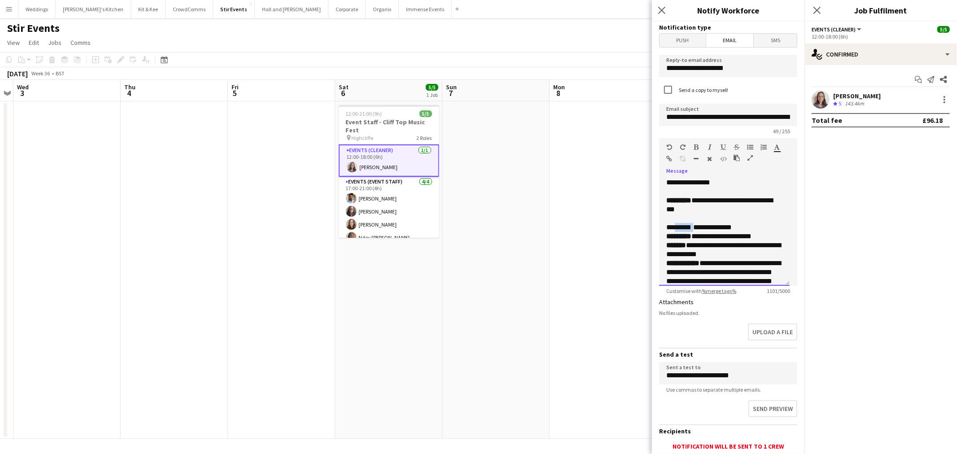
drag, startPoint x: 694, startPoint y: 226, endPoint x: 672, endPoint y: 225, distance: 22.5
click at [672, 229] on p "**********" at bounding box center [720, 227] width 109 height 9
click at [697, 145] on icon "button" at bounding box center [696, 147] width 5 height 6
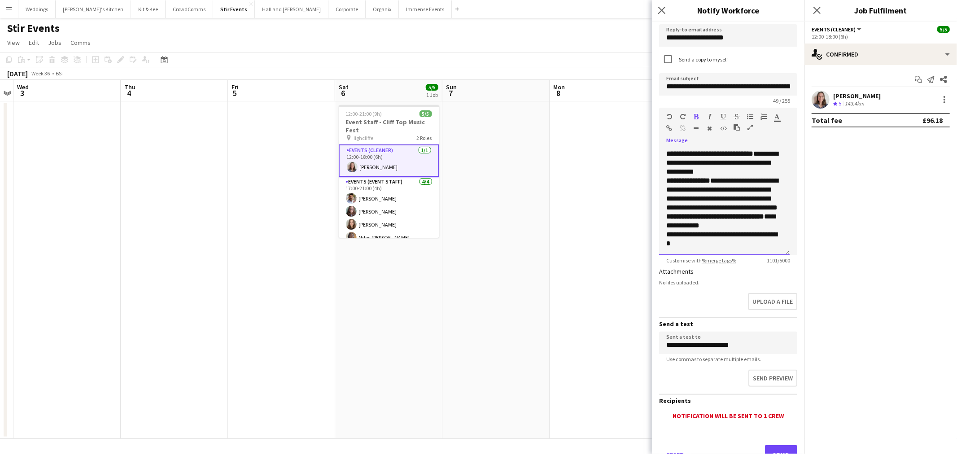
scroll to position [62, 0]
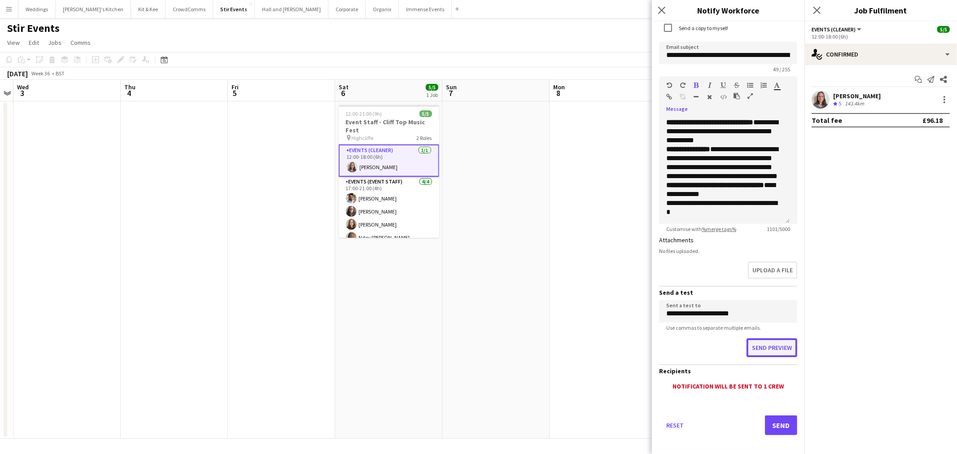
click at [758, 344] on button "Send preview" at bounding box center [771, 347] width 51 height 19
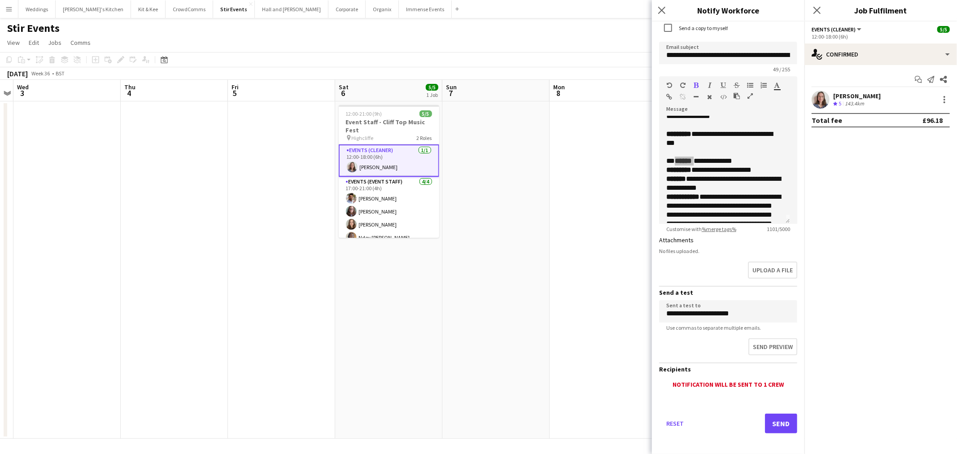
scroll to position [0, 0]
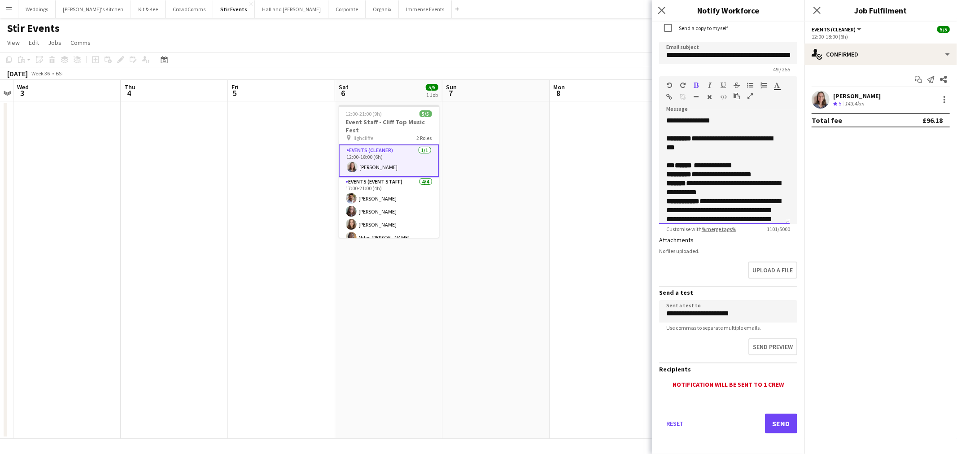
click at [707, 153] on div "**********" at bounding box center [724, 282] width 116 height 296
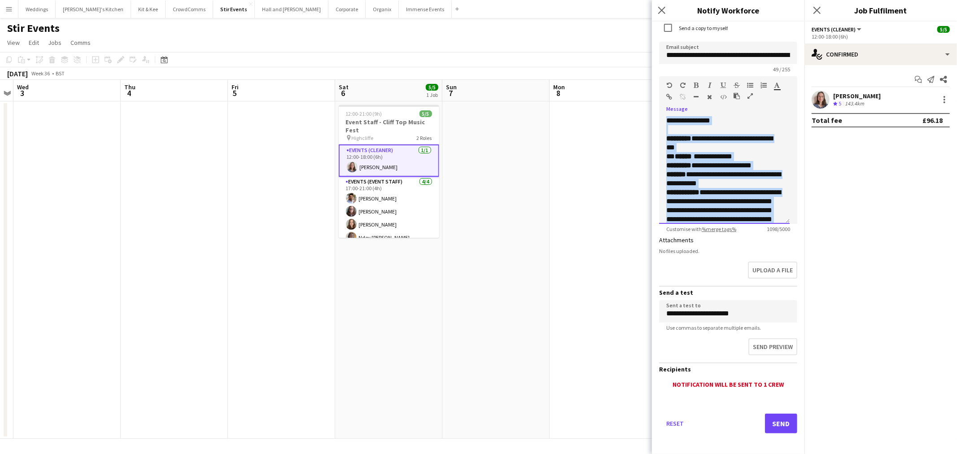
drag, startPoint x: 716, startPoint y: 215, endPoint x: 657, endPoint y: 101, distance: 129.0
click at [657, 101] on form "**********" at bounding box center [728, 209] width 152 height 499
click at [777, 84] on icon "button" at bounding box center [777, 85] width 6 height 6
type input "*******"
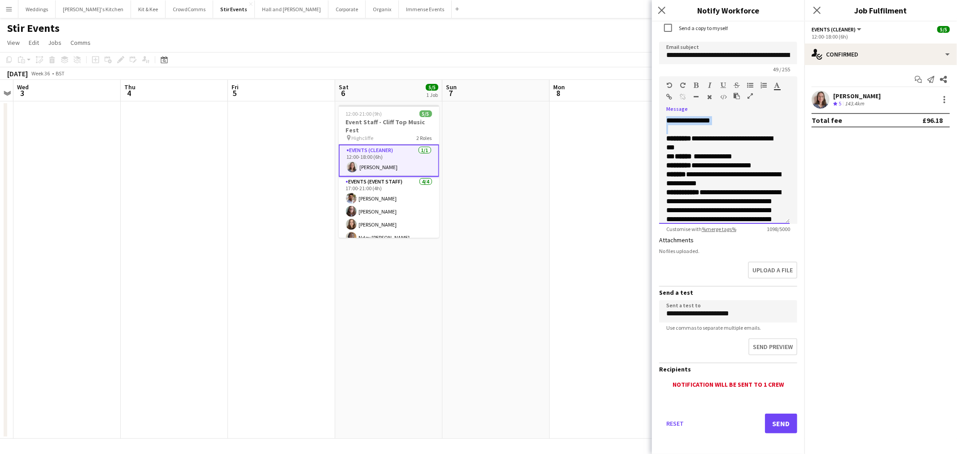
click at [741, 154] on p "**********" at bounding box center [720, 156] width 109 height 9
click at [774, 418] on button "Send" at bounding box center [781, 423] width 32 height 20
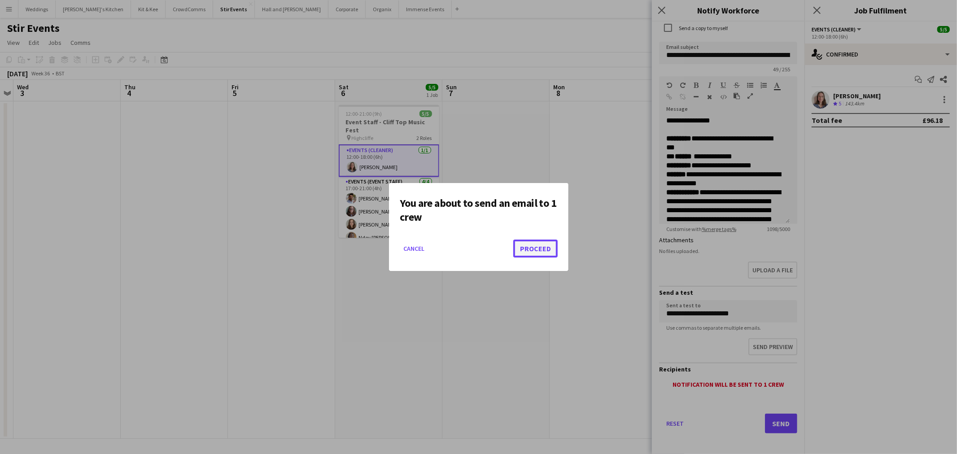
click at [528, 244] on button "Proceed" at bounding box center [535, 248] width 44 height 18
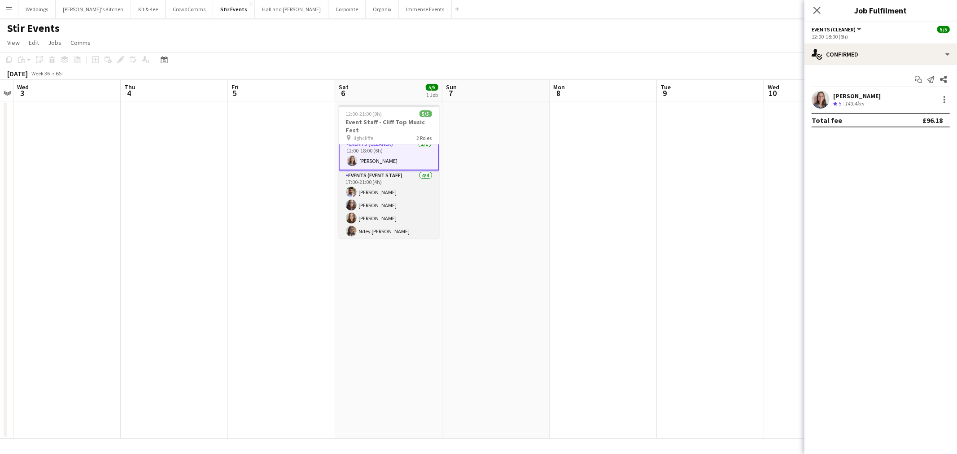
scroll to position [8, 0]
